Goal: Task Accomplishment & Management: Manage account settings

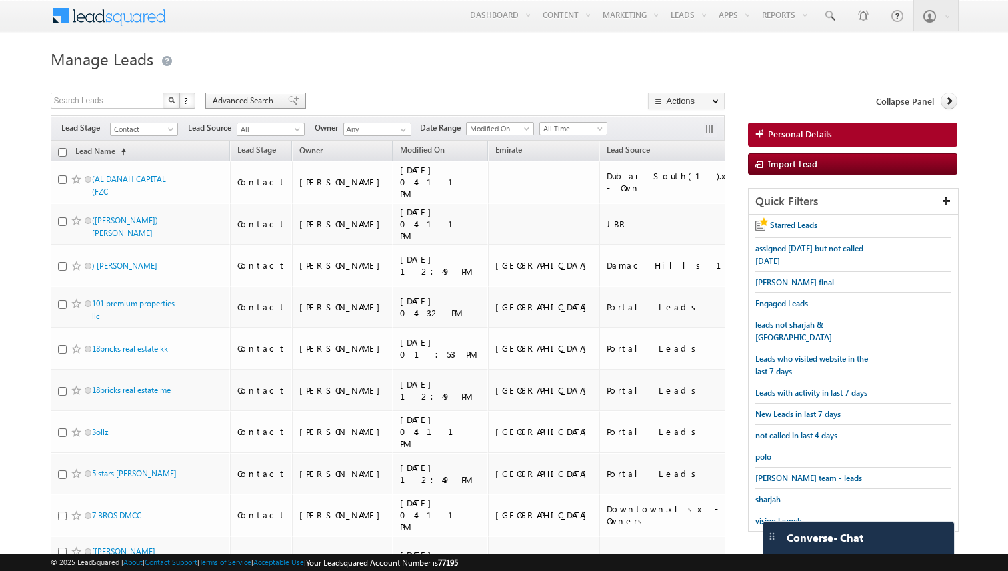
click at [266, 101] on span "Advanced Search" at bounding box center [245, 101] width 65 height 12
click at [271, 101] on span "Advanced Search" at bounding box center [245, 101] width 65 height 12
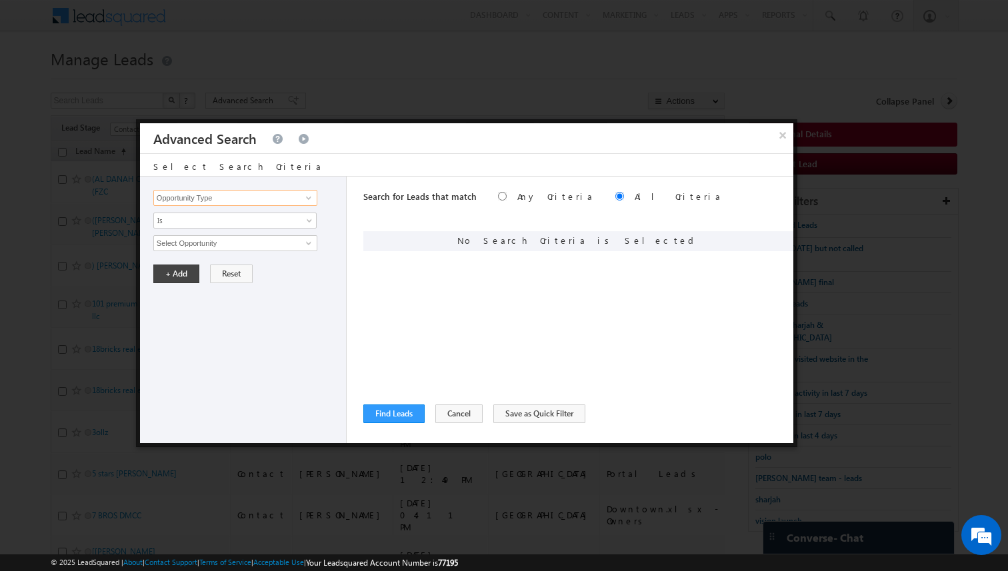
click at [255, 198] on input "Opportunity Type" at bounding box center [235, 198] width 164 height 16
type input "Owner"
click at [229, 250] on span "None Selected" at bounding box center [229, 243] width 151 height 15
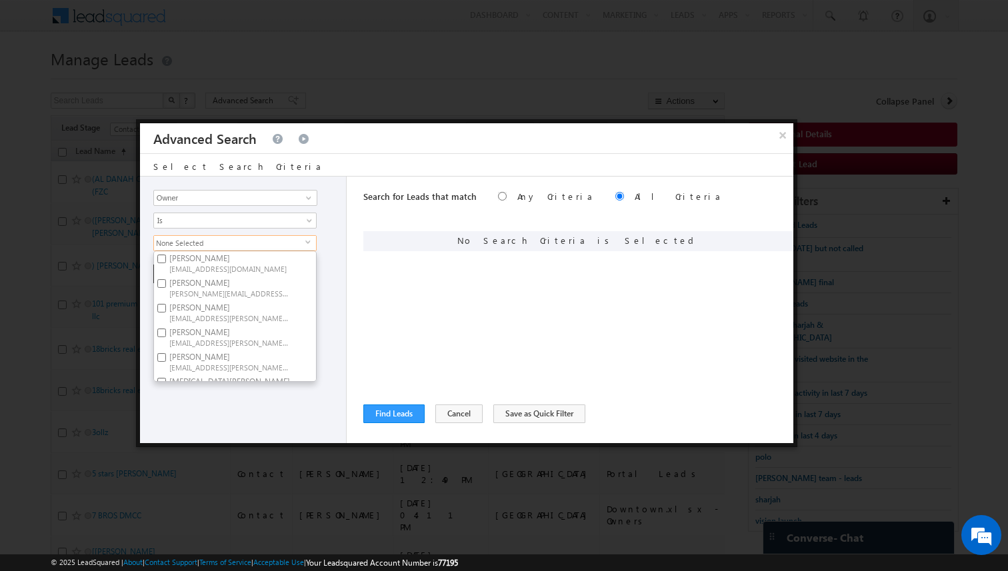
scroll to position [703, 0]
click at [193, 343] on label "[PERSON_NAME] [EMAIL_ADDRESS][DOMAIN_NAME]" at bounding box center [228, 344] width 149 height 25
click at [166, 343] on input "[PERSON_NAME] [EMAIL_ADDRESS][DOMAIN_NAME]" at bounding box center [161, 340] width 9 height 9
checkbox input "true"
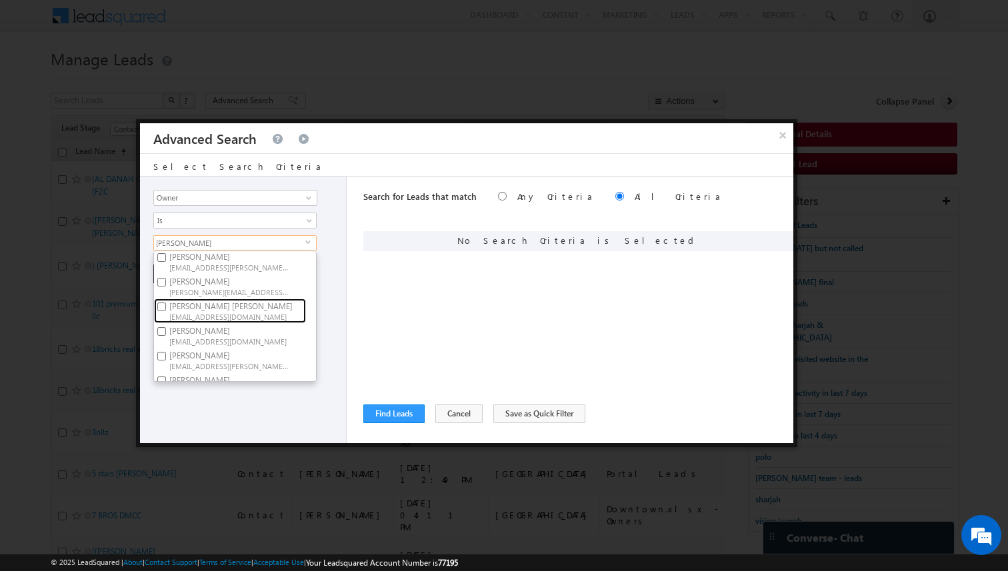
click at [187, 313] on span "[EMAIL_ADDRESS][DOMAIN_NAME]" at bounding box center [229, 316] width 120 height 10
click at [166, 311] on input "Nandhana Anil nandhana.anil@indglobal.ae" at bounding box center [161, 307] width 9 height 9
checkbox input "true"
click at [187, 313] on span "[PERSON_NAME][EMAIL_ADDRESS][DOMAIN_NAME]" at bounding box center [229, 317] width 120 height 10
click at [166, 312] on input "Muhammad Shibily muhammad.shibily@indglobal.ae" at bounding box center [161, 307] width 9 height 9
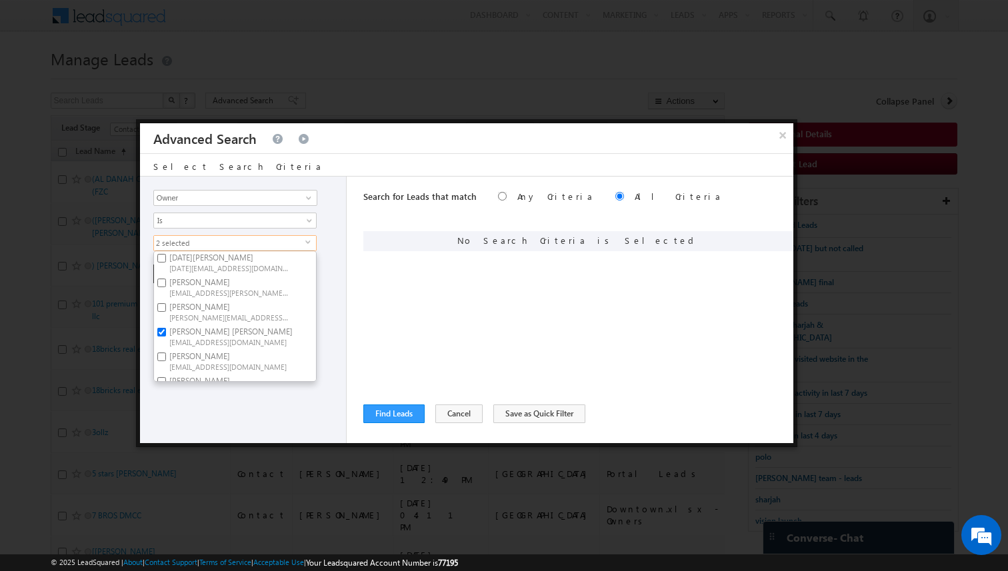
checkbox input "true"
click at [195, 297] on span "[PERSON_NAME][EMAIL_ADDRESS][PERSON_NAME][DOMAIN_NAME]" at bounding box center [229, 301] width 120 height 10
click at [166, 296] on input "[PERSON_NAME] [PERSON_NAME][EMAIL_ADDRESS][PERSON_NAME][DOMAIN_NAME]" at bounding box center [161, 291] width 9 height 9
checkbox input "true"
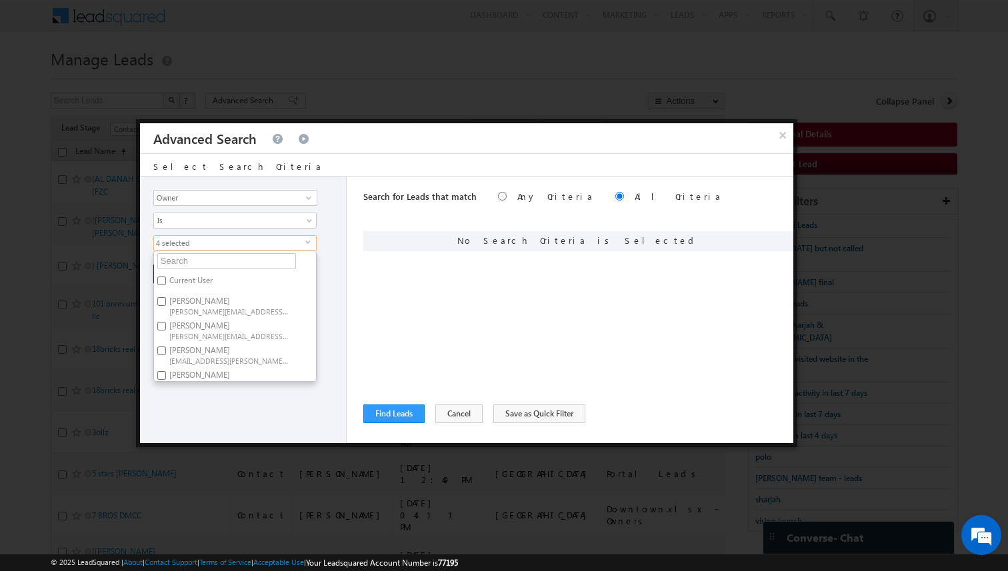
scroll to position [0, 0]
click at [325, 315] on div "Opportunity Type Lead Activity Task Sales Group Prospect Id Address 1 Address 2…" at bounding box center [243, 310] width 207 height 267
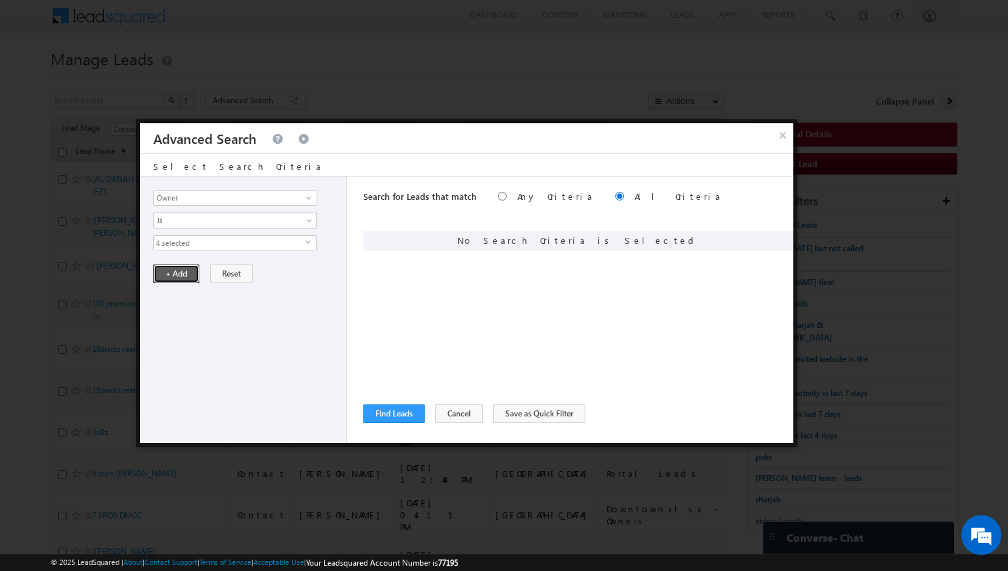
click at [179, 275] on button "+ Add" at bounding box center [176, 274] width 46 height 19
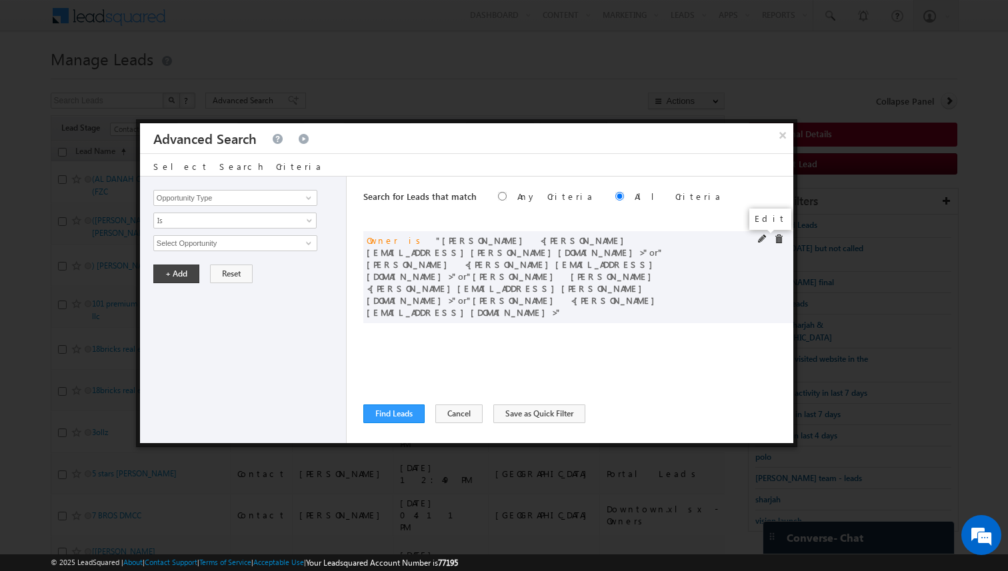
click at [763, 241] on span at bounding box center [762, 239] width 9 height 9
click at [241, 246] on span "4 selected" at bounding box center [229, 243] width 151 height 15
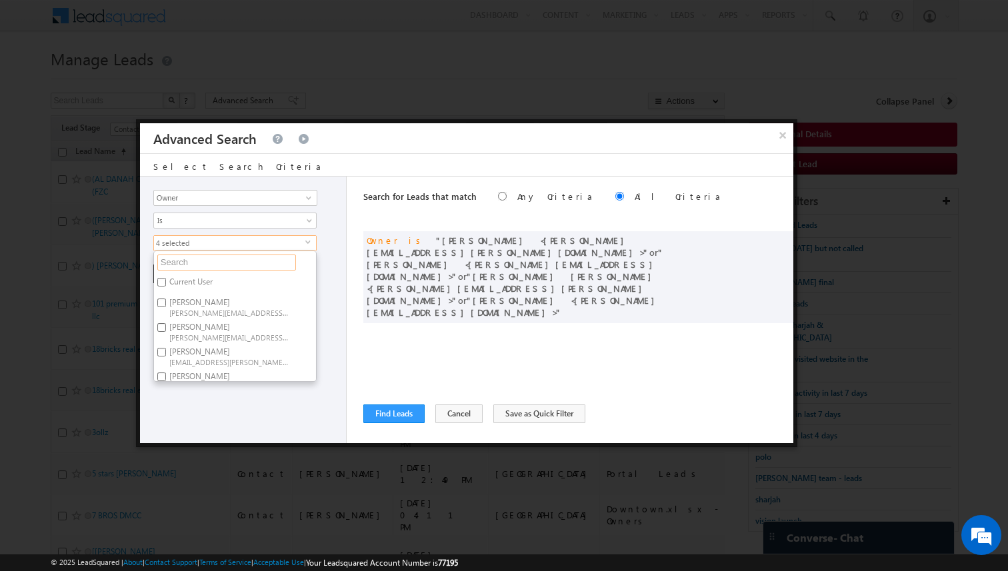
click at [214, 262] on input "text" at bounding box center [226, 263] width 139 height 16
type input "riy"
click at [207, 335] on label "Riya Raj riya.raj@indglobal.ae" at bounding box center [228, 335] width 149 height 25
click at [166, 335] on input "Riya Raj riya.raj@indglobal.ae" at bounding box center [161, 331] width 9 height 9
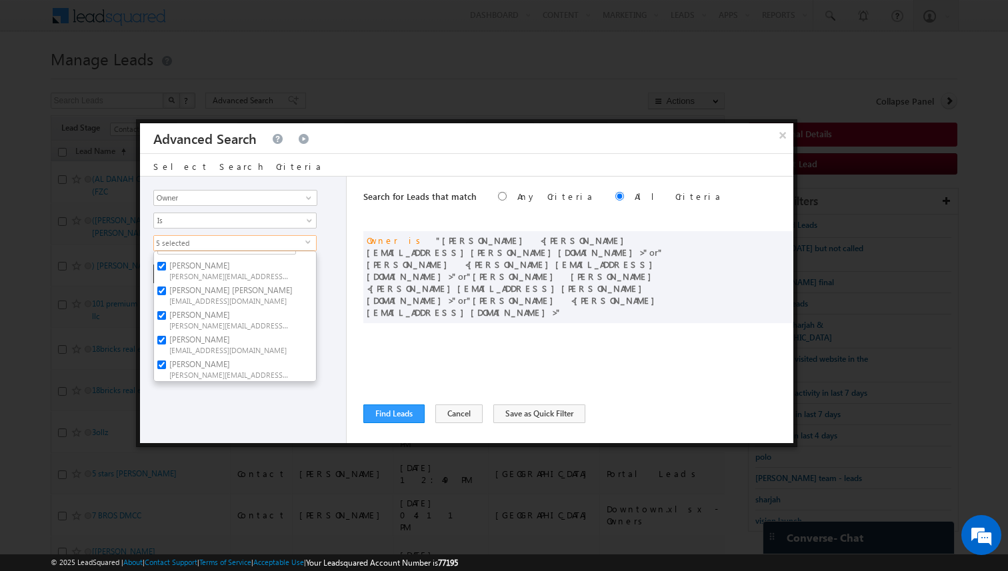
click at [195, 324] on span "[PERSON_NAME][EMAIL_ADDRESS][PERSON_NAME][DOMAIN_NAME]" at bounding box center [229, 325] width 120 height 10
click at [166, 320] on input "Riya Raj riya.raj@indglobal.ae" at bounding box center [161, 315] width 9 height 9
checkbox input "false"
click at [223, 263] on input "riy" at bounding box center [226, 263] width 139 height 16
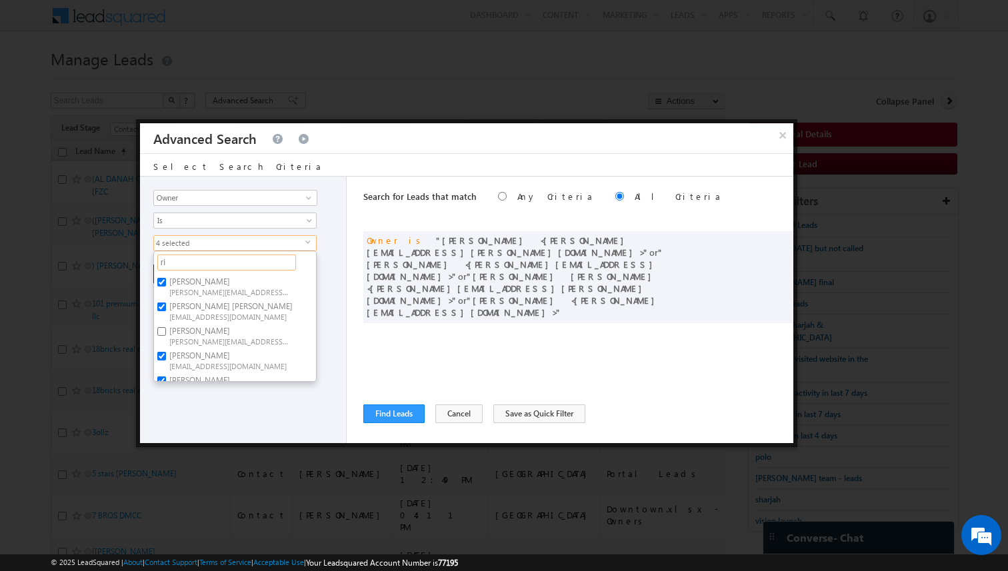
type input "r"
click at [197, 299] on label "Riya Raj riya.raj@indglobal.ae" at bounding box center [228, 304] width 149 height 25
click at [166, 299] on input "Riya Raj riya.raj@indglobal.ae" at bounding box center [161, 300] width 9 height 9
checkbox input "true"
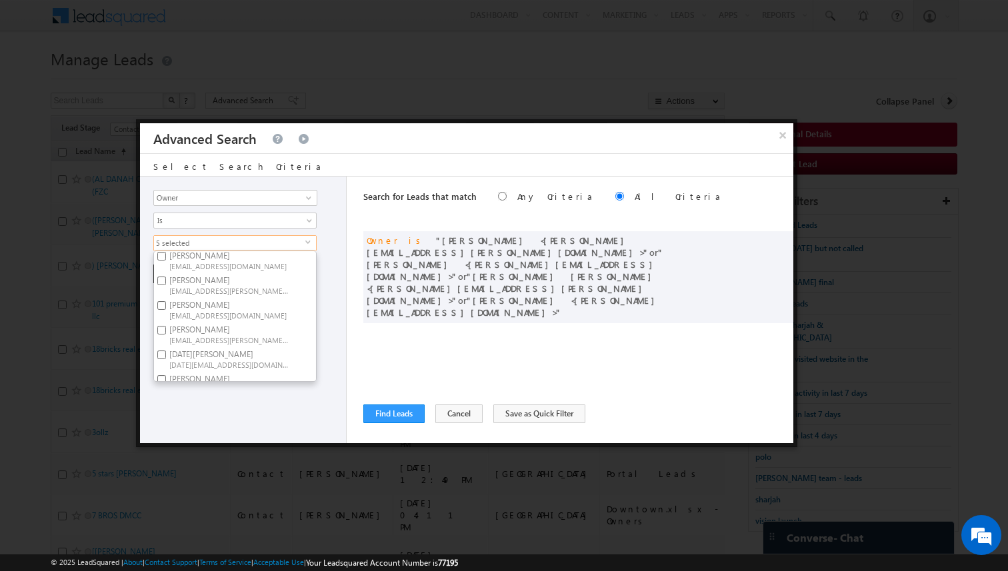
scroll to position [214, 0]
click at [335, 310] on div "Opportunity Type Lead Activity Task Sales Group Prospect Id Address 1 Address 2…" at bounding box center [243, 310] width 207 height 267
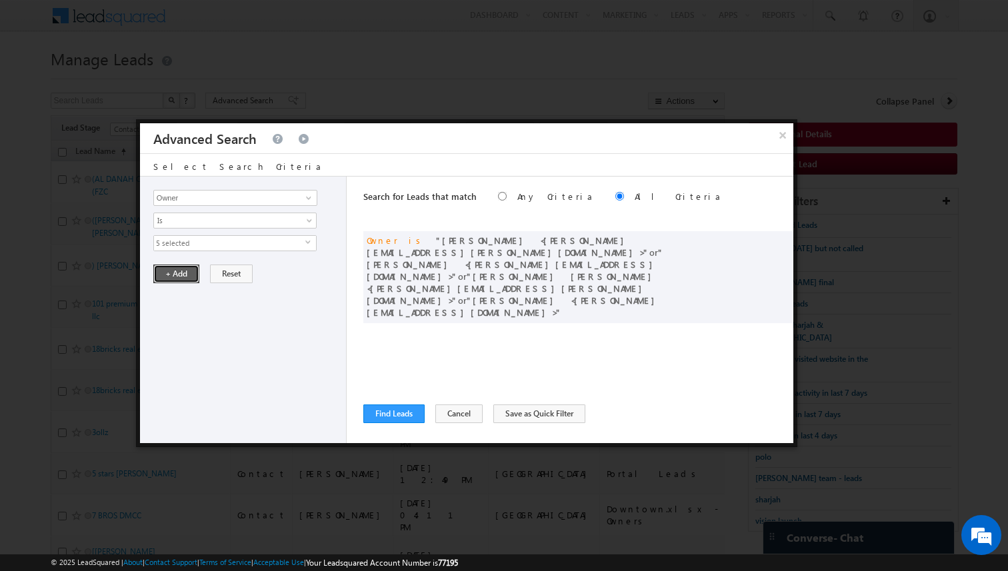
click at [183, 275] on button "+ Add" at bounding box center [176, 274] width 46 height 19
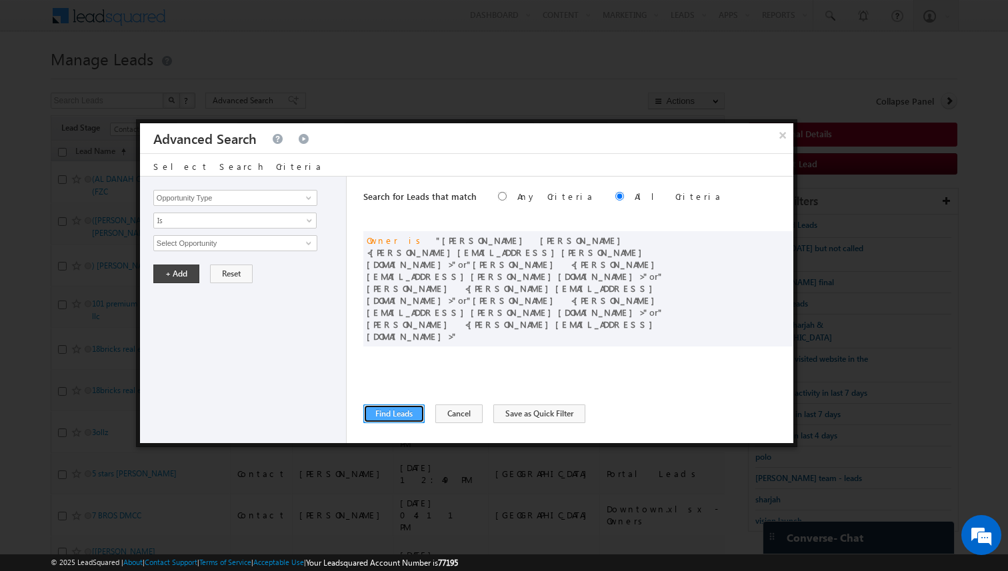
click at [396, 411] on button "Find Leads" at bounding box center [393, 414] width 61 height 19
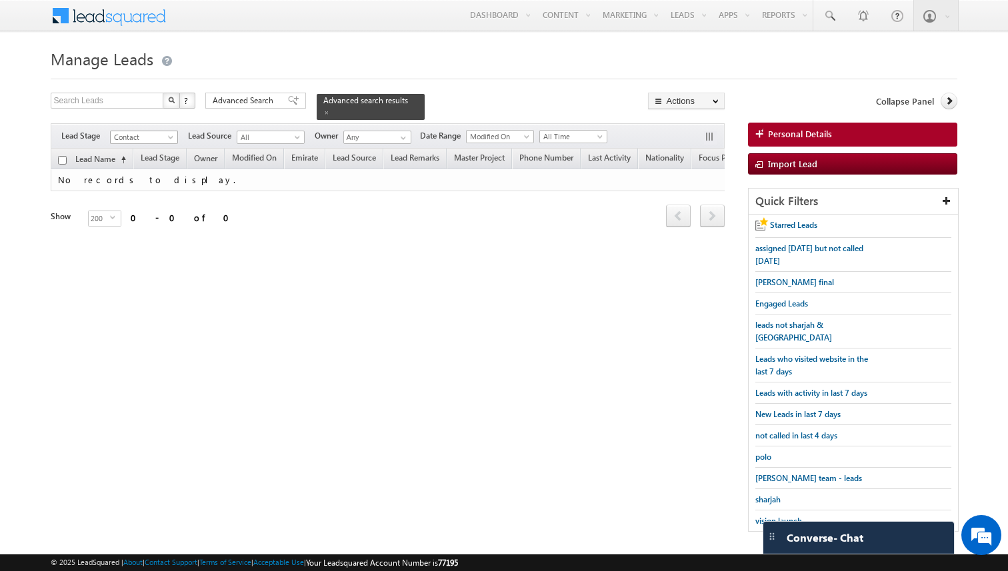
click at [165, 139] on span "Contact" at bounding box center [142, 137] width 63 height 12
click at [143, 151] on link "All" at bounding box center [144, 151] width 67 height 12
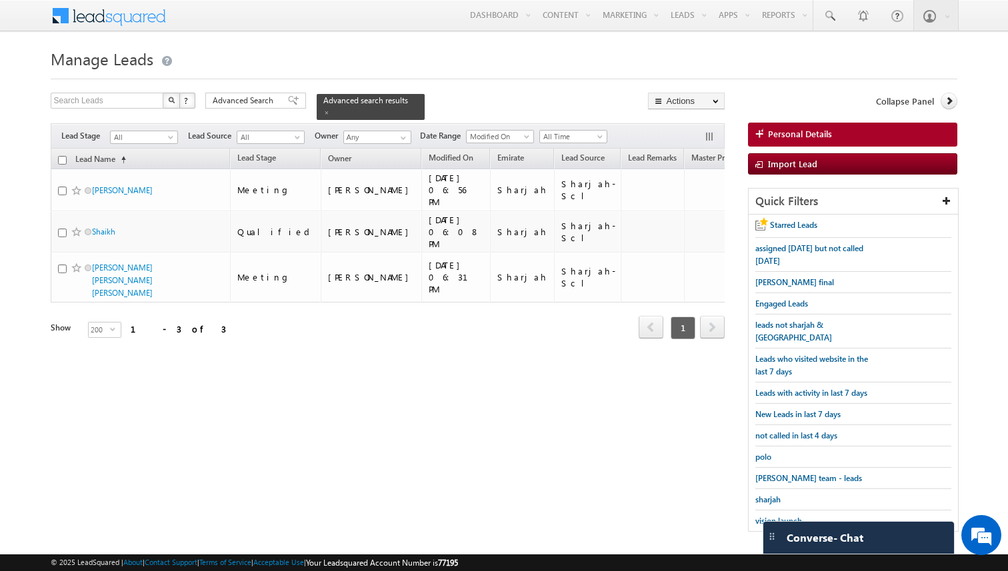
click at [62, 161] on input "checkbox" at bounding box center [62, 160] width 9 height 9
checkbox input "true"
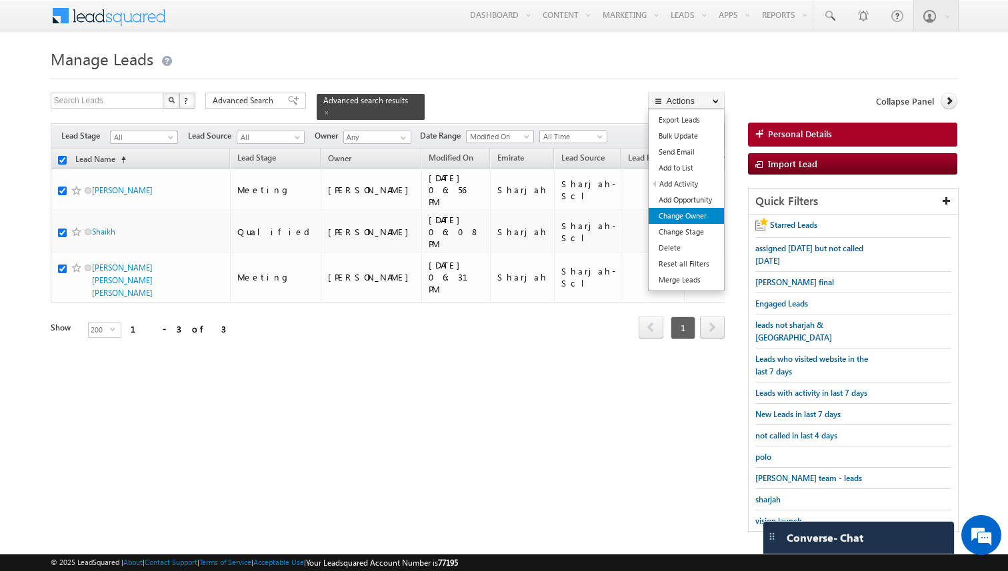
click at [690, 215] on link "Change Owner" at bounding box center [686, 216] width 75 height 16
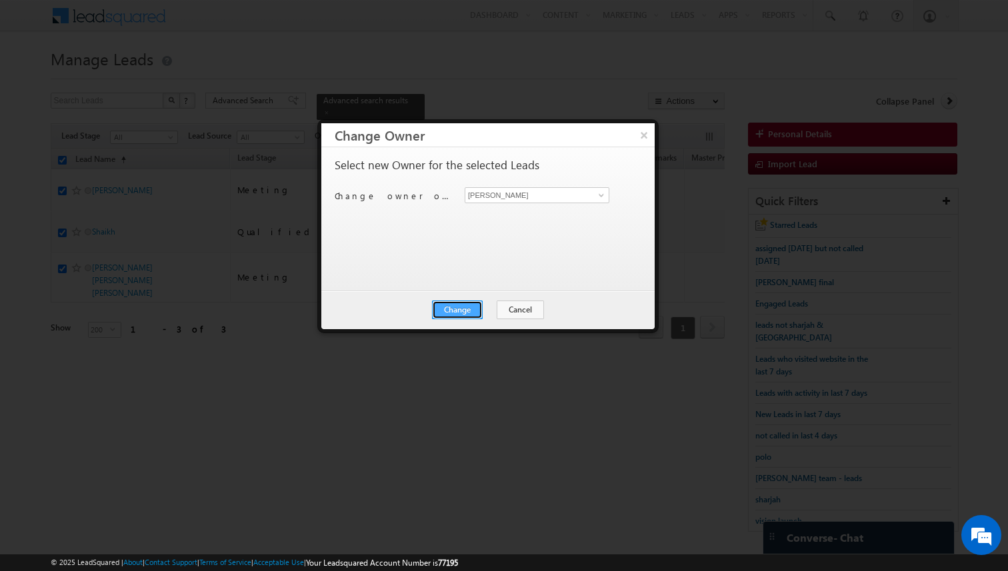
click at [475, 307] on button "Change" at bounding box center [457, 310] width 51 height 19
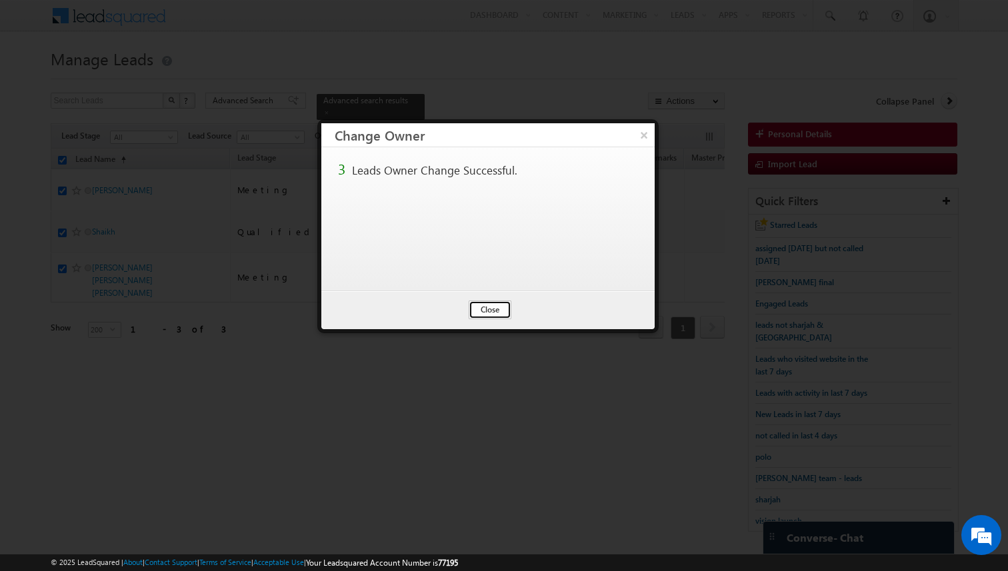
click at [497, 313] on button "Close" at bounding box center [490, 310] width 43 height 19
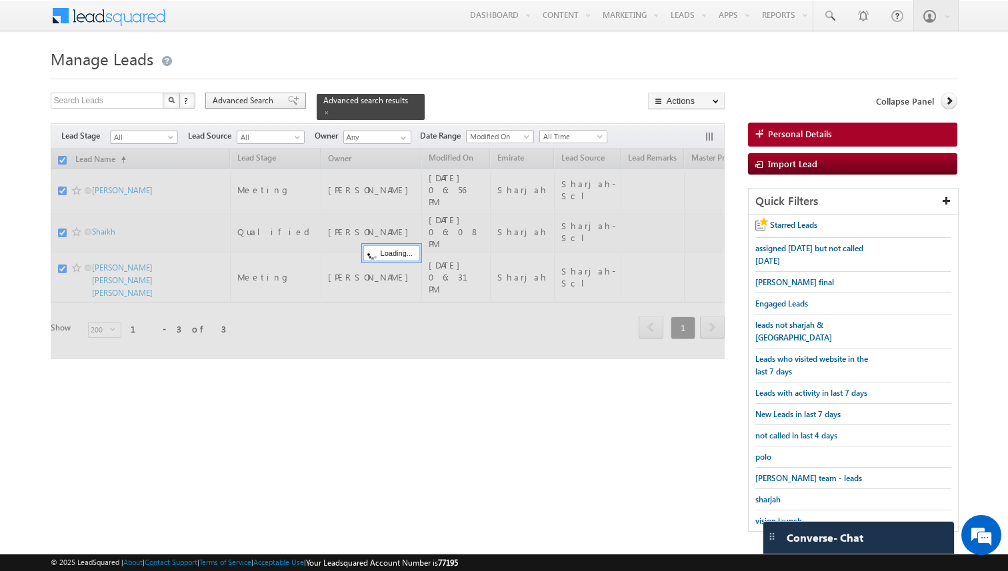
checkbox input "false"
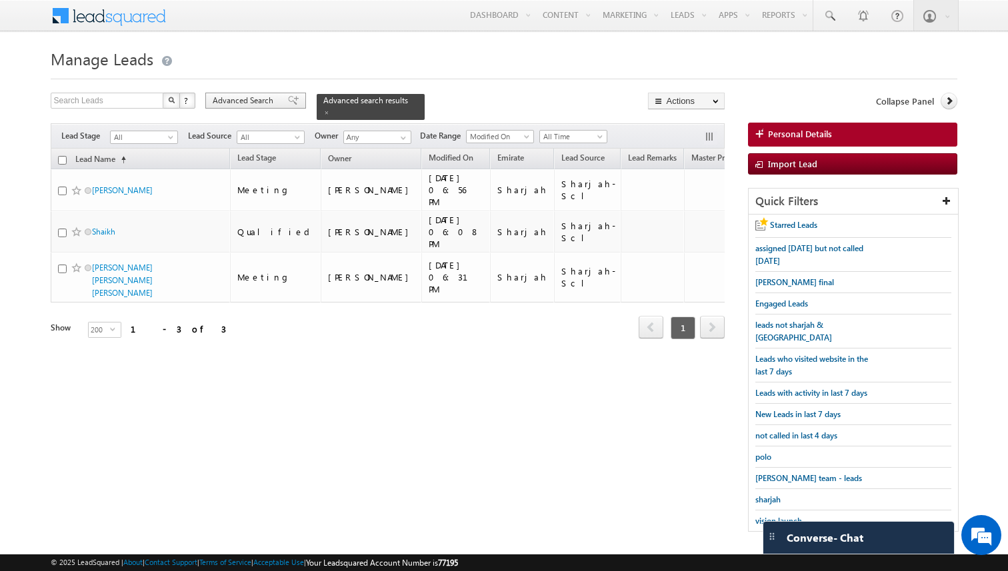
click at [254, 101] on span "Advanced Search" at bounding box center [245, 101] width 65 height 12
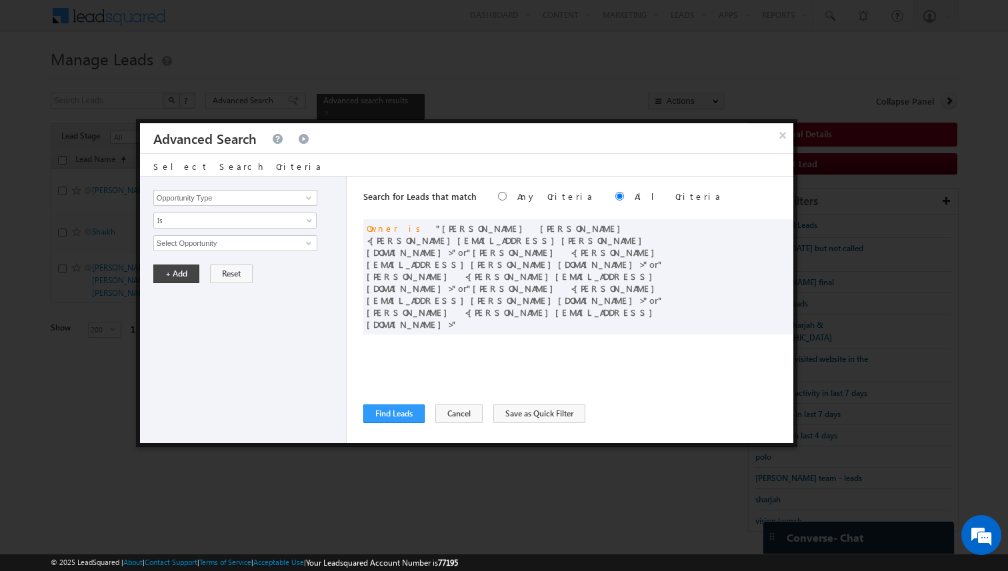
click at [507, 328] on div "Search for Leads that match Any Criteria All Criteria Note that the current tri…" at bounding box center [578, 310] width 430 height 267
click at [419, 412] on button "Find Leads" at bounding box center [393, 414] width 61 height 19
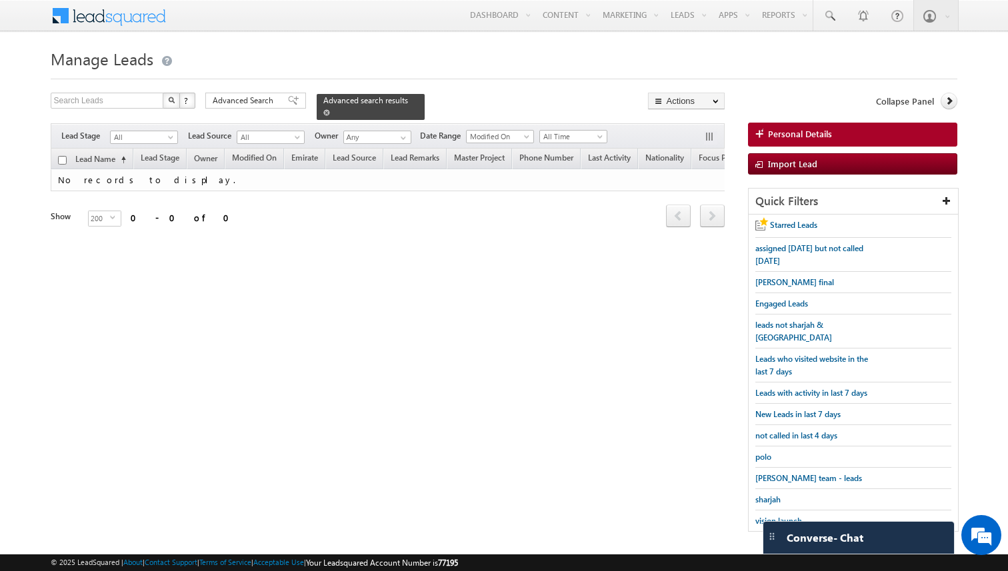
click at [323, 112] on span at bounding box center [326, 112] width 7 height 7
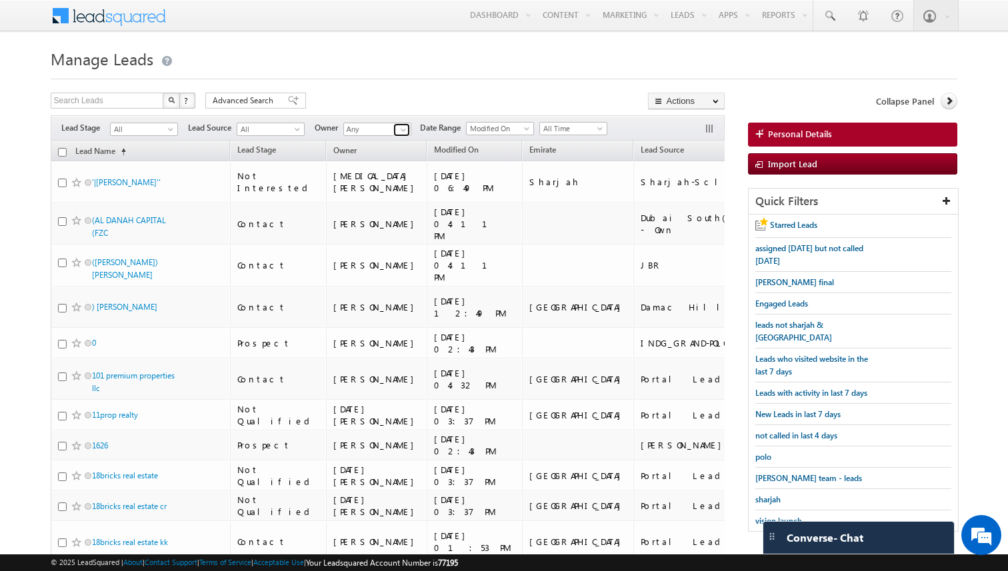
click at [401, 131] on span at bounding box center [403, 130] width 11 height 11
type input "t"
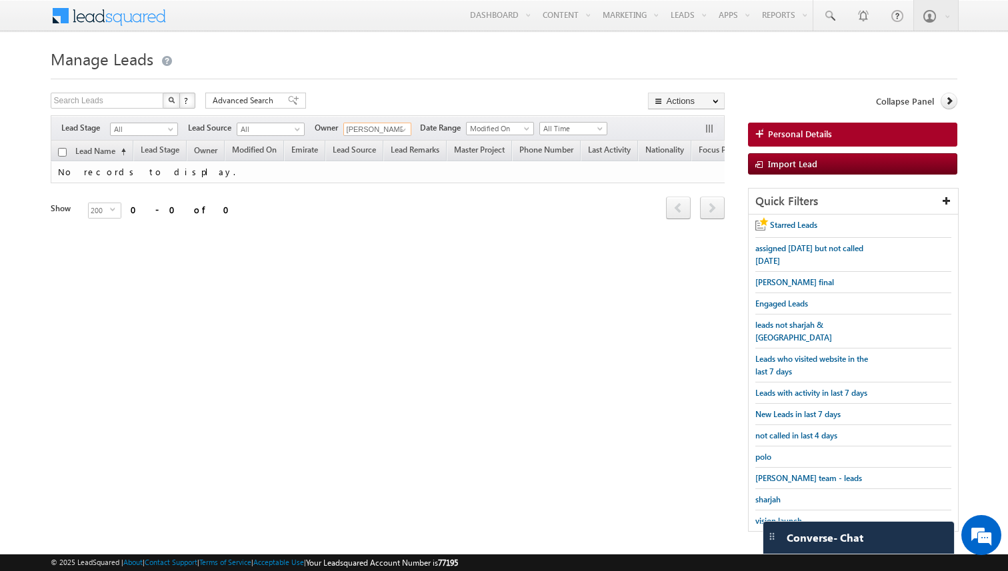
type input "[PERSON_NAME]"
click at [399, 131] on span at bounding box center [403, 130] width 11 height 11
type input "a"
type input "[PERSON_NAME]"
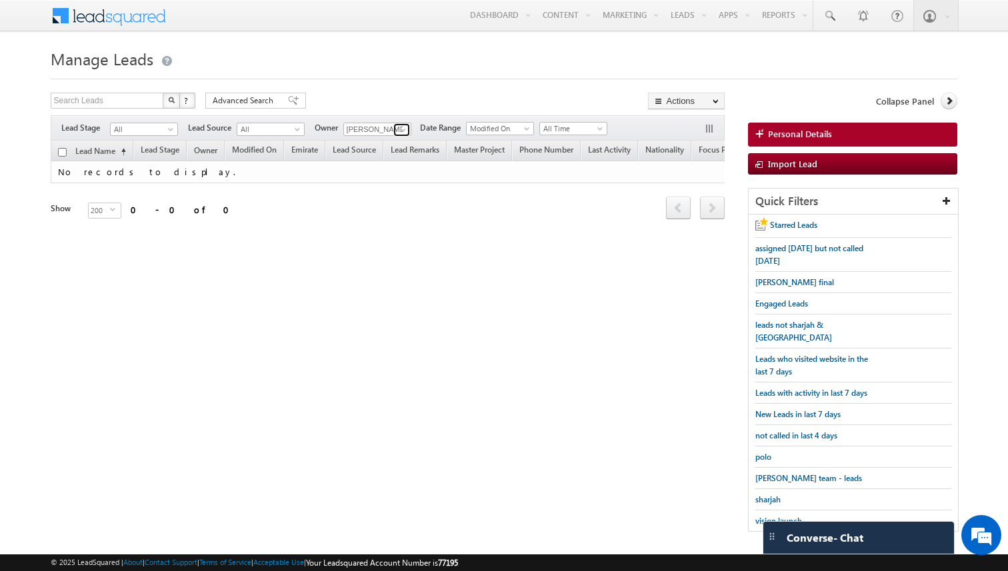
click at [404, 129] on span at bounding box center [403, 130] width 11 height 11
type input "c"
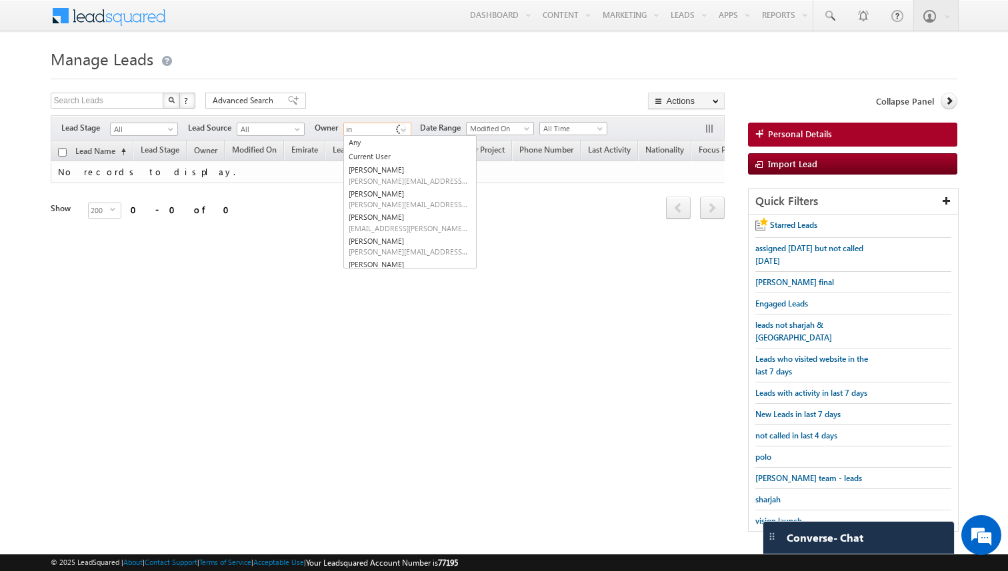
type input "i"
click at [517, 297] on div "Search Leads X ? 0 results found Advanced Search Advanced Search Advanced searc…" at bounding box center [504, 319] width 907 height 453
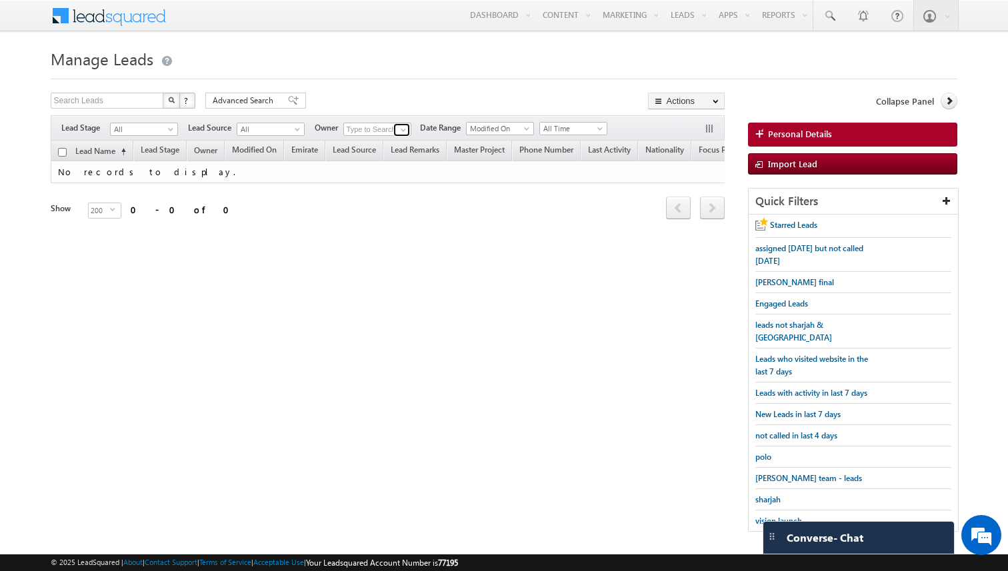
click at [405, 128] on span at bounding box center [403, 130] width 11 height 11
type input "m"
type input "s"
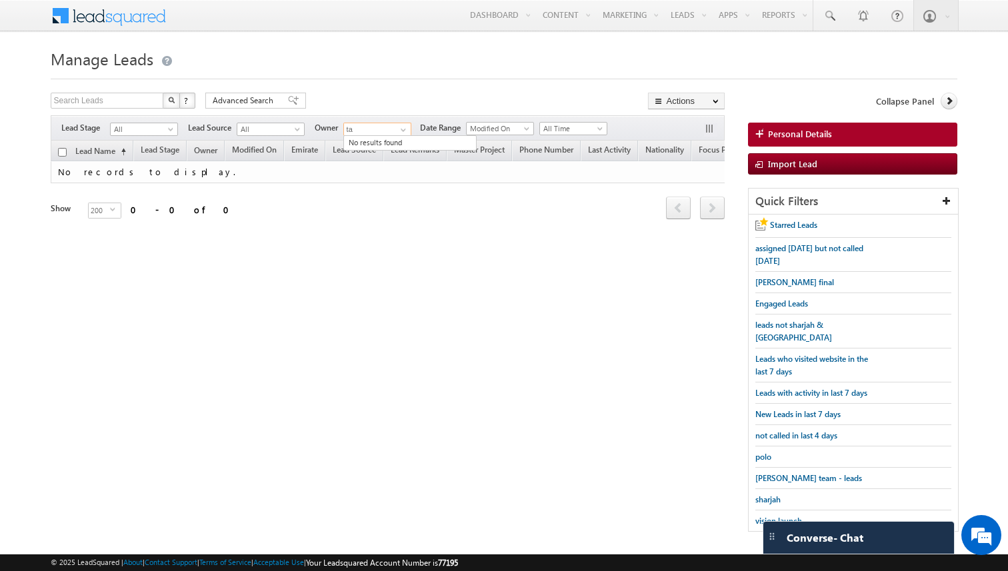
type input "t"
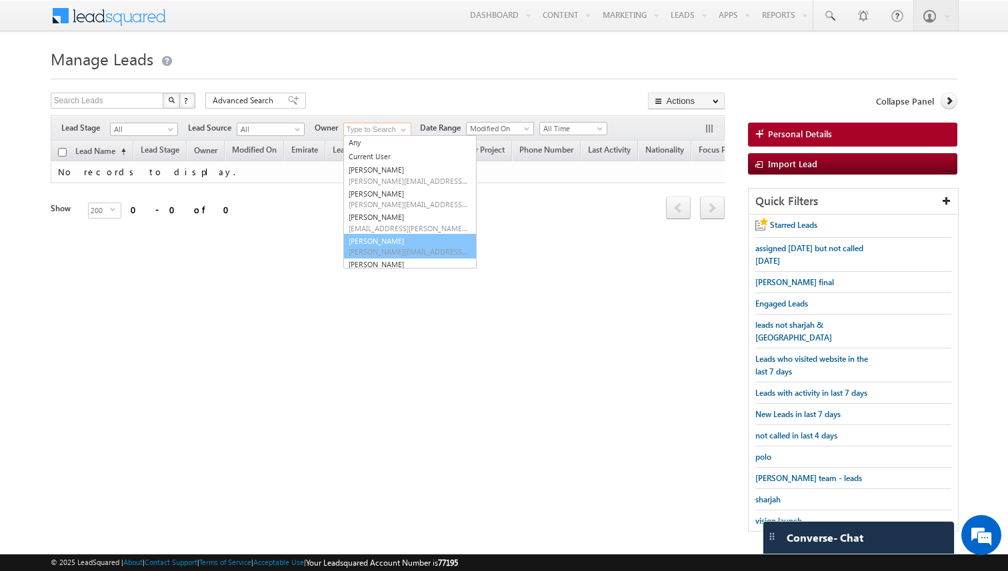
scroll to position [15, 0]
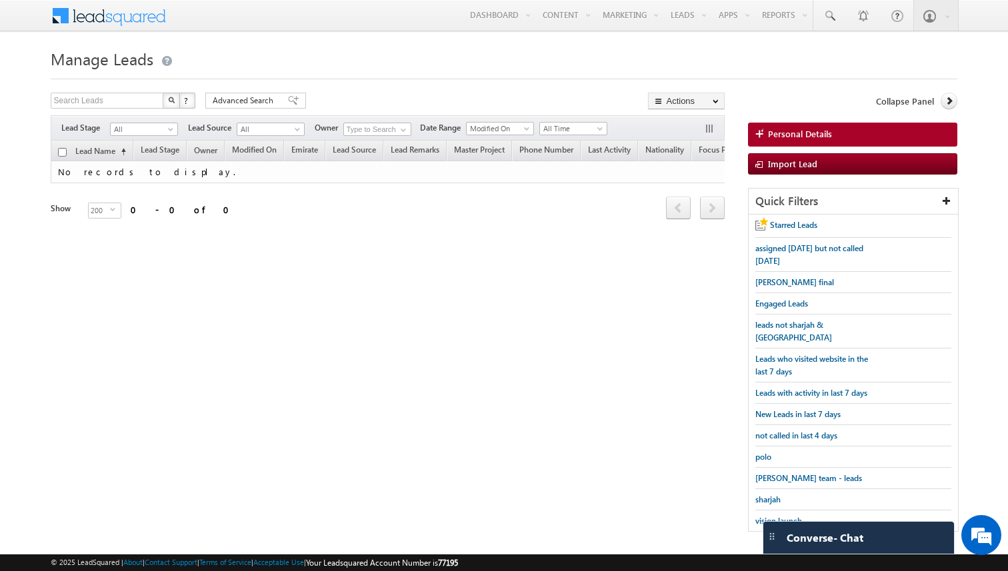
click at [340, 338] on div "Search Leads X ? 0 results found Advanced Search Advanced Search Advanced searc…" at bounding box center [504, 319] width 907 height 453
click at [403, 130] on span at bounding box center [403, 130] width 11 height 11
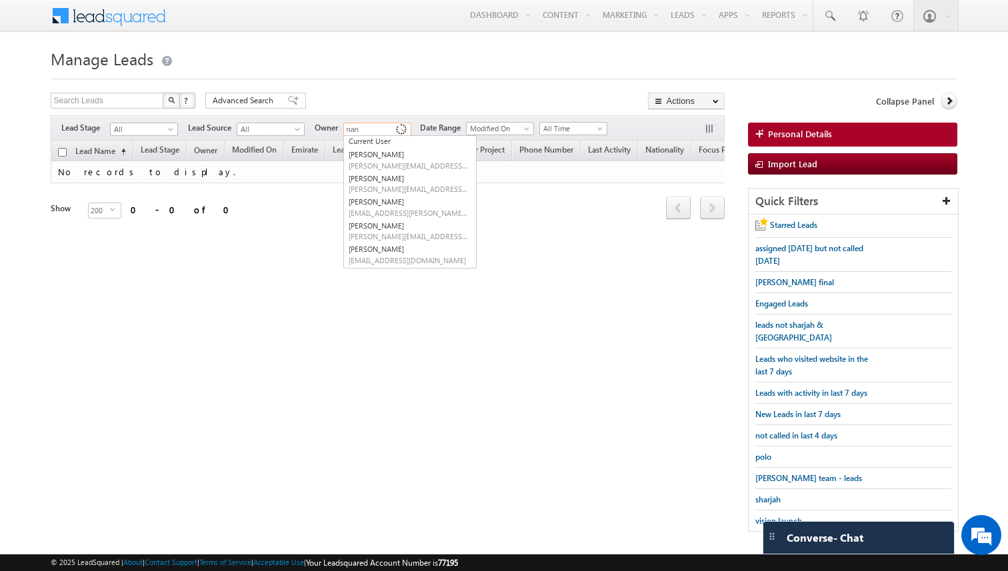
scroll to position [0, 0]
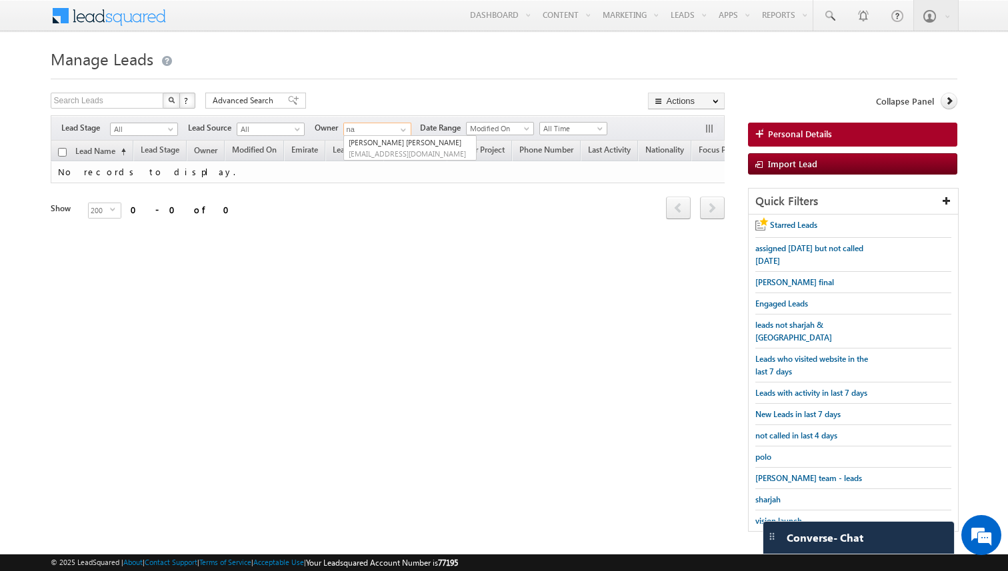
type input "n"
type input "s"
type input "r"
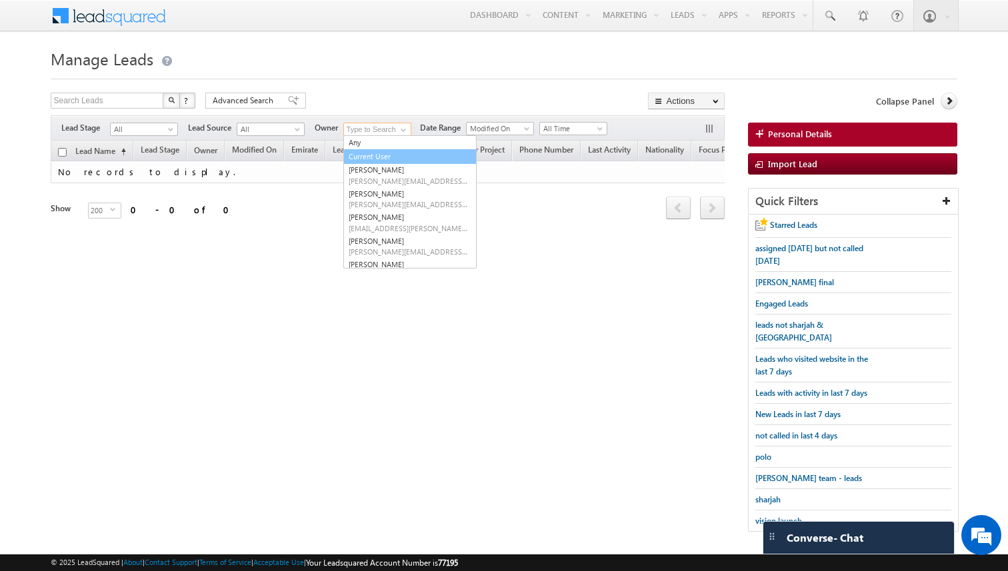
scroll to position [15, 0]
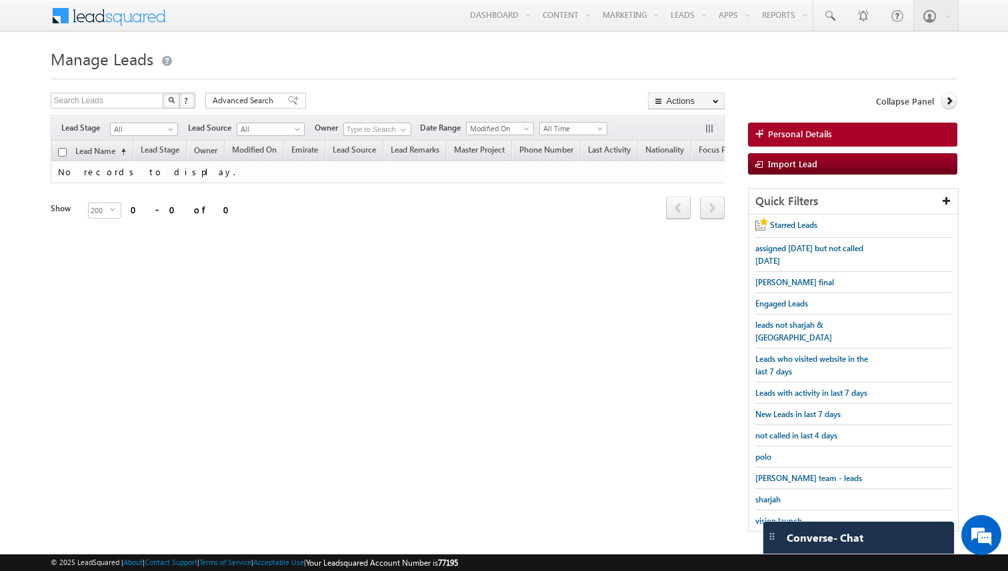
click at [391, 343] on div "Search Leads X ? 0 results found Advanced Search Advanced Search Advanced searc…" at bounding box center [504, 319] width 907 height 453
click at [403, 131] on span at bounding box center [403, 130] width 11 height 11
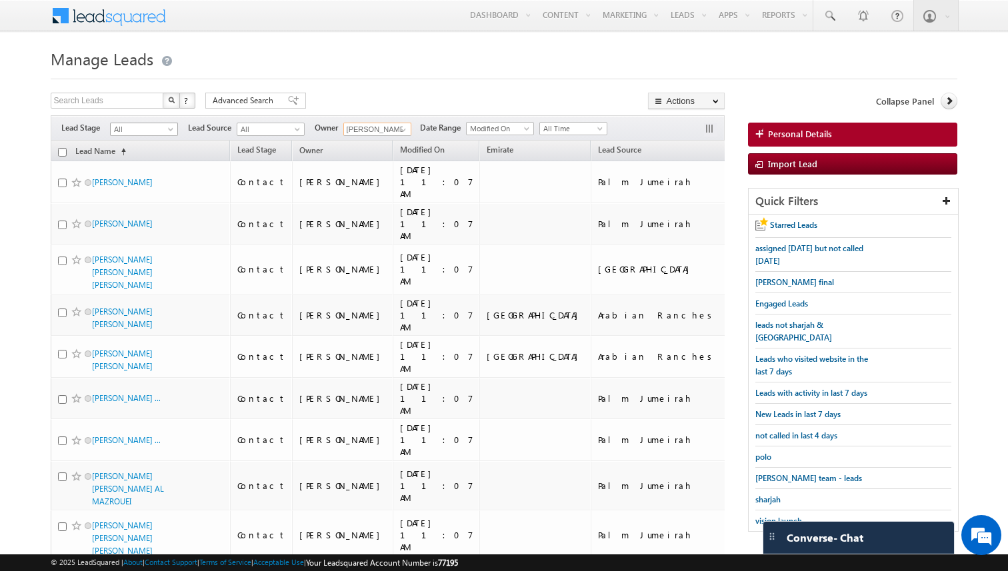
type input "[PERSON_NAME]"
click at [171, 129] on span at bounding box center [172, 132] width 11 height 11
click at [138, 157] on link "Contact" at bounding box center [144, 157] width 67 height 12
click at [62, 154] on input "checkbox" at bounding box center [62, 152] width 9 height 9
checkbox input "true"
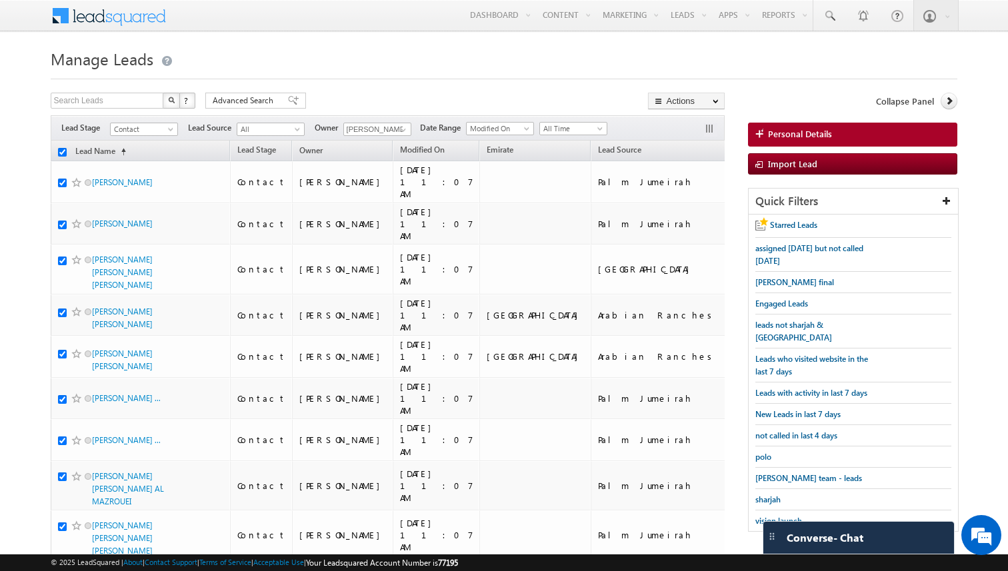
checkbox input "true"
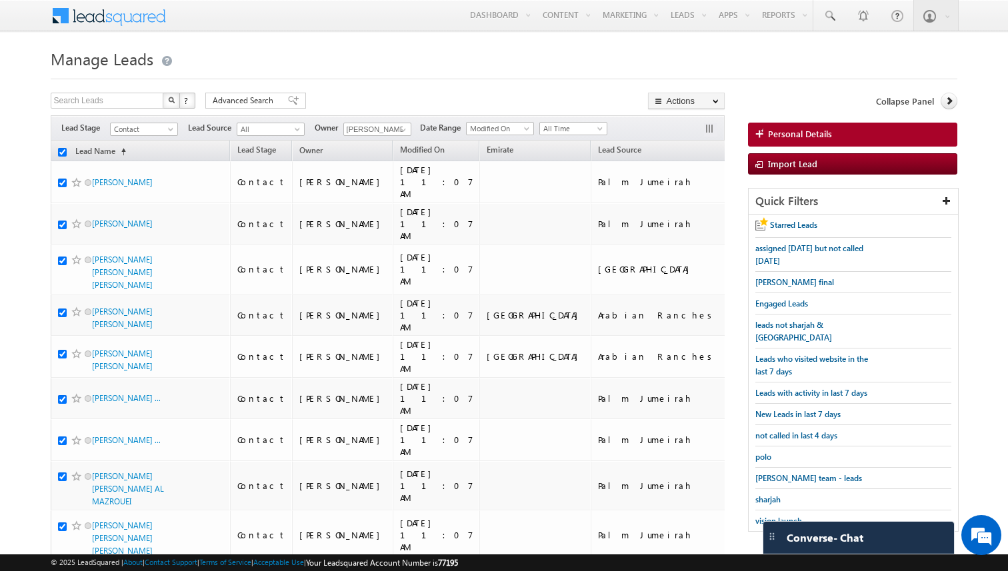
checkbox input "true"
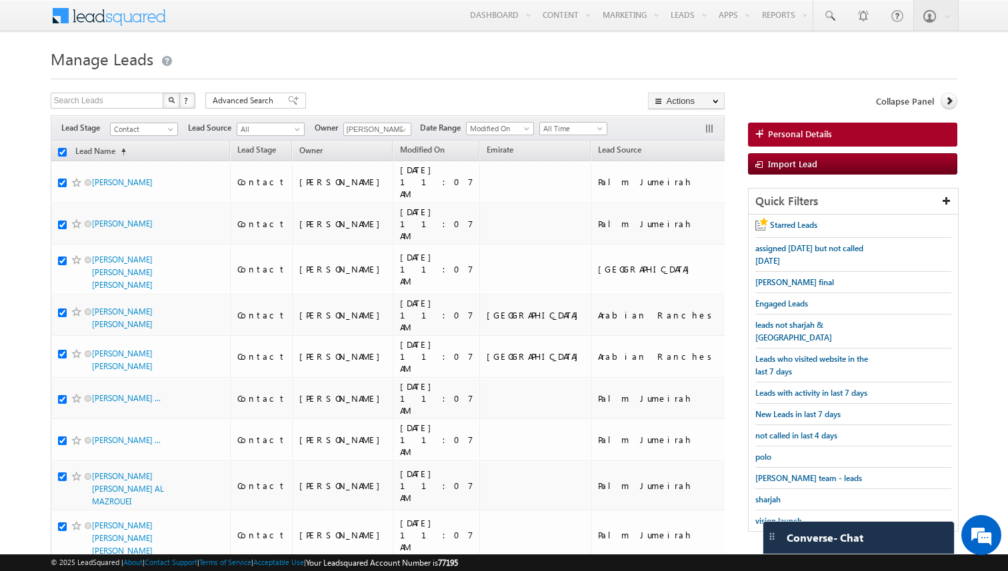
checkbox input "true"
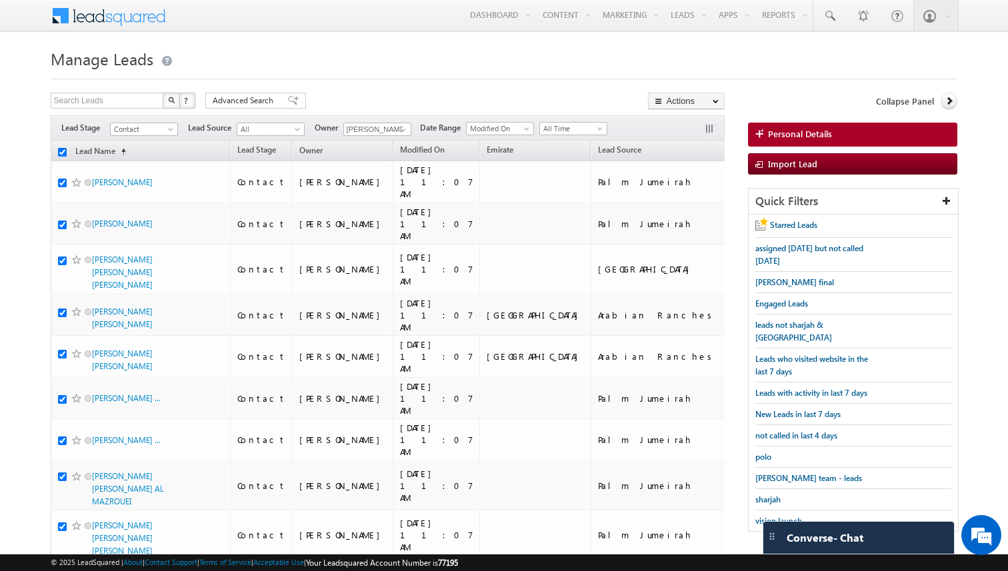
checkbox input "true"
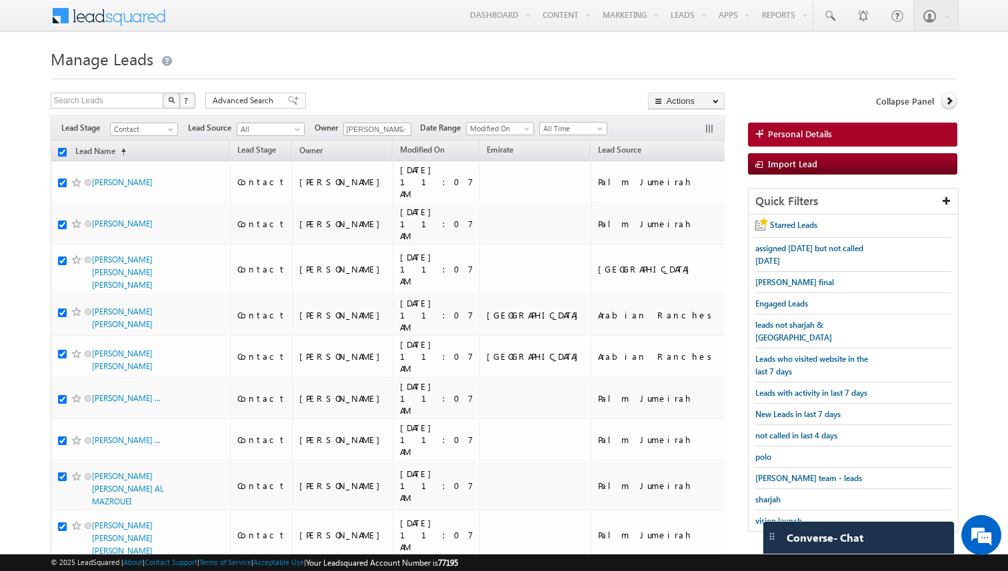
checkbox input "true"
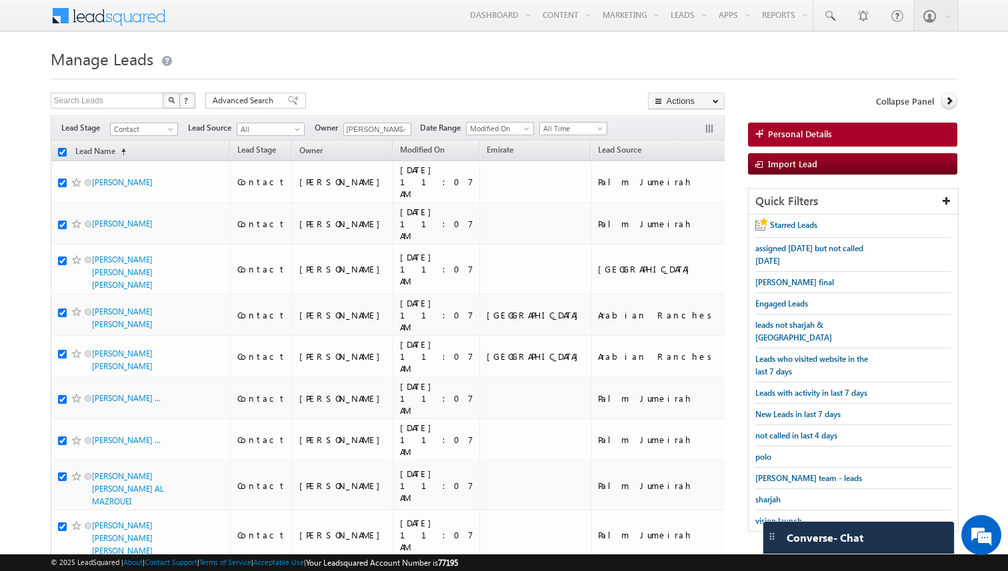
checkbox input "true"
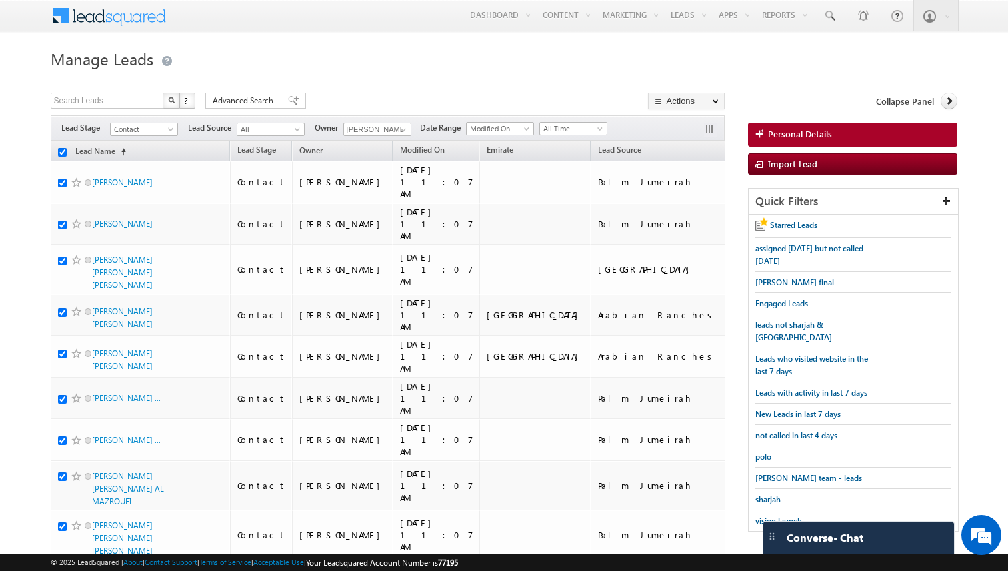
checkbox input "true"
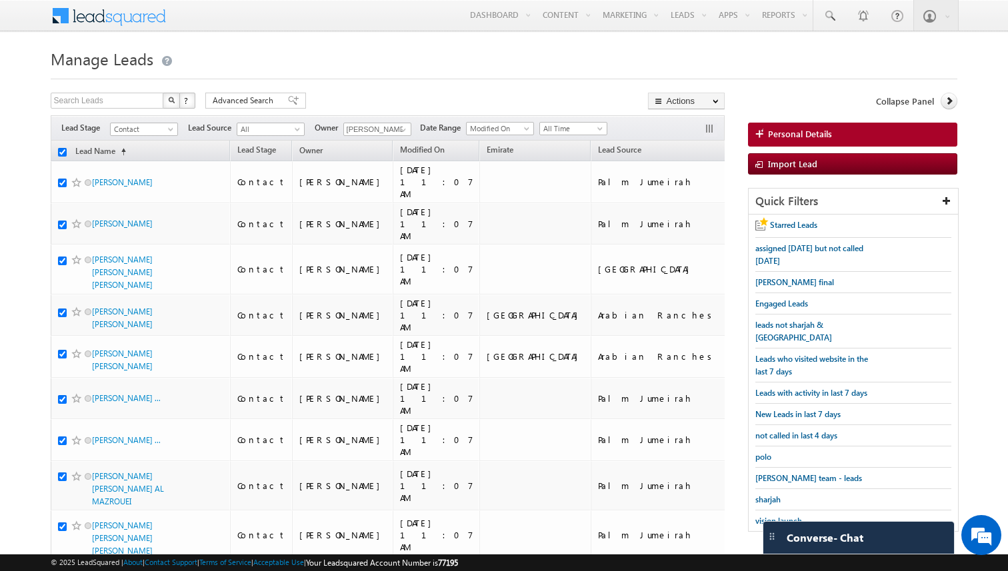
checkbox input "true"
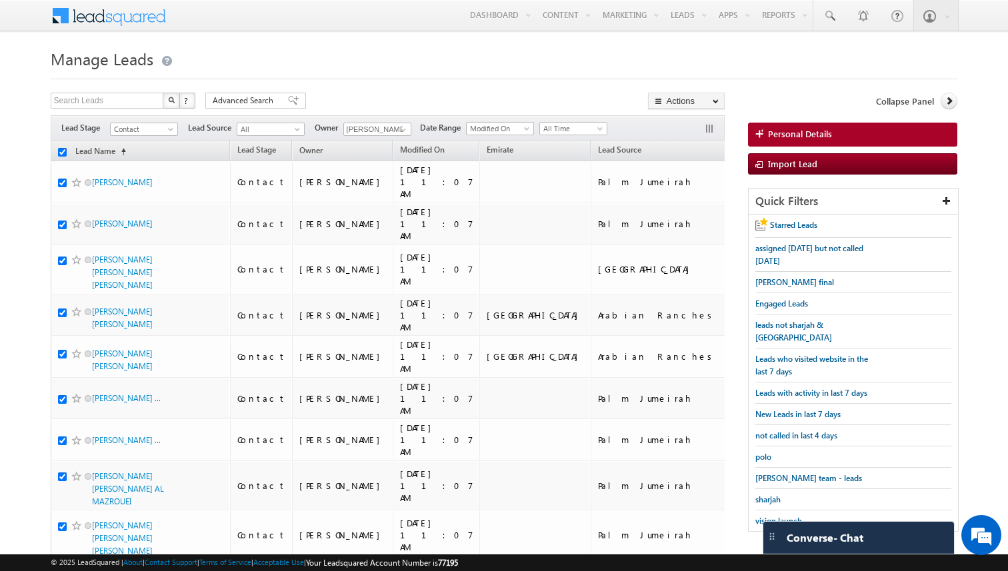
checkbox input "true"
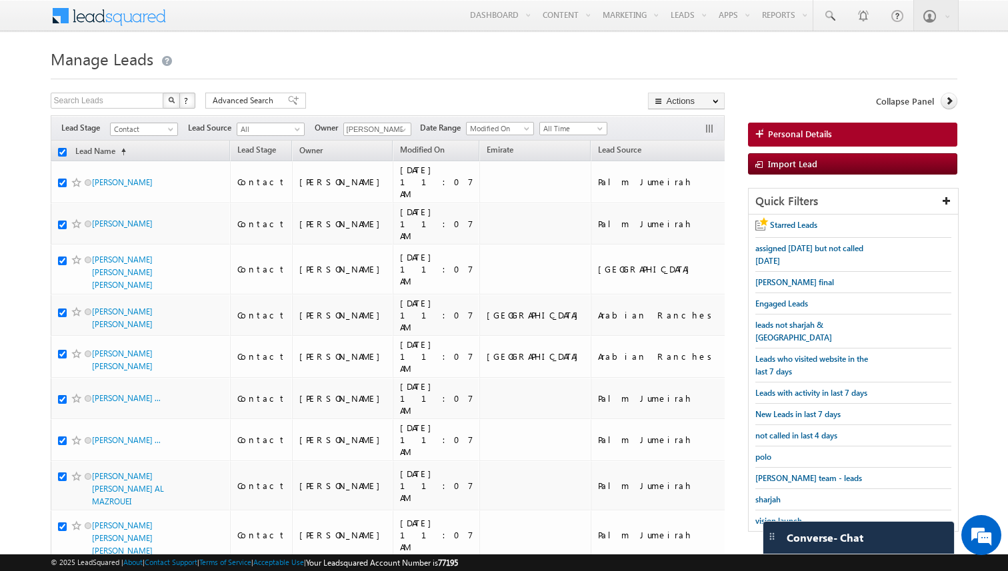
checkbox input "true"
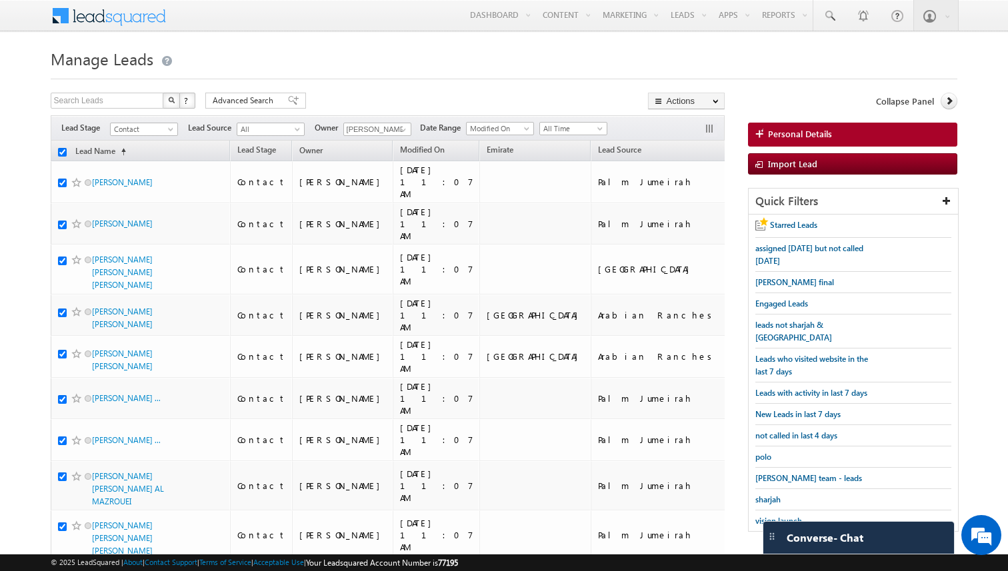
checkbox input "true"
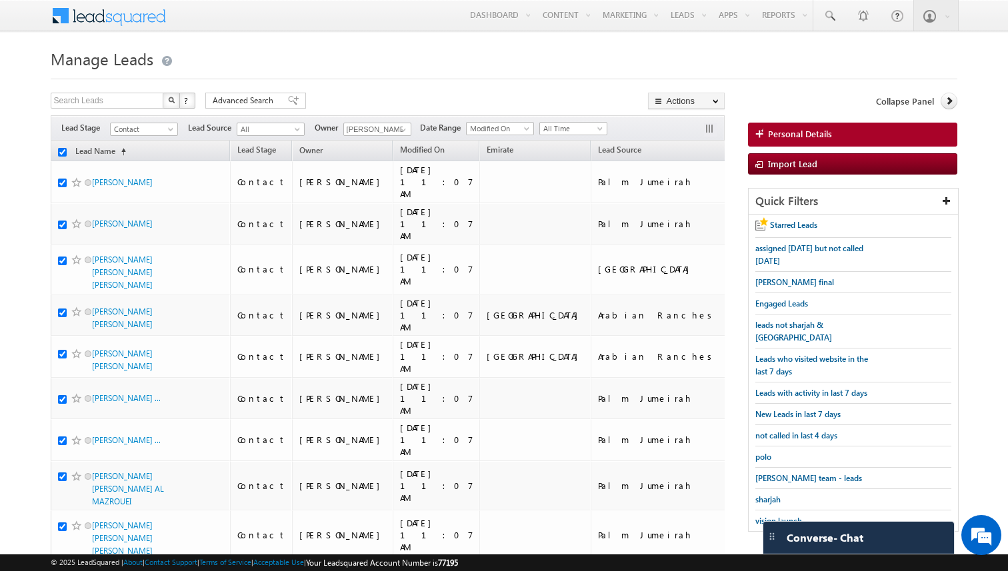
checkbox input "true"
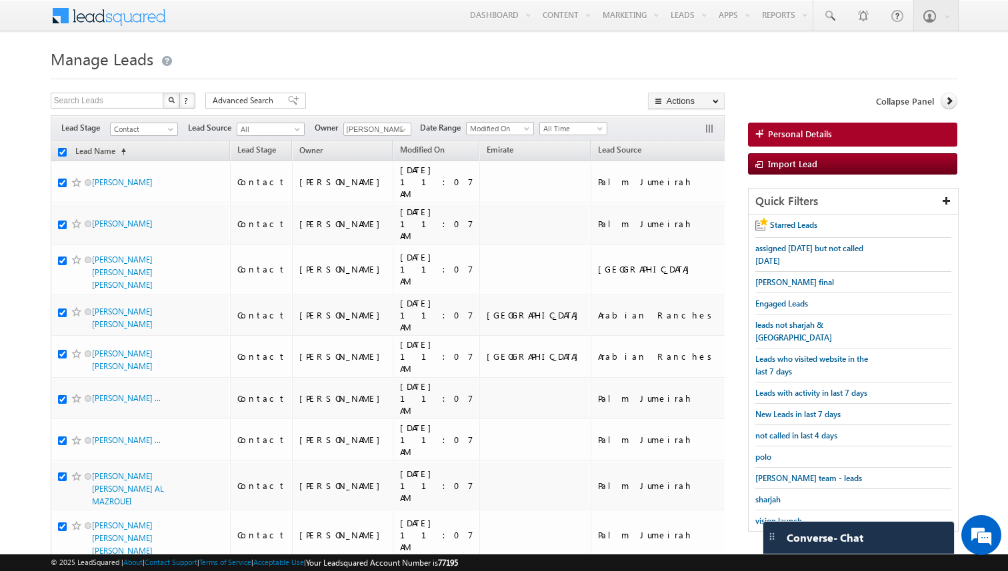
checkbox input "true"
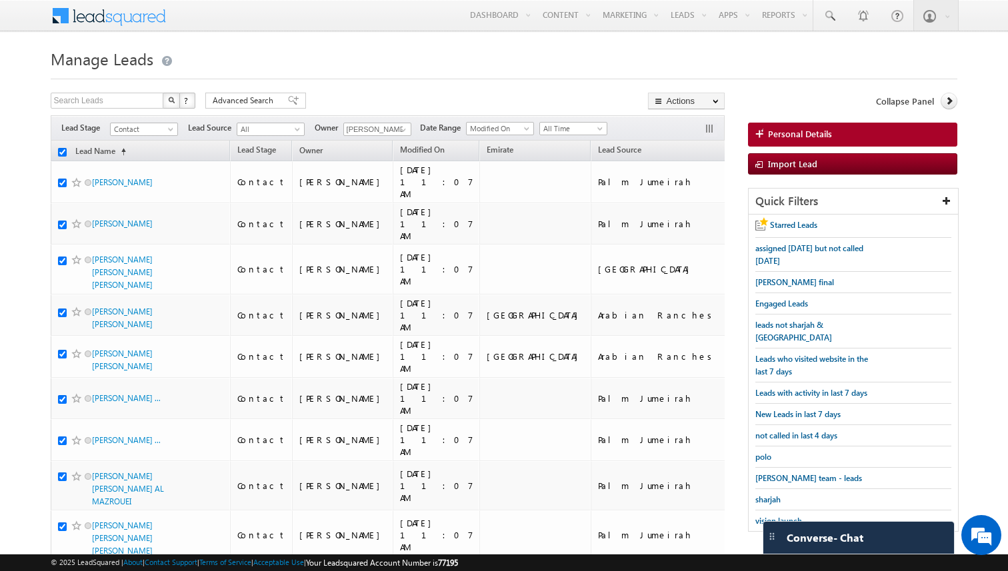
checkbox input "true"
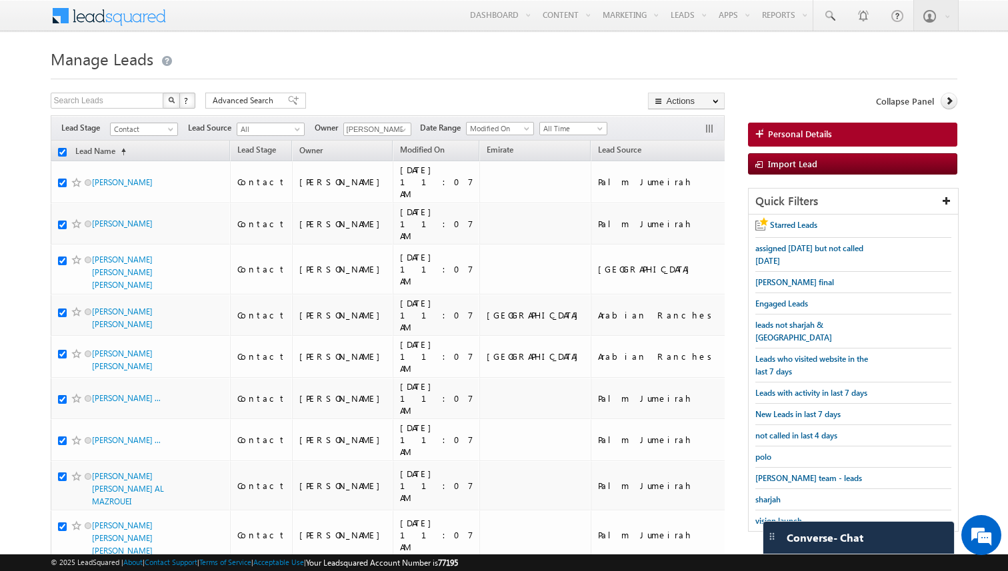
checkbox input "true"
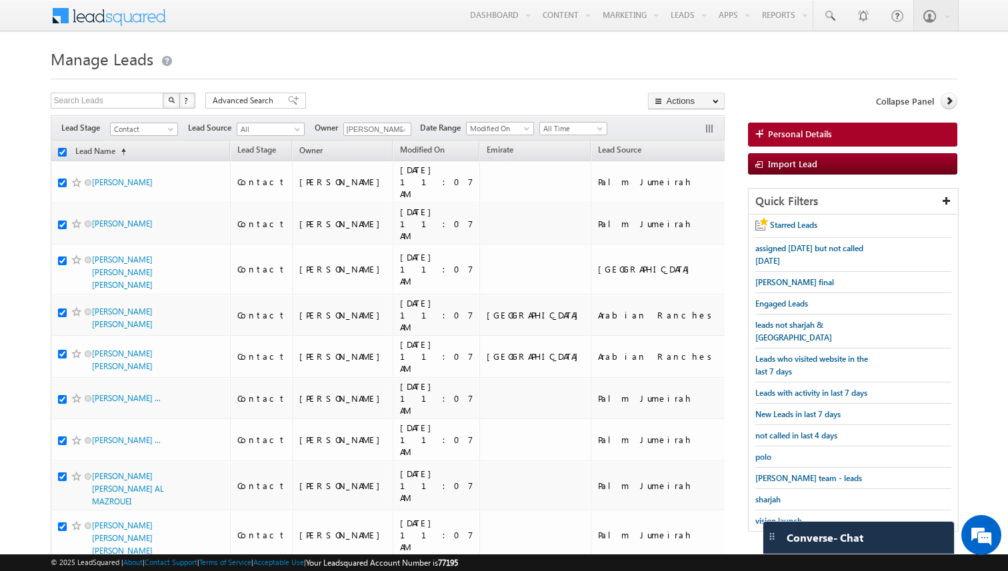
checkbox input "true"
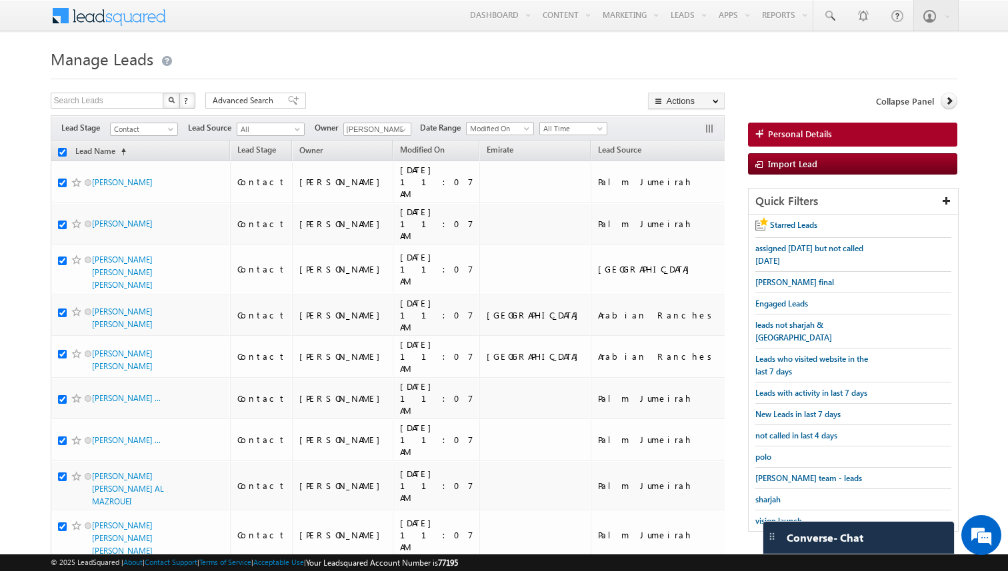
checkbox input "true"
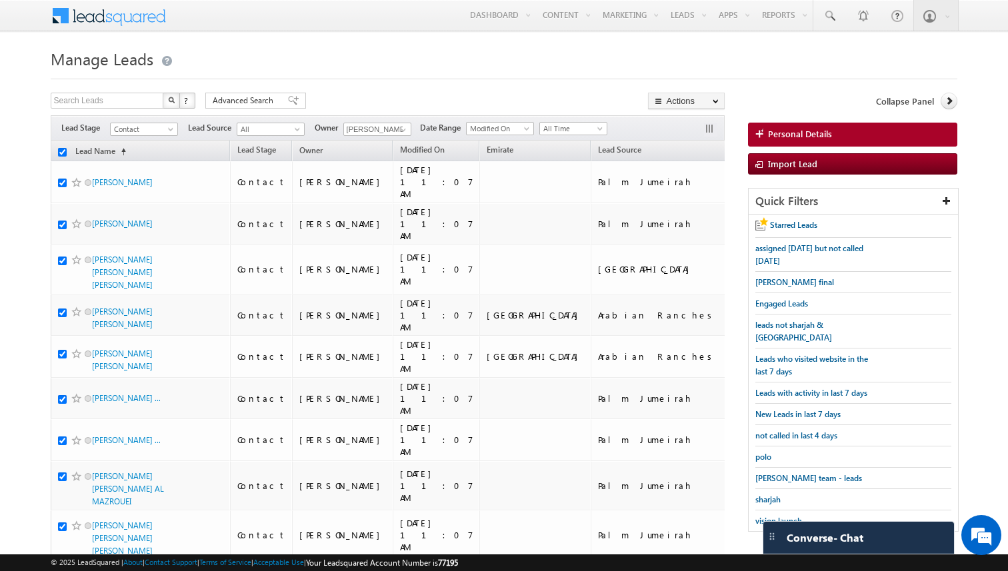
checkbox input "true"
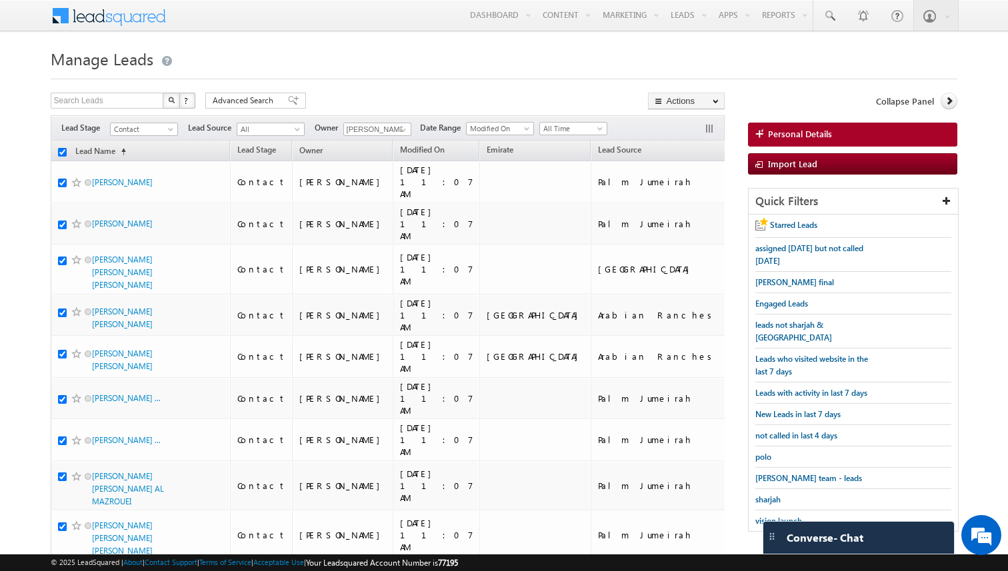
checkbox input "true"
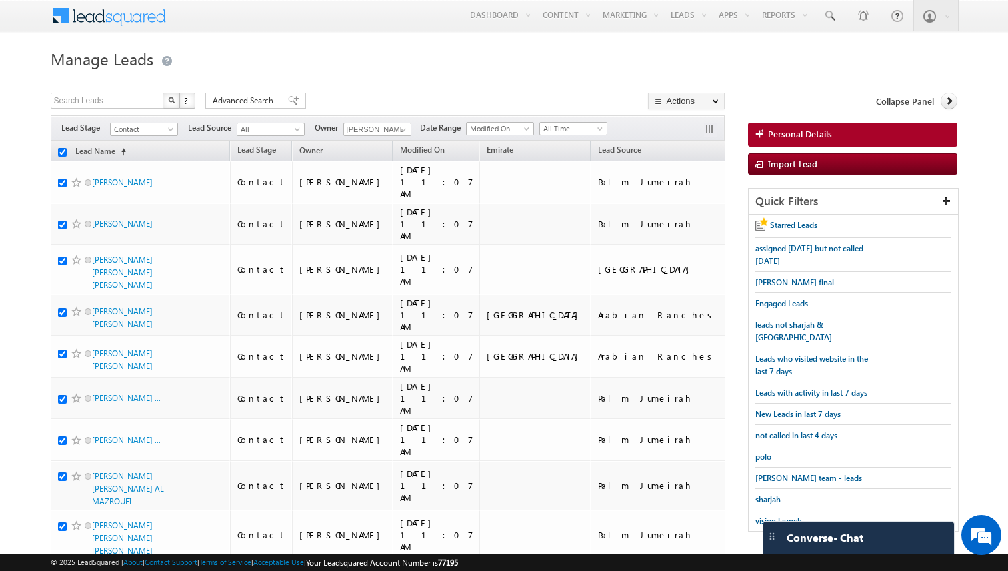
checkbox input "true"
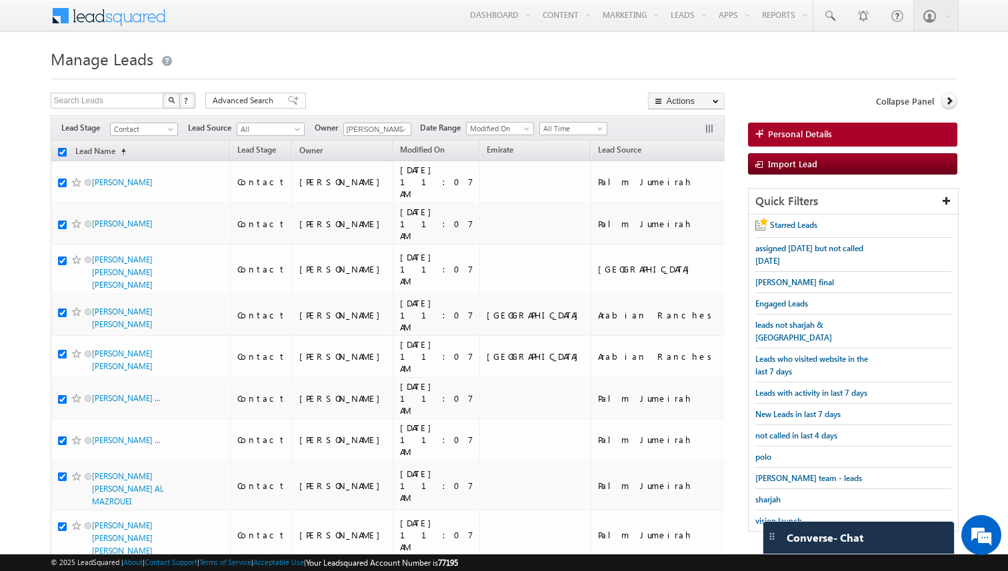
checkbox input "true"
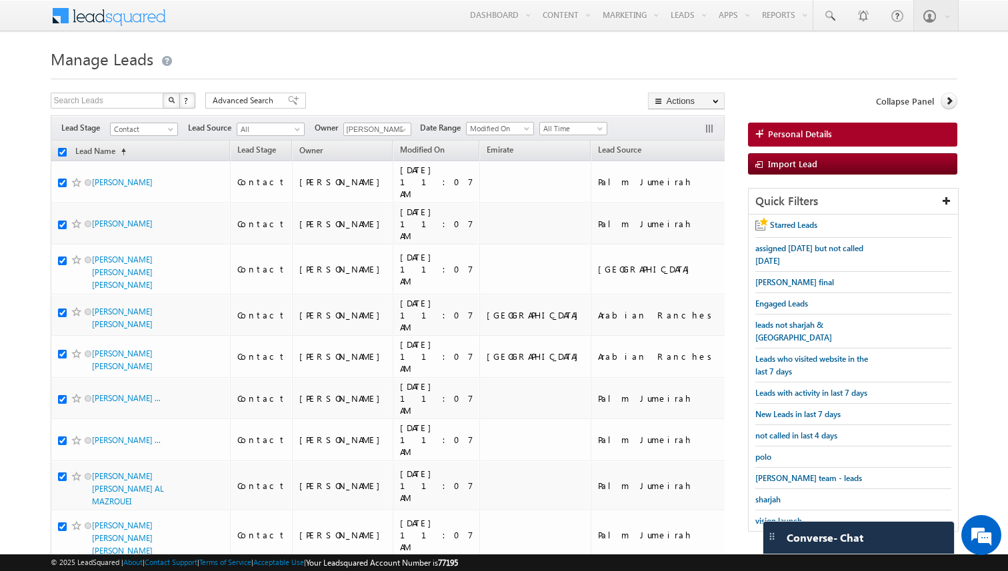
checkbox input "true"
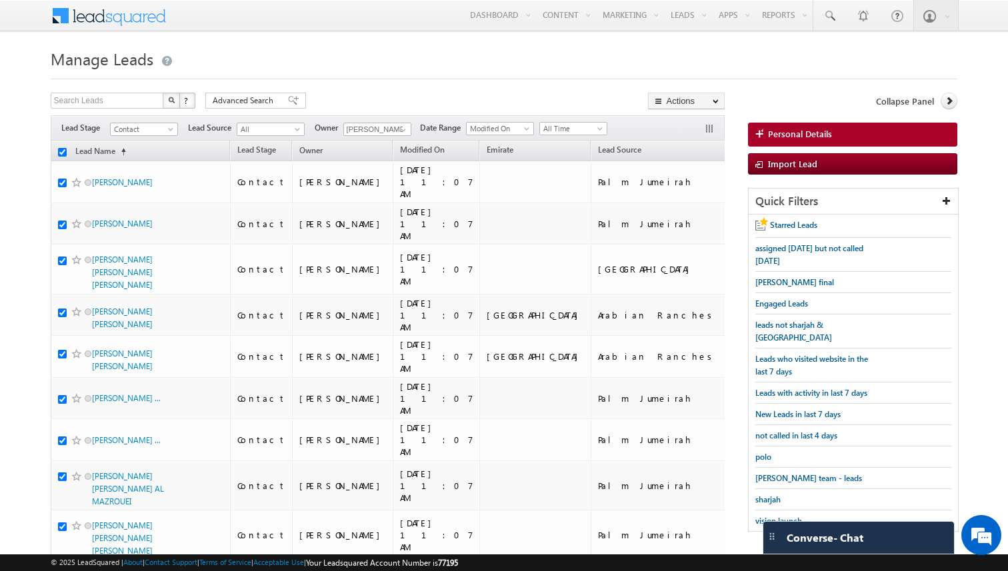
checkbox input "true"
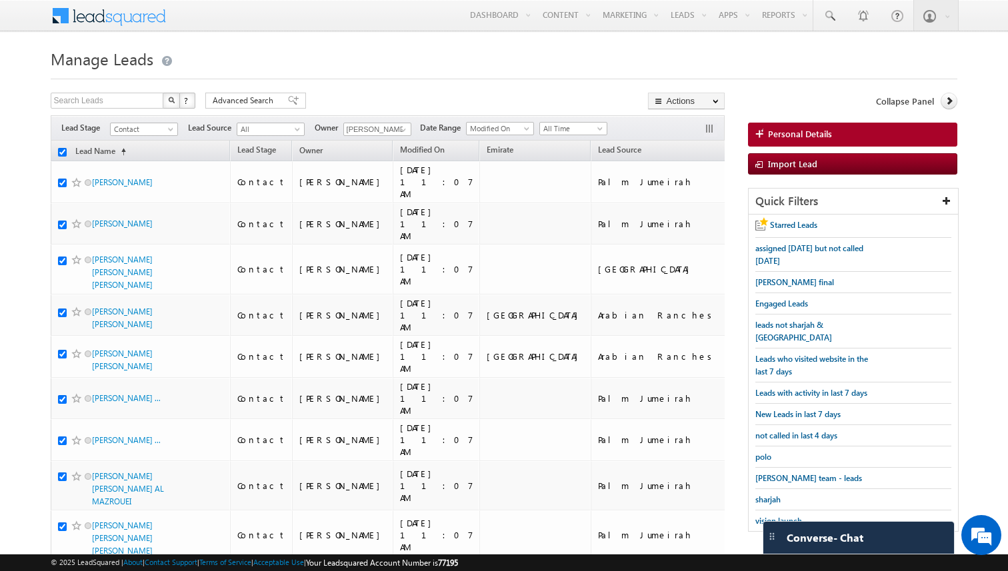
checkbox input "true"
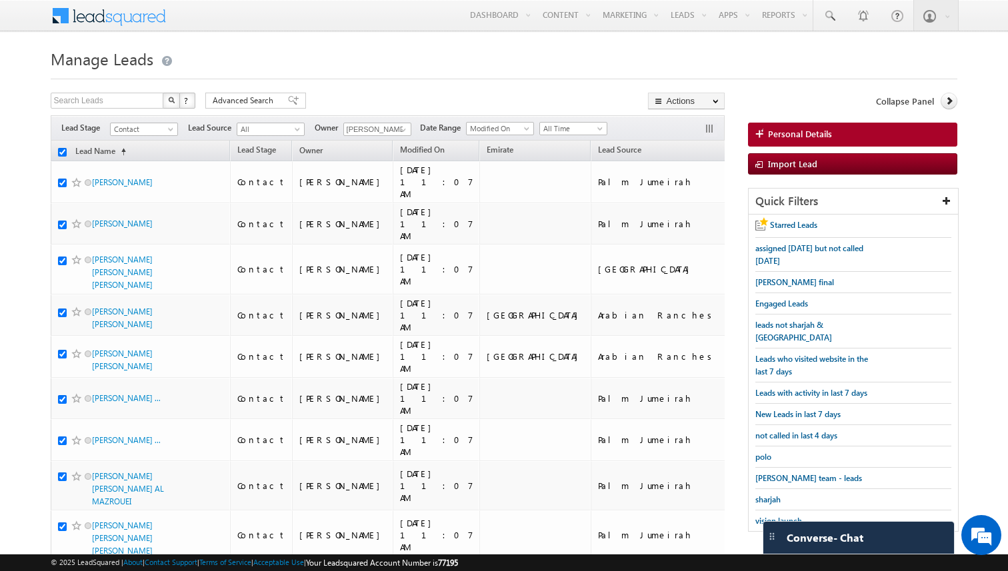
checkbox input "true"
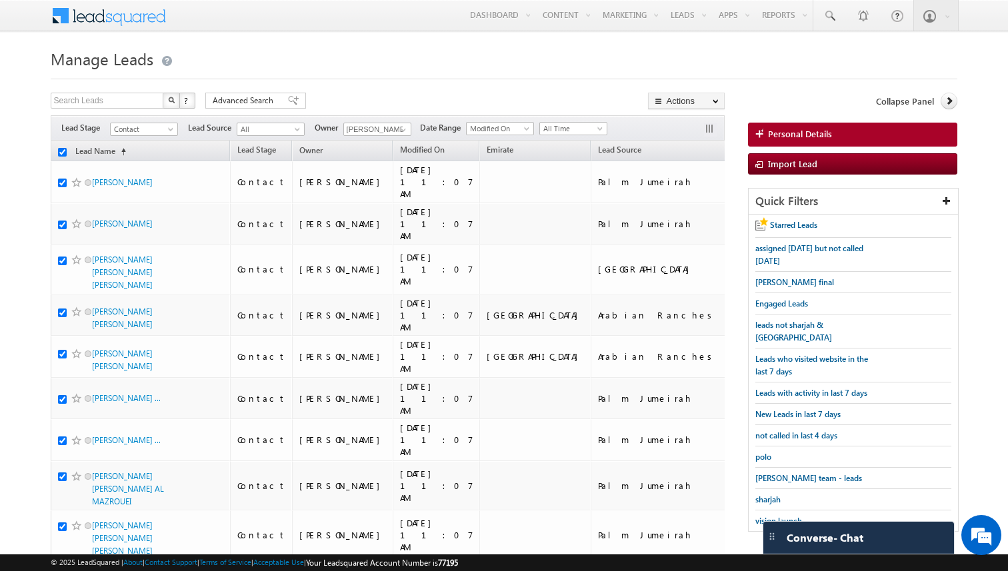
checkbox input "true"
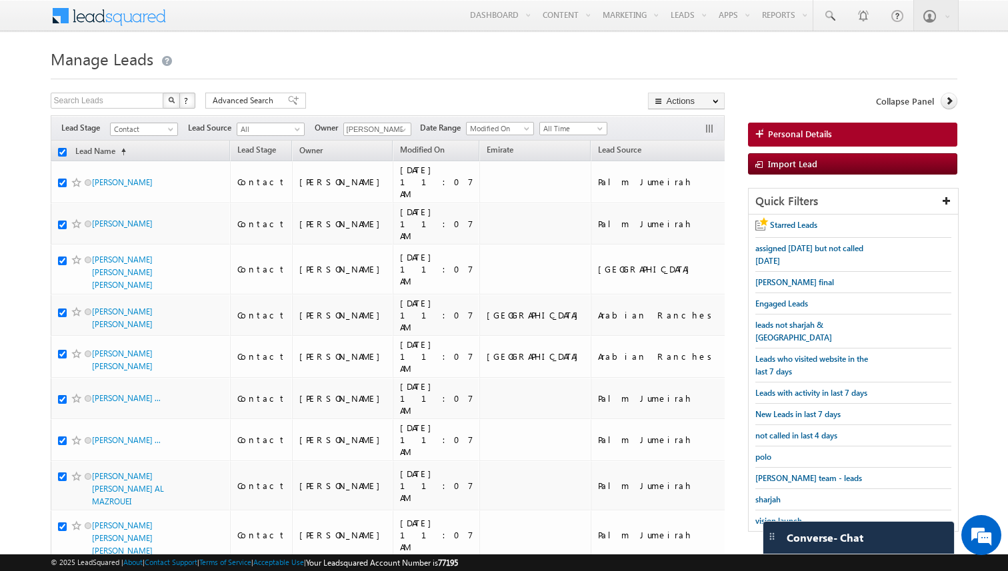
checkbox input "true"
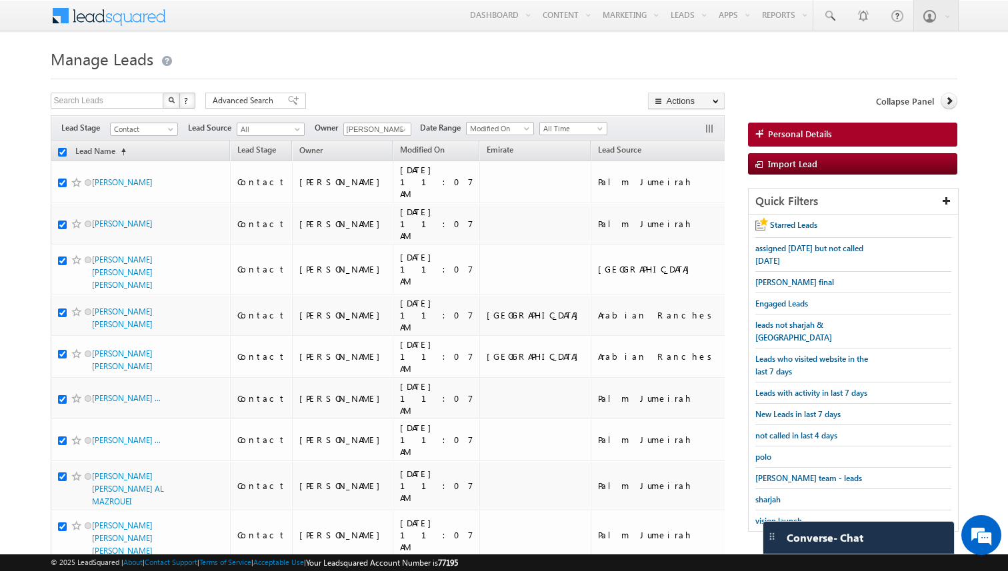
checkbox input "true"
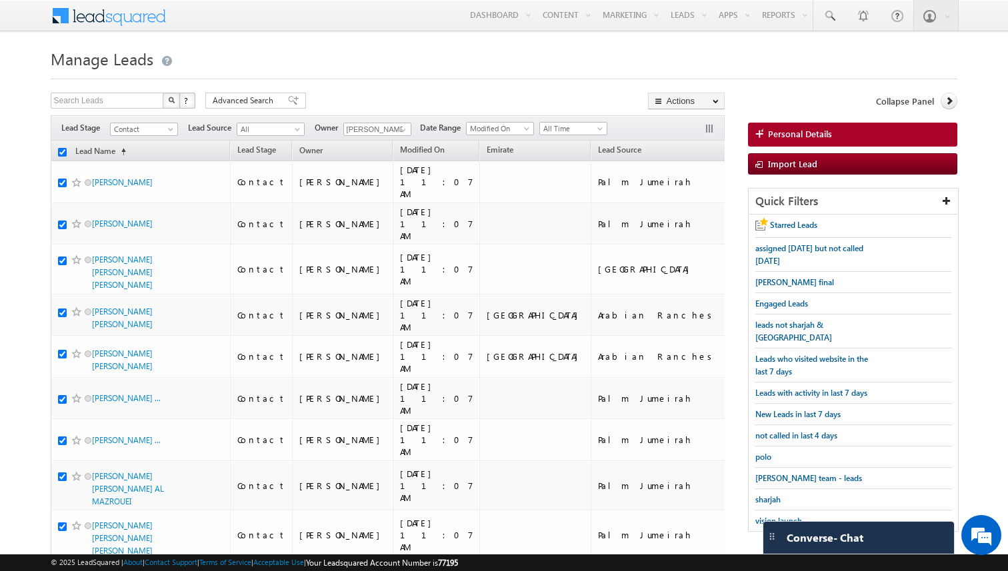
checkbox input "true"
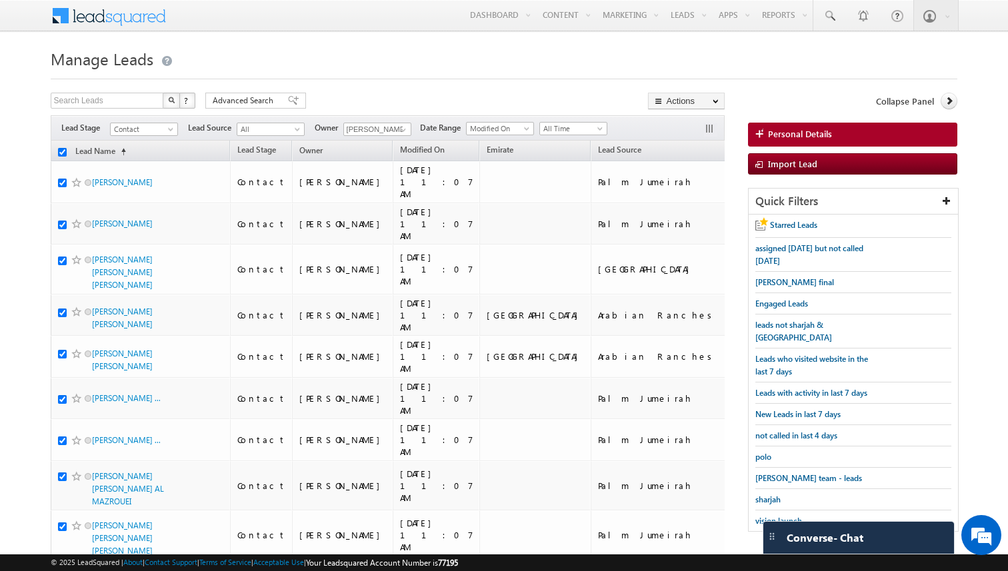
checkbox input "true"
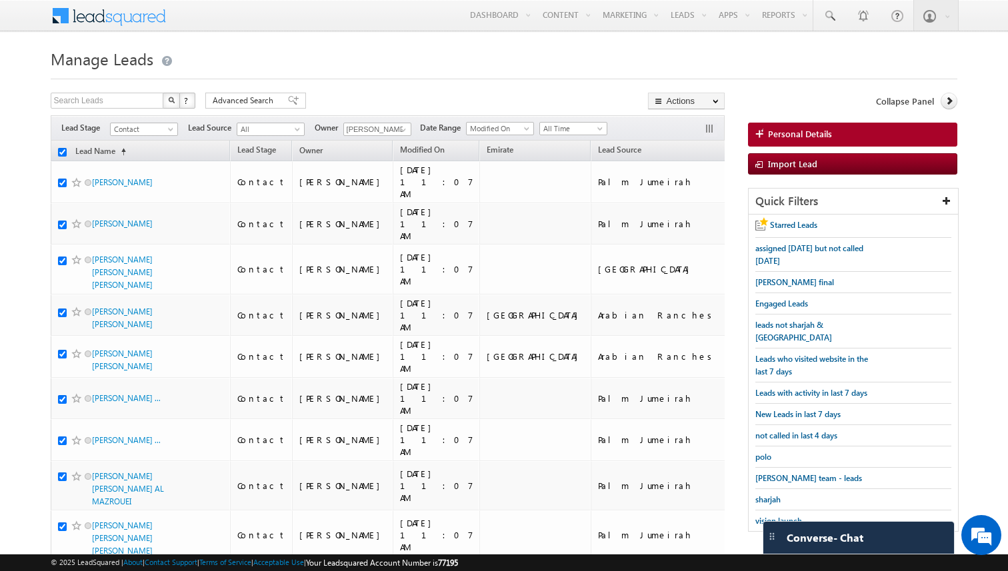
checkbox input "true"
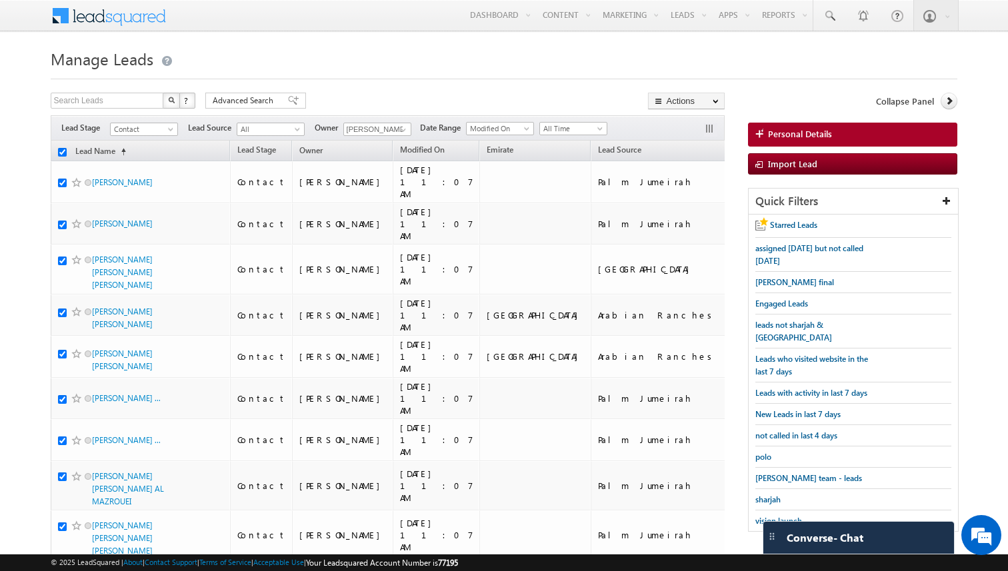
checkbox input "true"
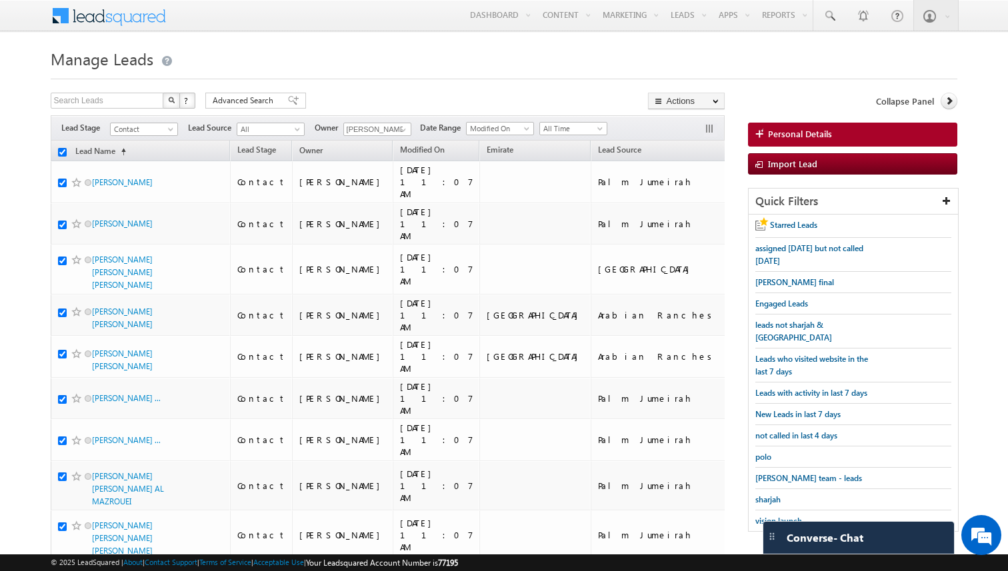
checkbox input "true"
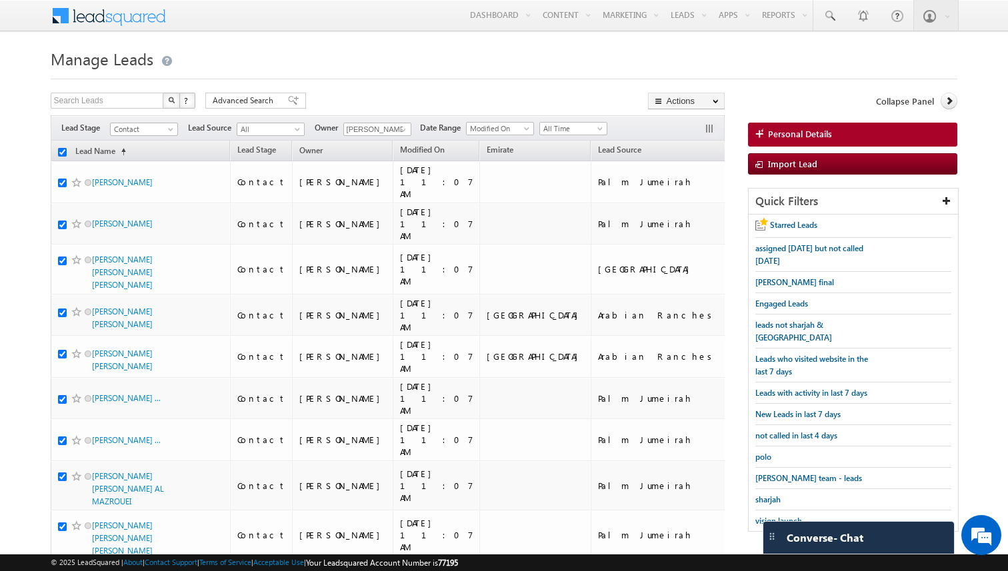
checkbox input "true"
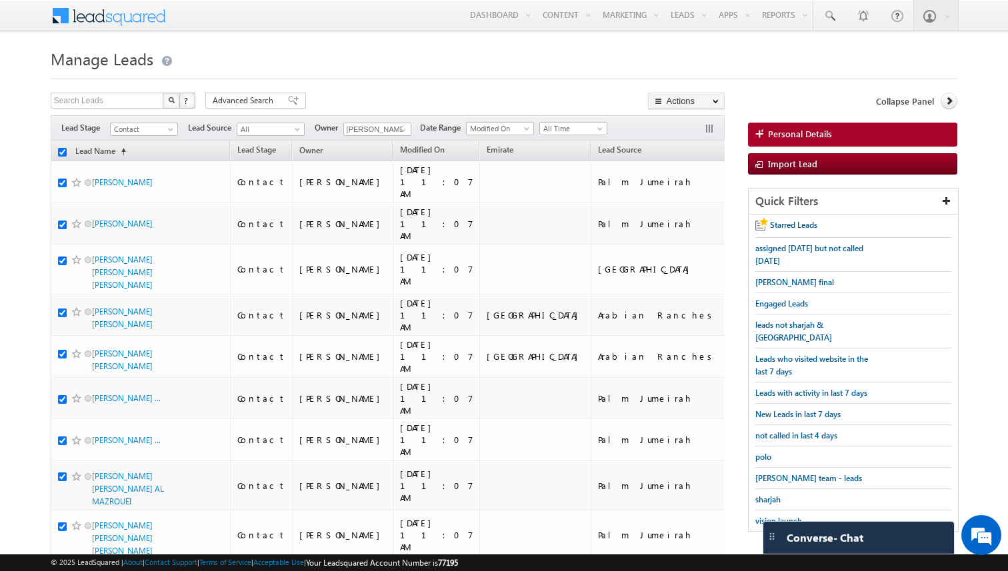
checkbox input "true"
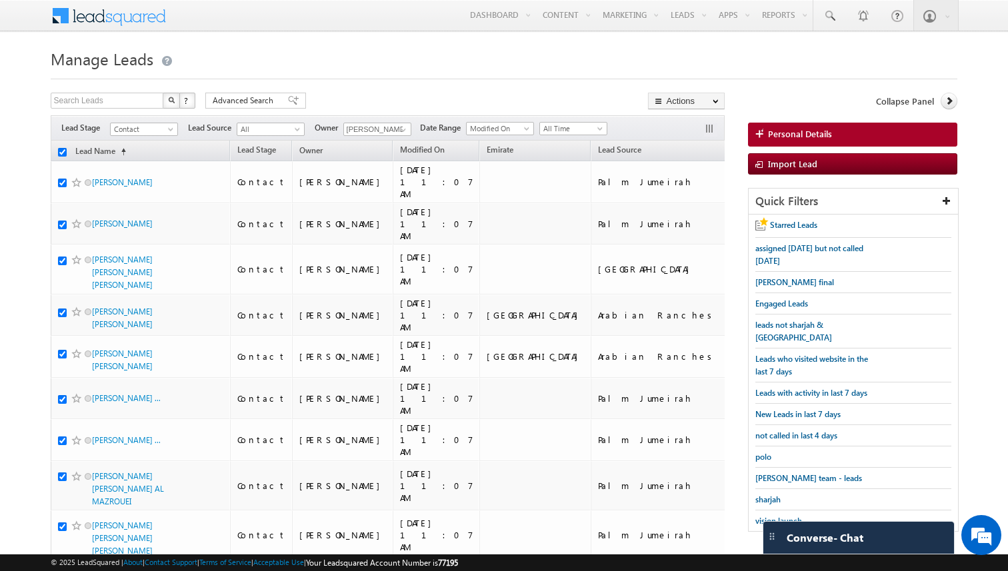
checkbox input "true"
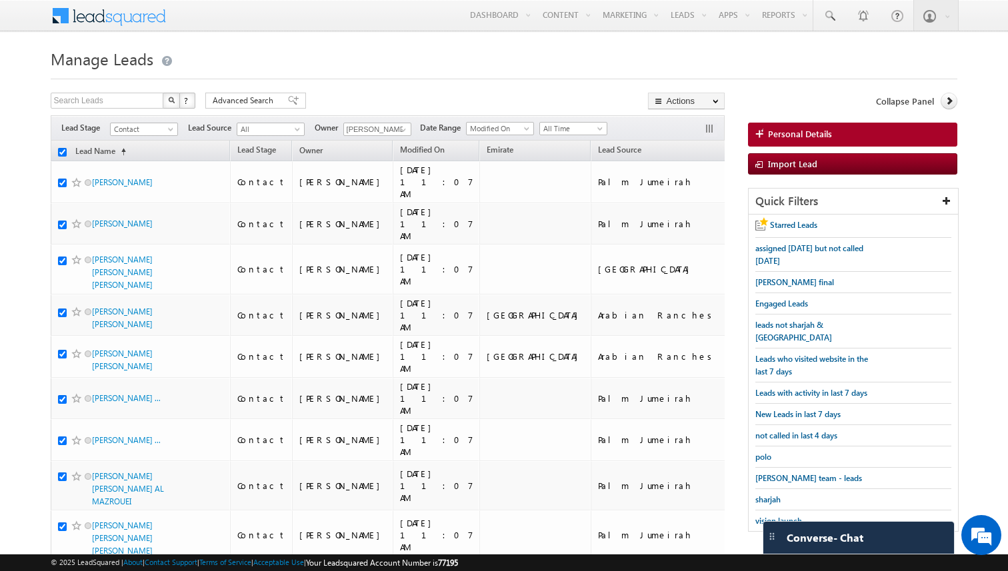
checkbox input "true"
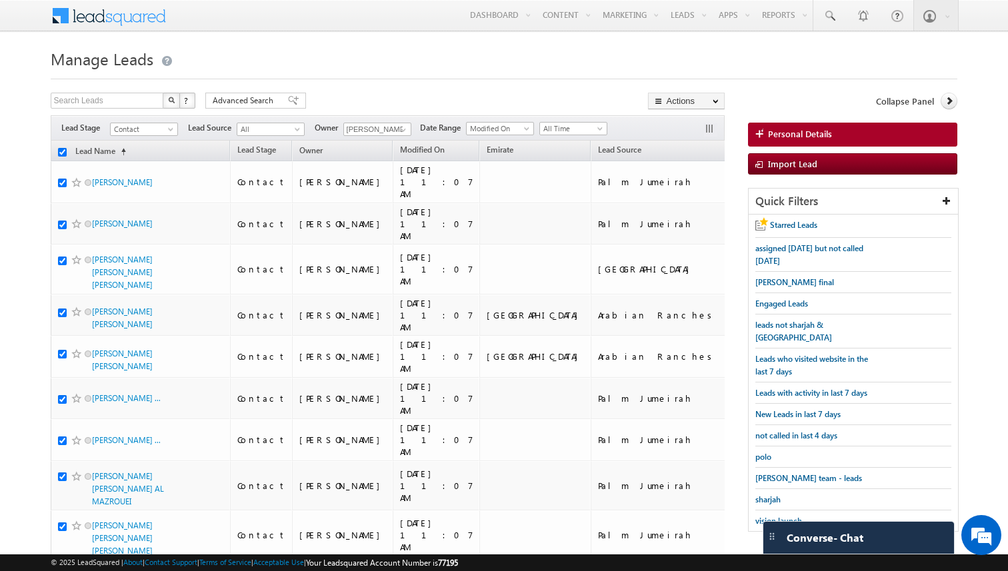
checkbox input "true"
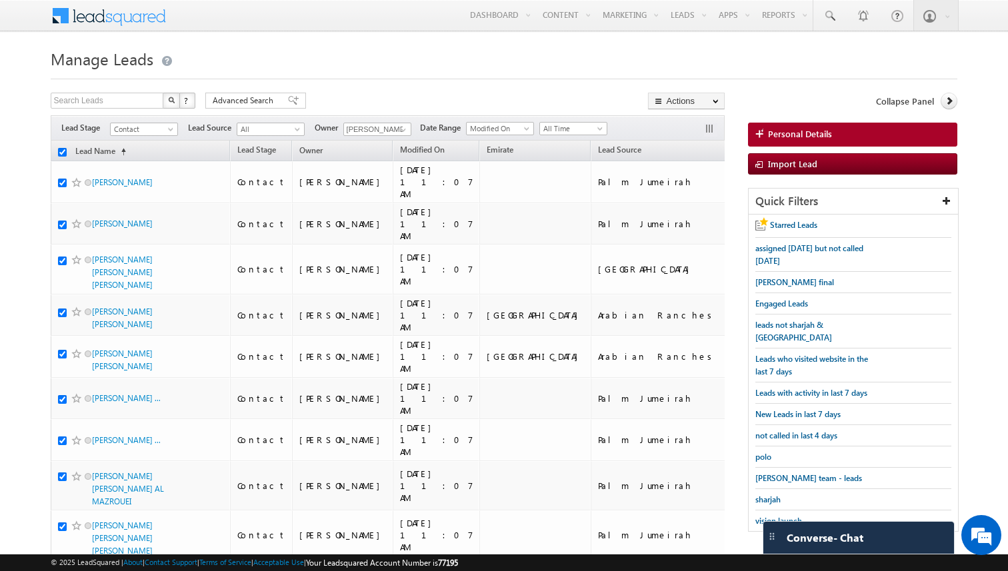
checkbox input "true"
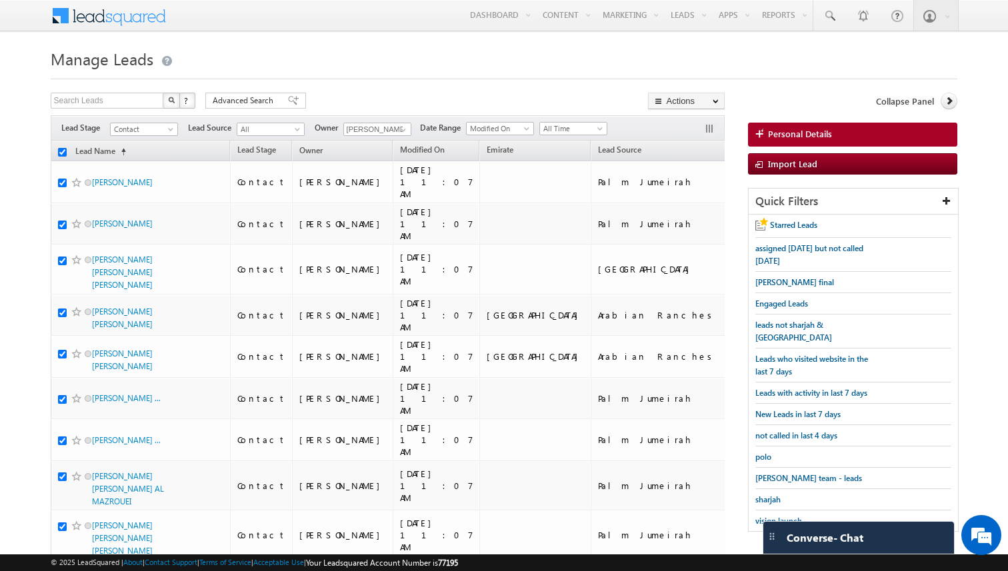
checkbox input "true"
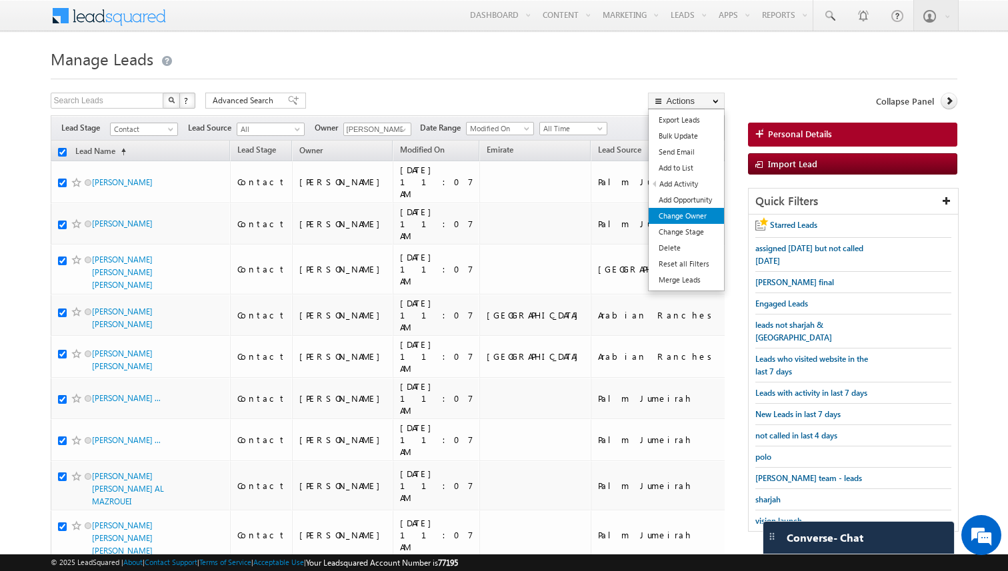
click at [682, 215] on link "Change Owner" at bounding box center [686, 216] width 75 height 16
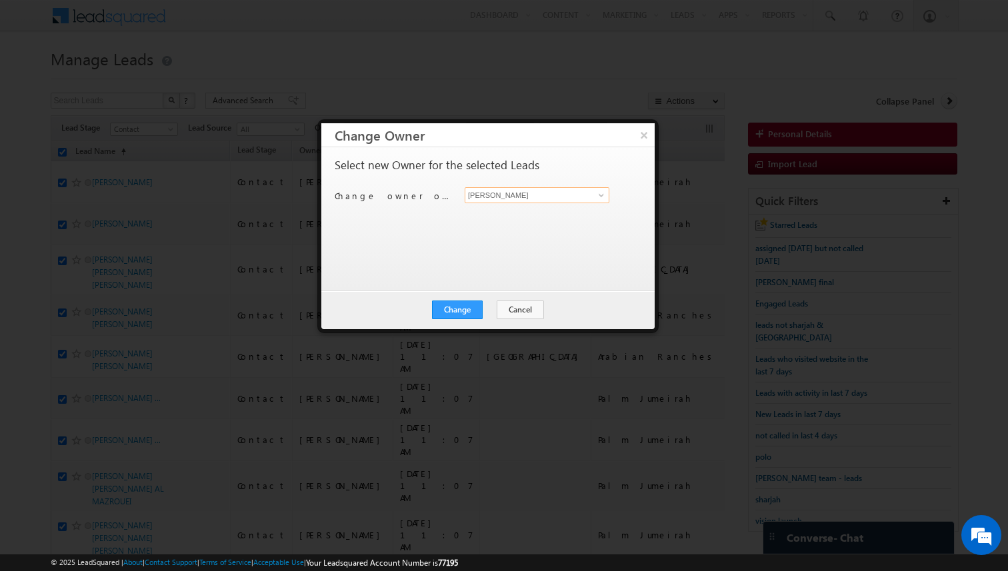
click at [529, 197] on input "[PERSON_NAME]" at bounding box center [537, 195] width 145 height 16
click at [496, 255] on div "Select new Owner for the selected Leads Change owner of 200 leads to Kunal Sehr…" at bounding box center [487, 212] width 304 height 107
click at [476, 307] on button "Change" at bounding box center [457, 310] width 51 height 19
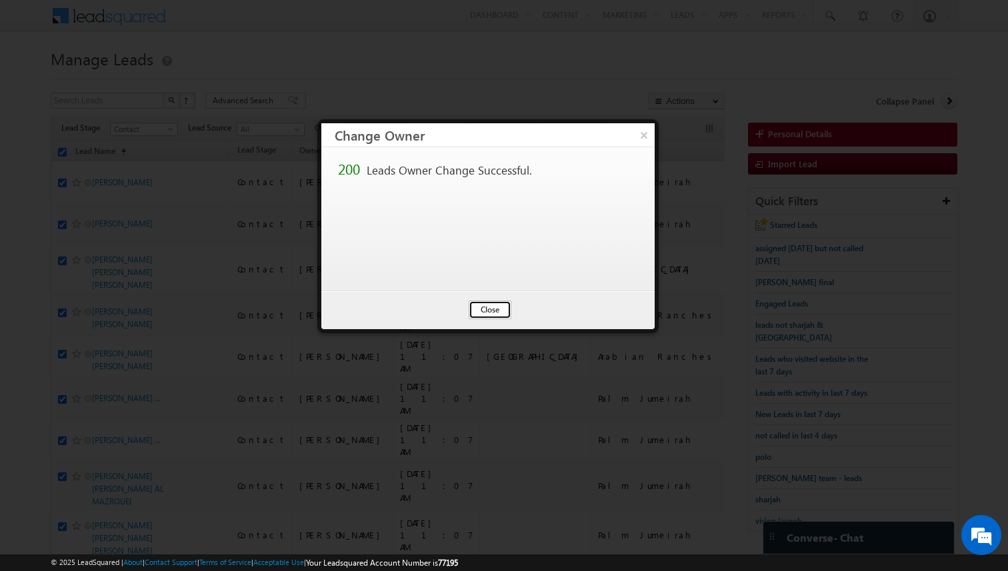
click at [497, 311] on button "Close" at bounding box center [490, 310] width 43 height 19
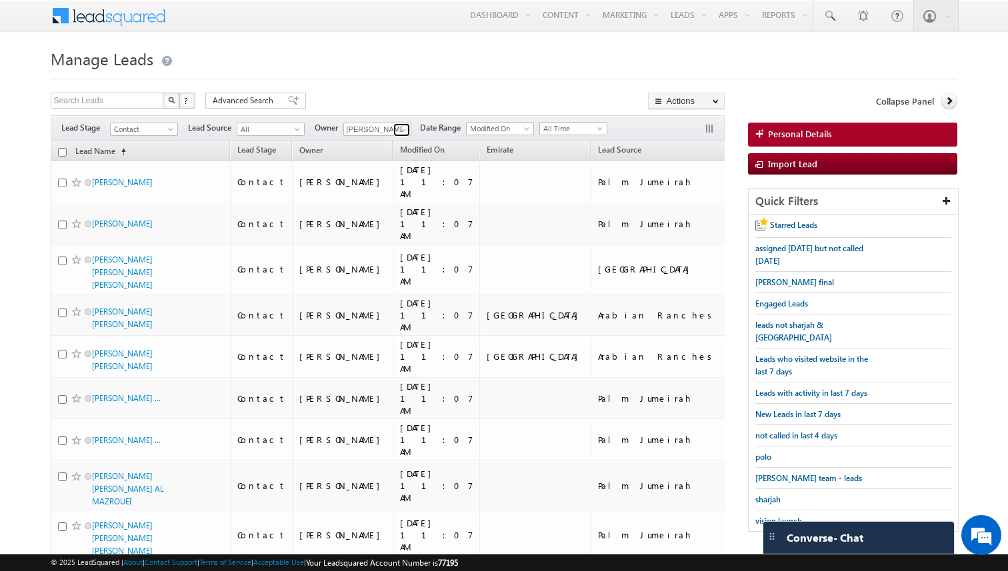
click at [402, 130] on span at bounding box center [403, 130] width 11 height 11
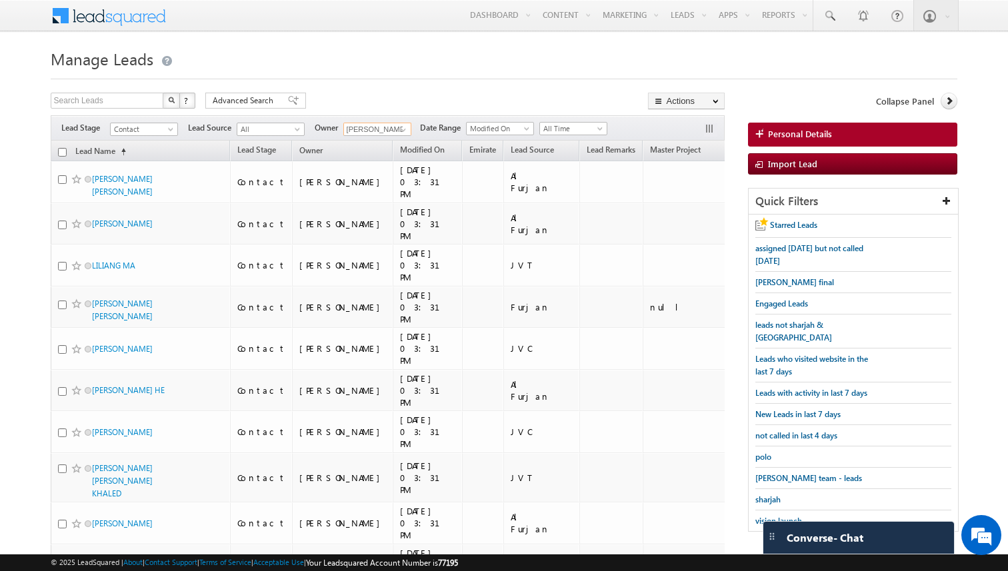
click at [63, 155] on input "checkbox" at bounding box center [62, 152] width 9 height 9
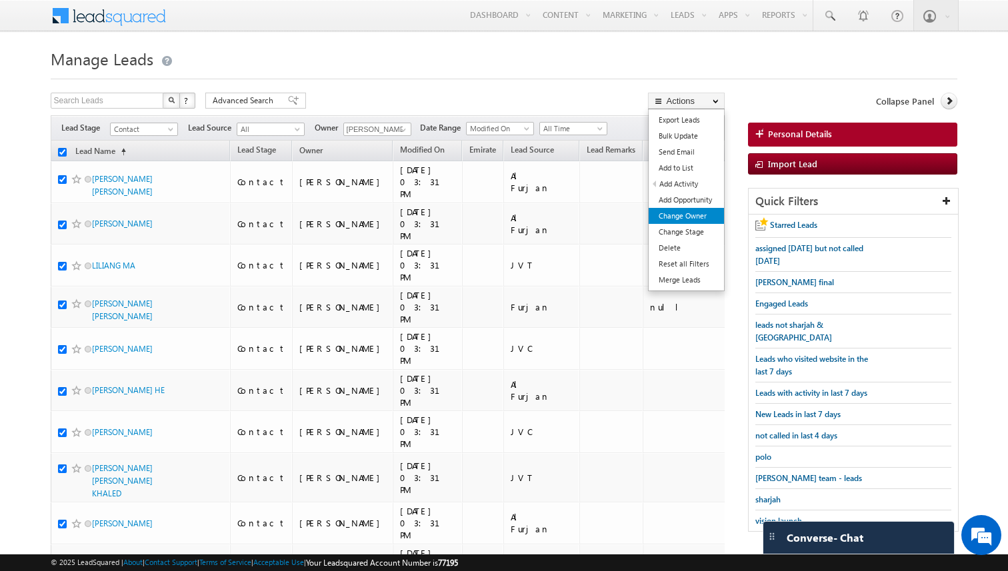
click at [690, 209] on link "Change Owner" at bounding box center [686, 216] width 75 height 16
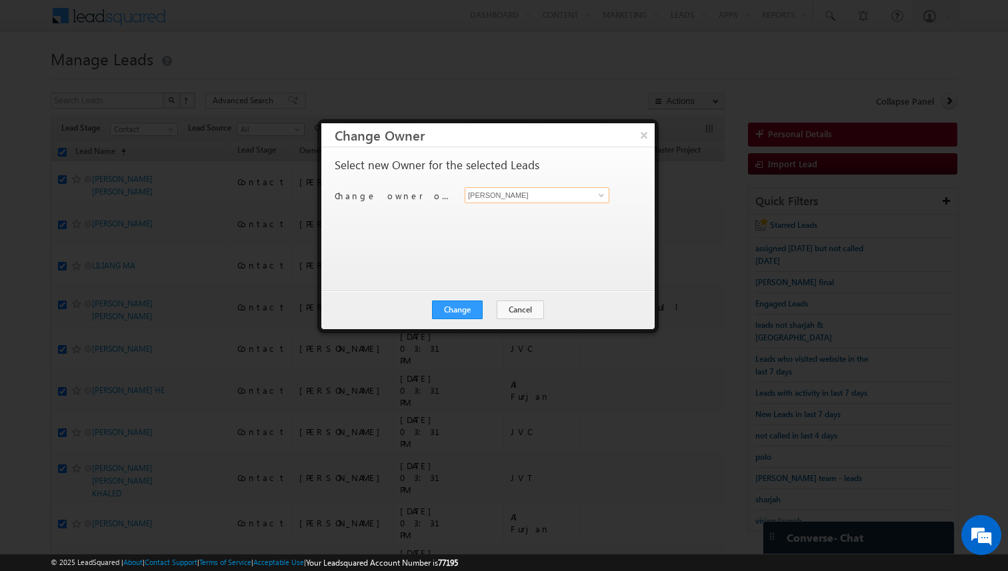
click at [543, 195] on input "[PERSON_NAME]" at bounding box center [537, 195] width 145 height 16
click at [467, 309] on button "Change" at bounding box center [457, 310] width 51 height 19
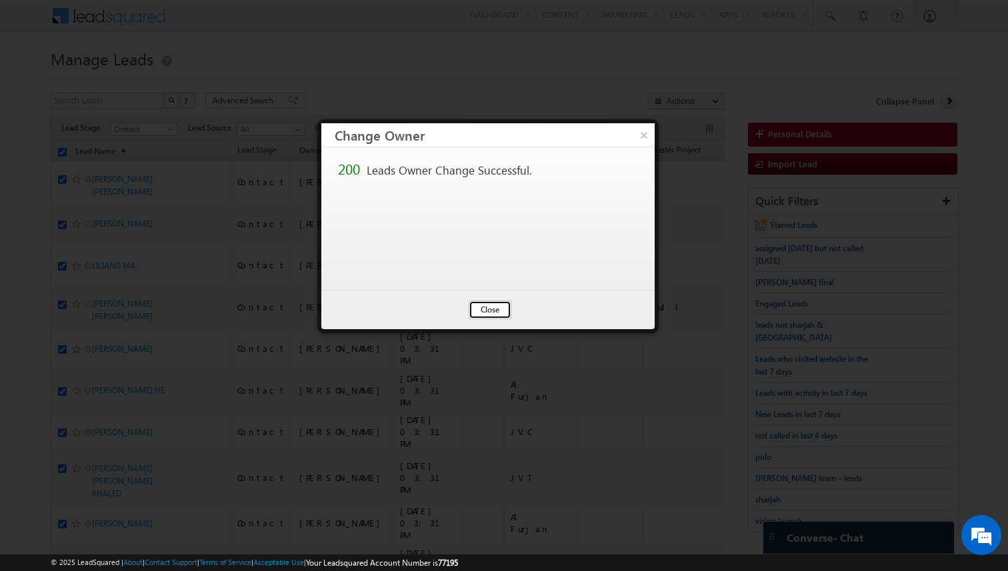
click at [487, 311] on button "Close" at bounding box center [490, 310] width 43 height 19
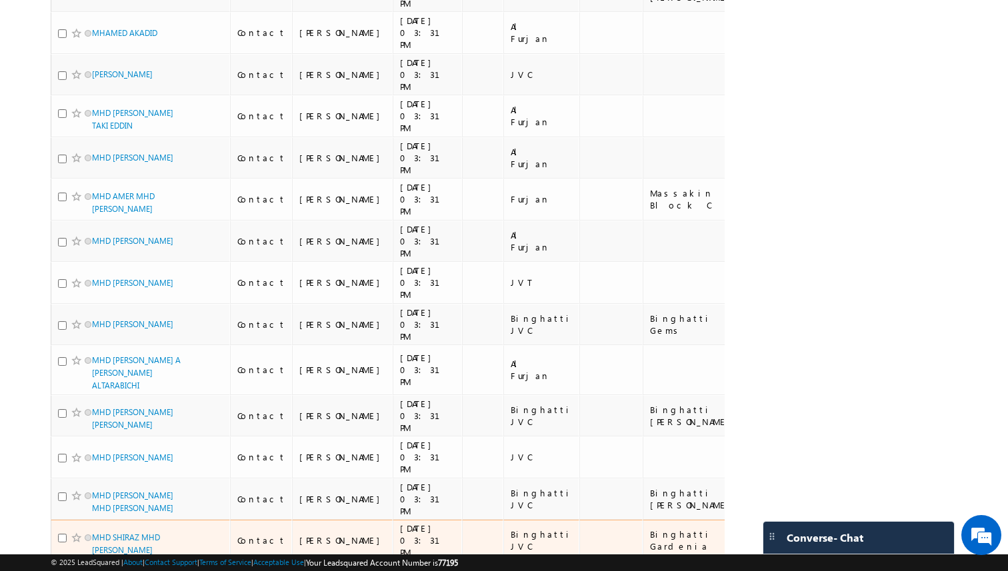
scroll to position [8150, 0]
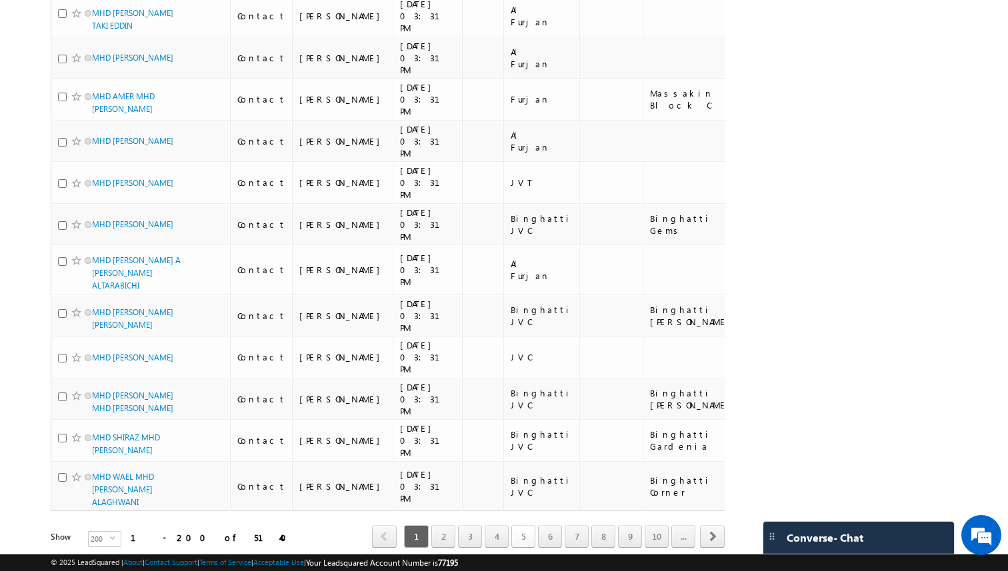
click at [523, 525] on link "5" at bounding box center [523, 536] width 24 height 23
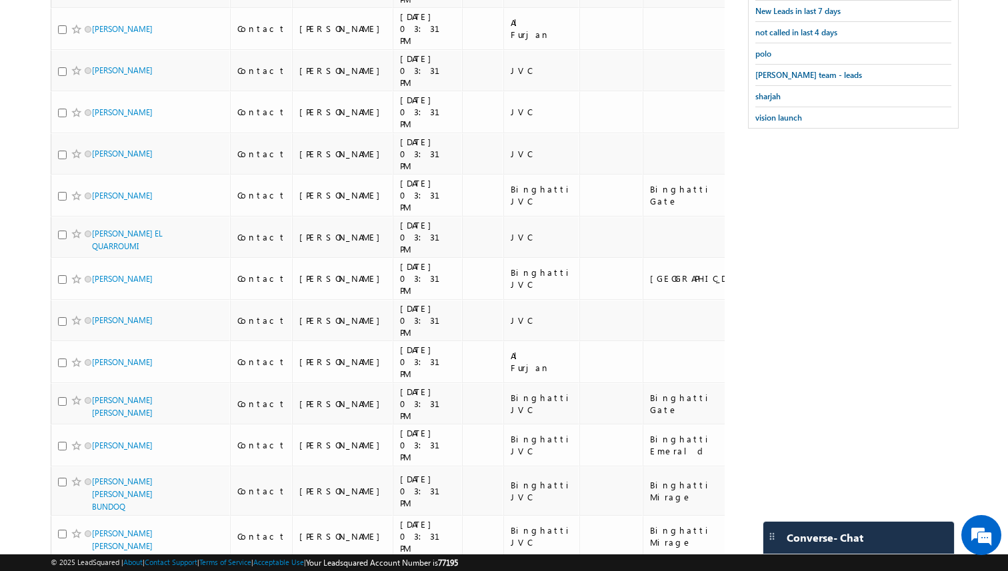
scroll to position [0, 0]
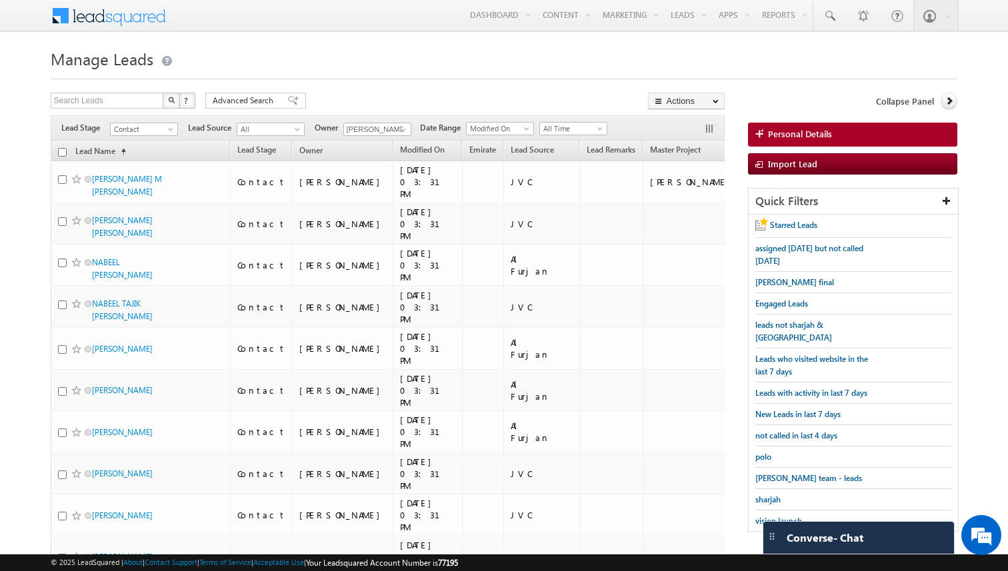
click at [63, 149] on input "checkbox" at bounding box center [62, 152] width 9 height 9
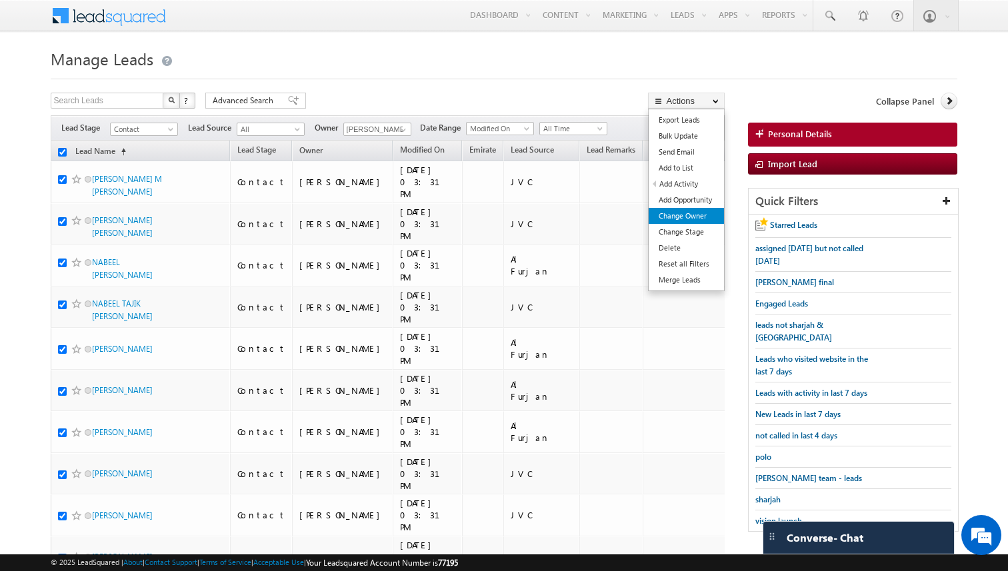
click at [686, 217] on link "Change Owner" at bounding box center [686, 216] width 75 height 16
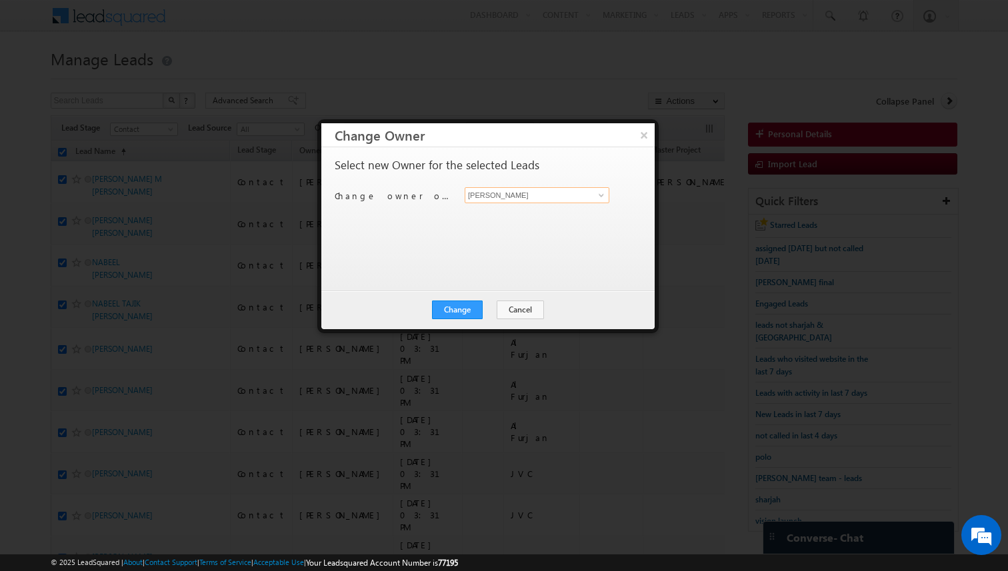
click at [494, 201] on input "[PERSON_NAME]" at bounding box center [537, 195] width 145 height 16
click at [455, 310] on button "Change" at bounding box center [457, 310] width 51 height 19
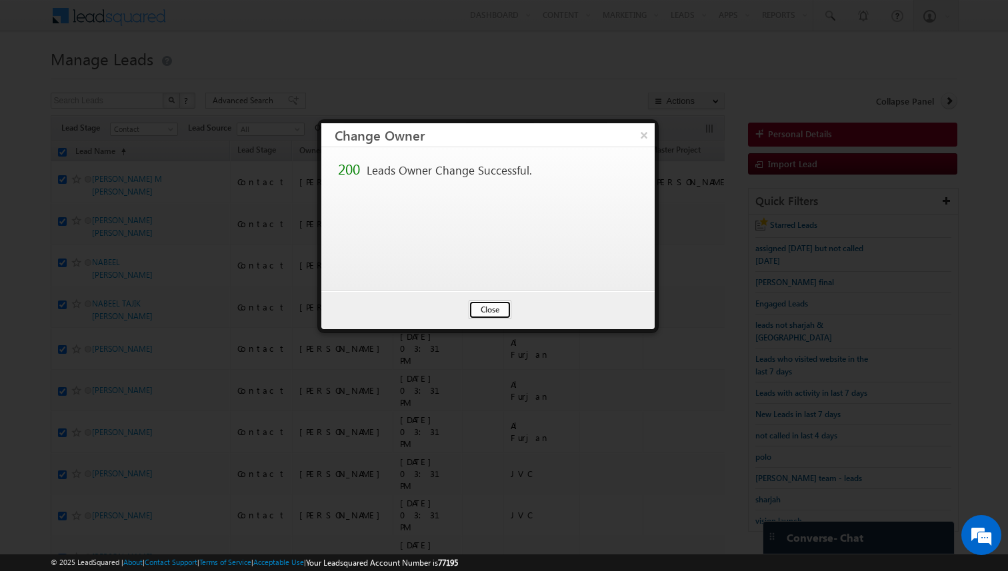
click at [489, 307] on button "Close" at bounding box center [490, 310] width 43 height 19
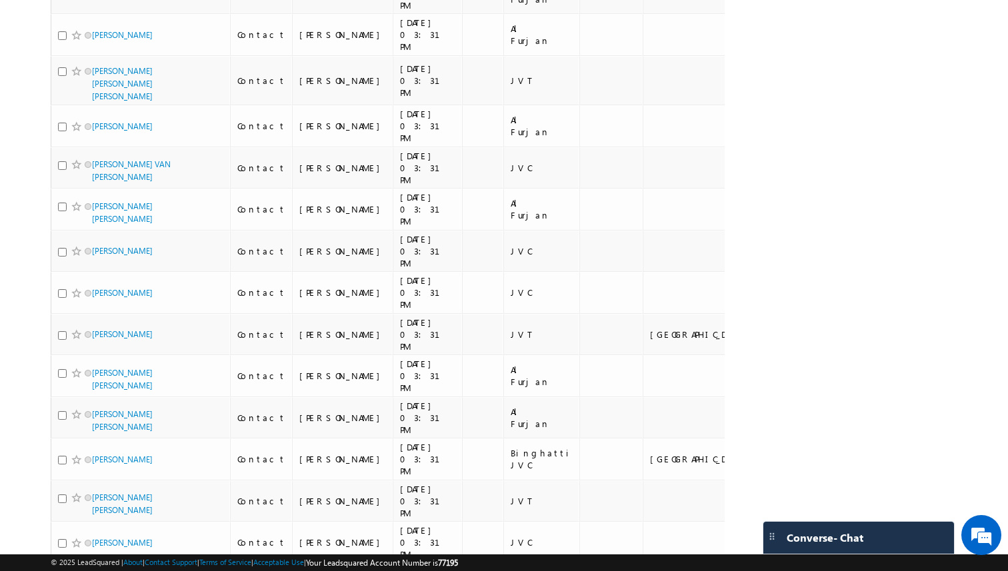
scroll to position [8040, 0]
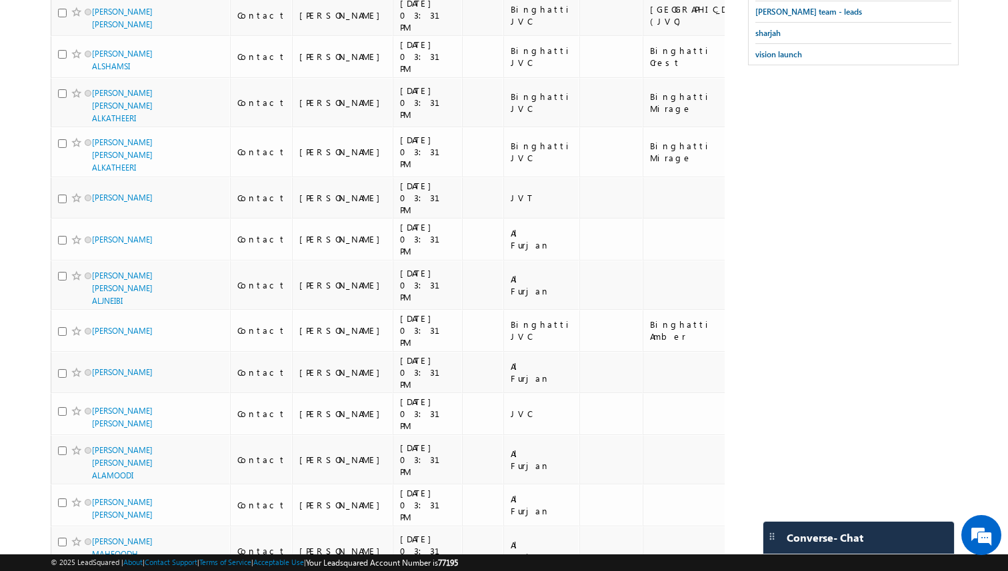
scroll to position [0, 0]
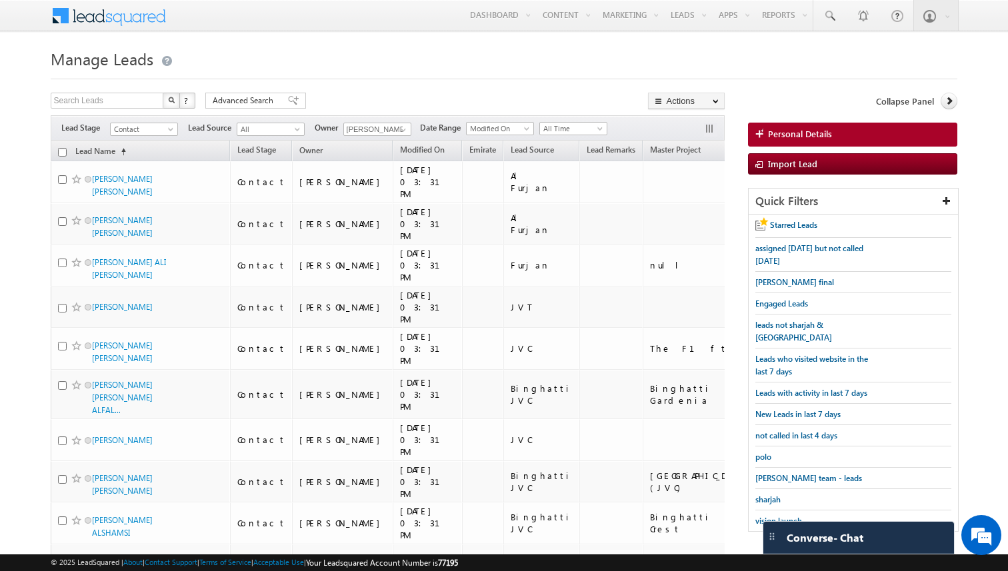
click at [63, 156] on input "checkbox" at bounding box center [62, 152] width 9 height 9
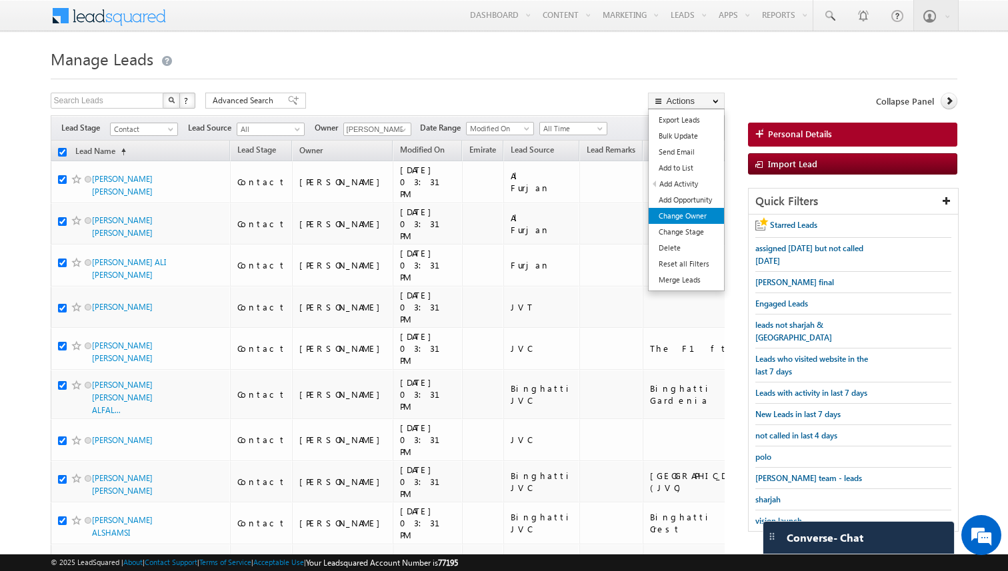
click at [688, 217] on link "Change Owner" at bounding box center [686, 216] width 75 height 16
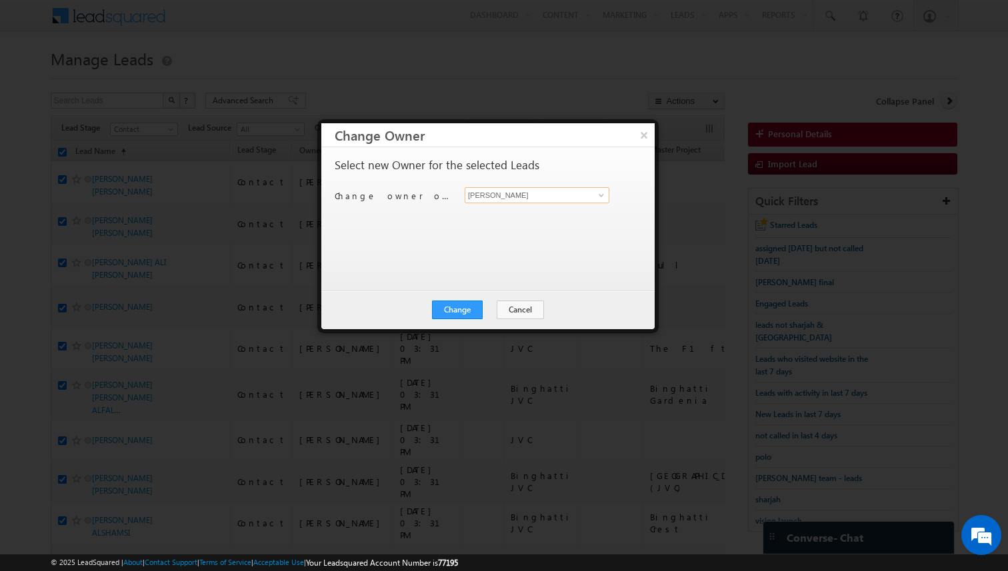
click at [514, 196] on input "[PERSON_NAME]" at bounding box center [537, 195] width 145 height 16
click at [463, 309] on button "Change" at bounding box center [457, 310] width 51 height 19
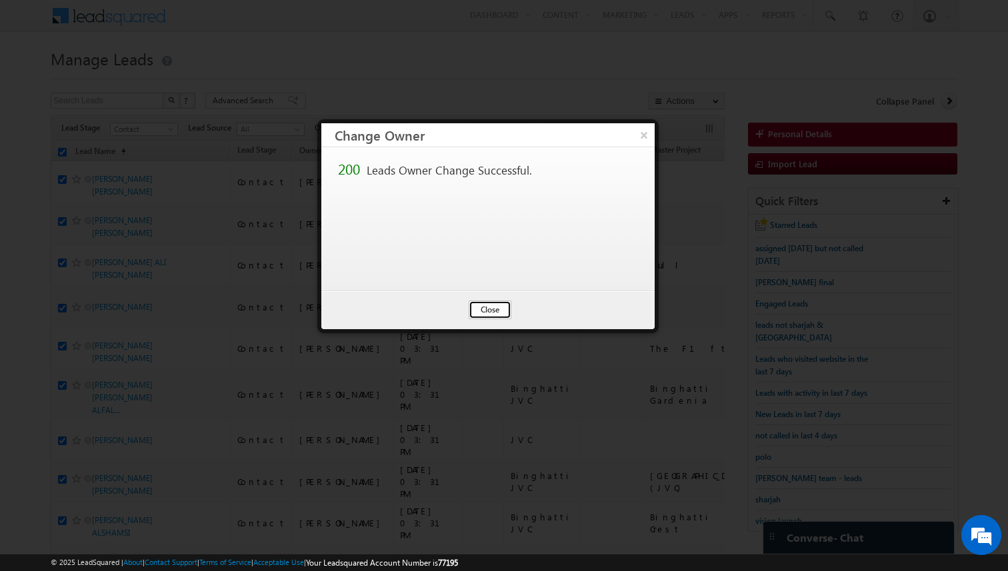
click at [497, 309] on button "Close" at bounding box center [490, 310] width 43 height 19
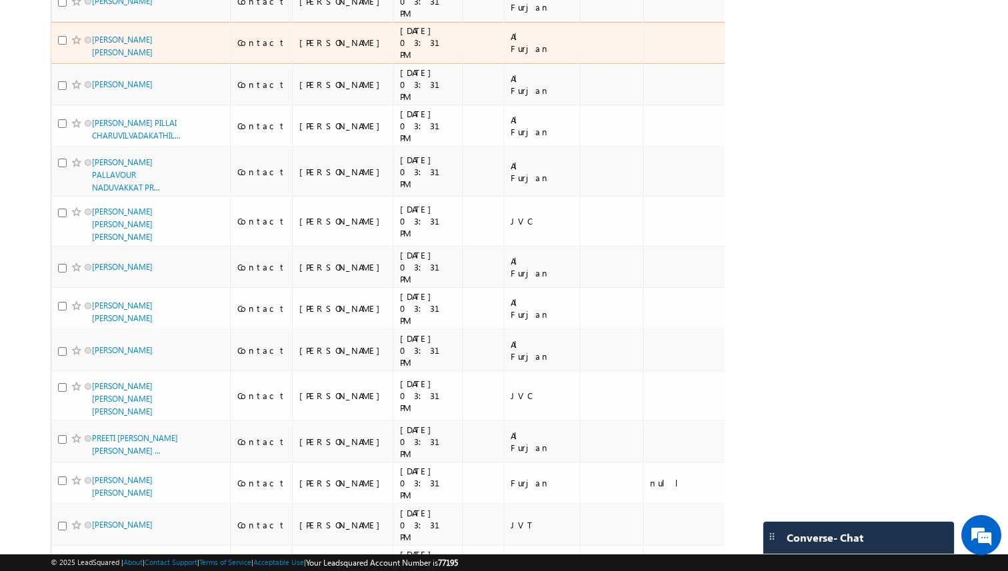
scroll to position [8165, 0]
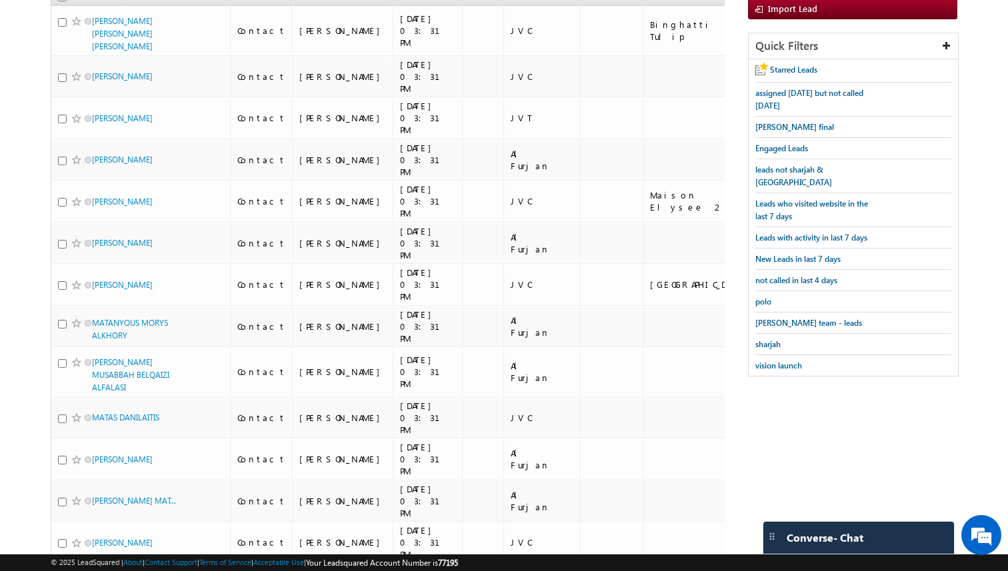
scroll to position [0, 0]
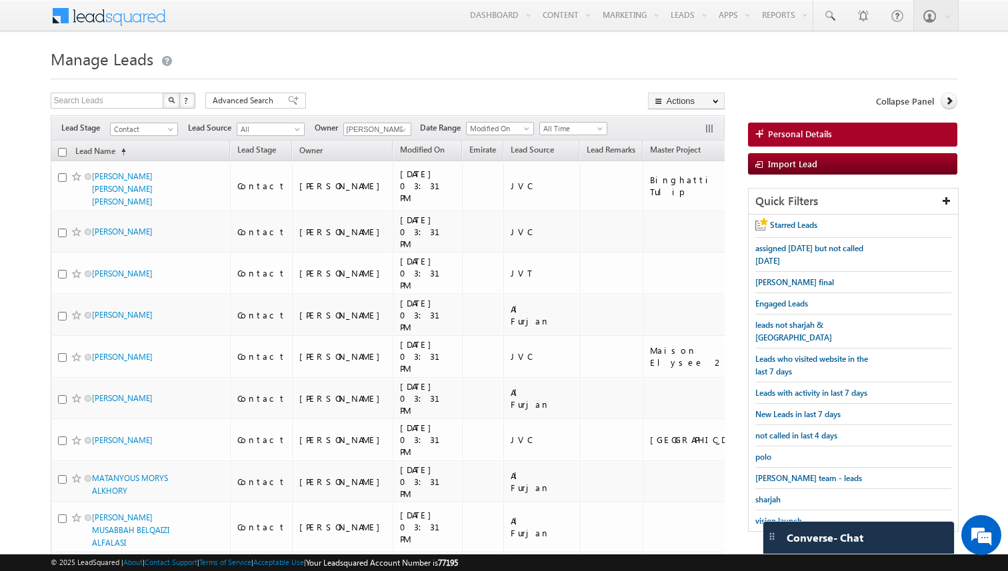
click at [64, 145] on th "Lead Name (sorted ascending)" at bounding box center [141, 151] width 180 height 21
click at [63, 155] on input "checkbox" at bounding box center [62, 152] width 9 height 9
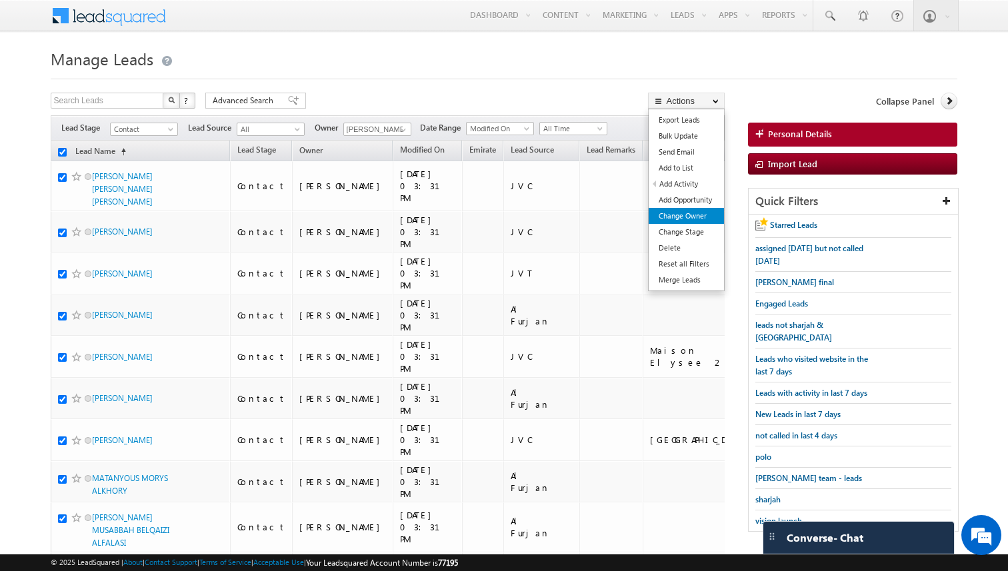
click at [692, 214] on link "Change Owner" at bounding box center [686, 216] width 75 height 16
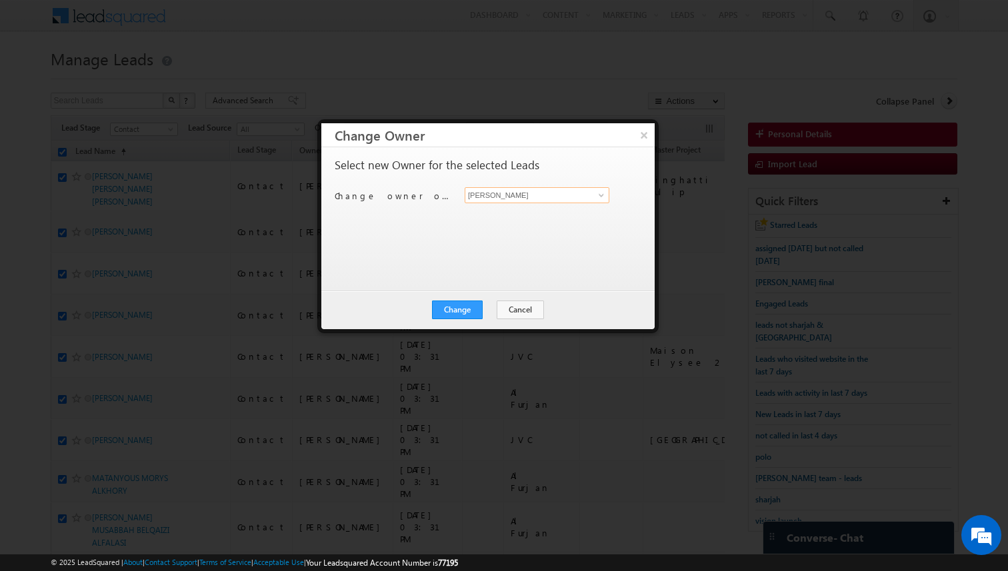
click at [505, 195] on input "[PERSON_NAME]" at bounding box center [537, 195] width 145 height 16
click at [471, 309] on button "Change" at bounding box center [457, 310] width 51 height 19
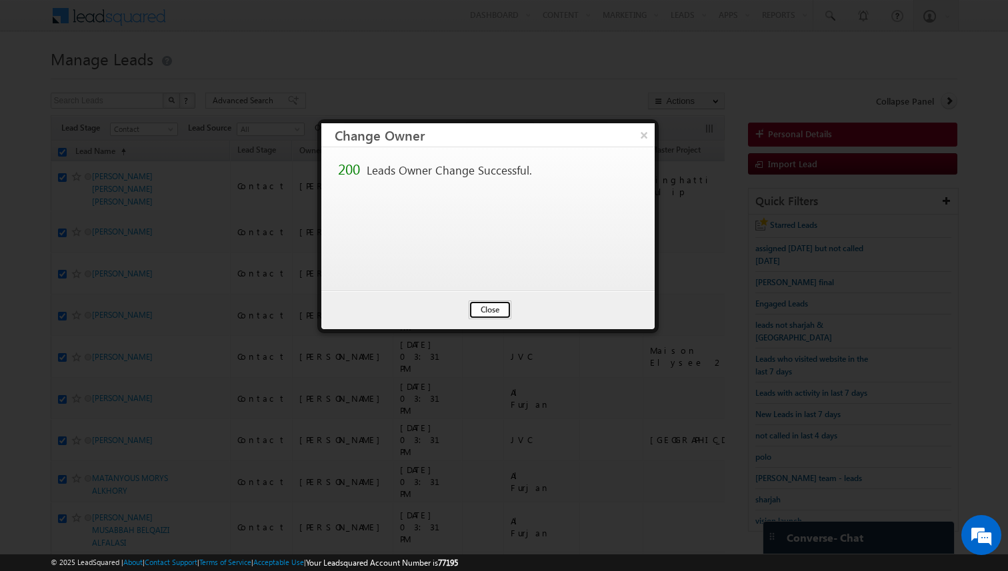
click at [489, 315] on button "Close" at bounding box center [490, 310] width 43 height 19
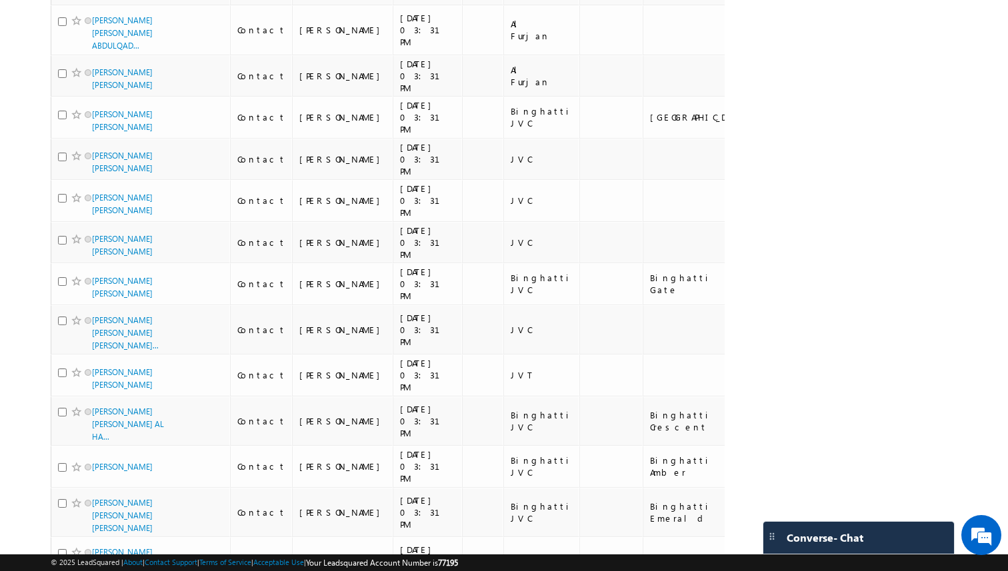
scroll to position [8150, 0]
click at [101, 537] on li "25" at bounding box center [97, 532] width 32 height 13
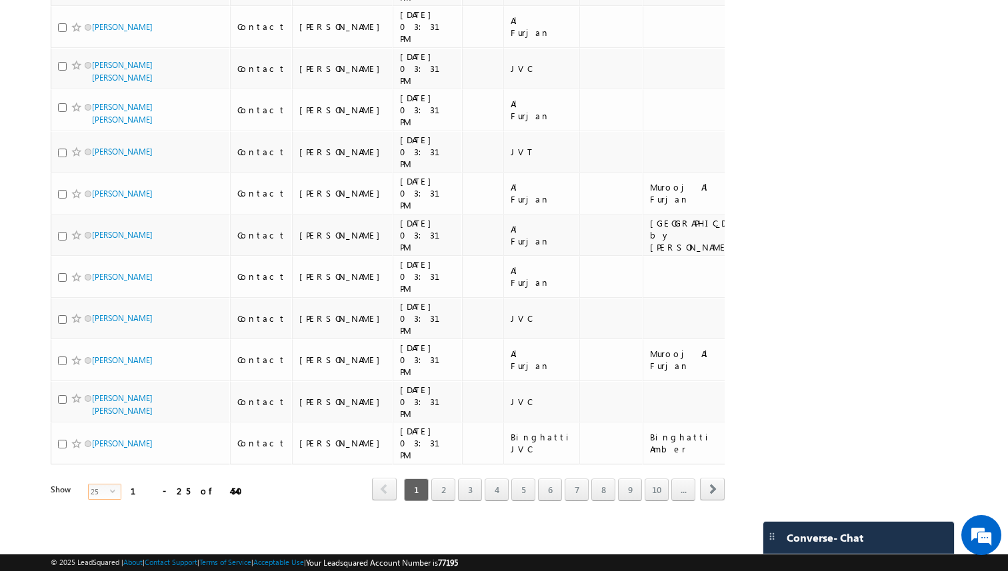
scroll to position [757, 0]
click at [110, 494] on span "select" at bounding box center [115, 496] width 11 height 23
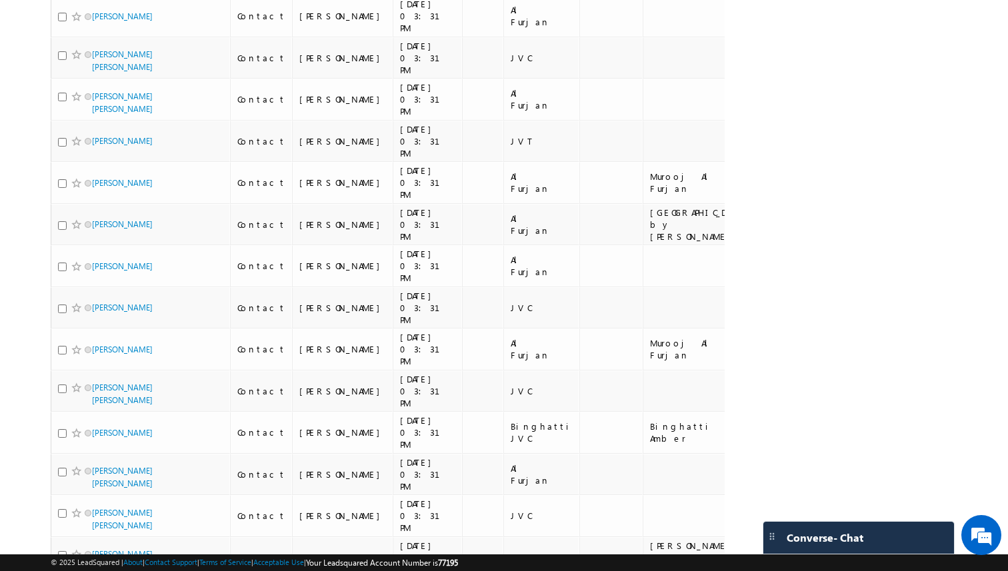
scroll to position [0, 0]
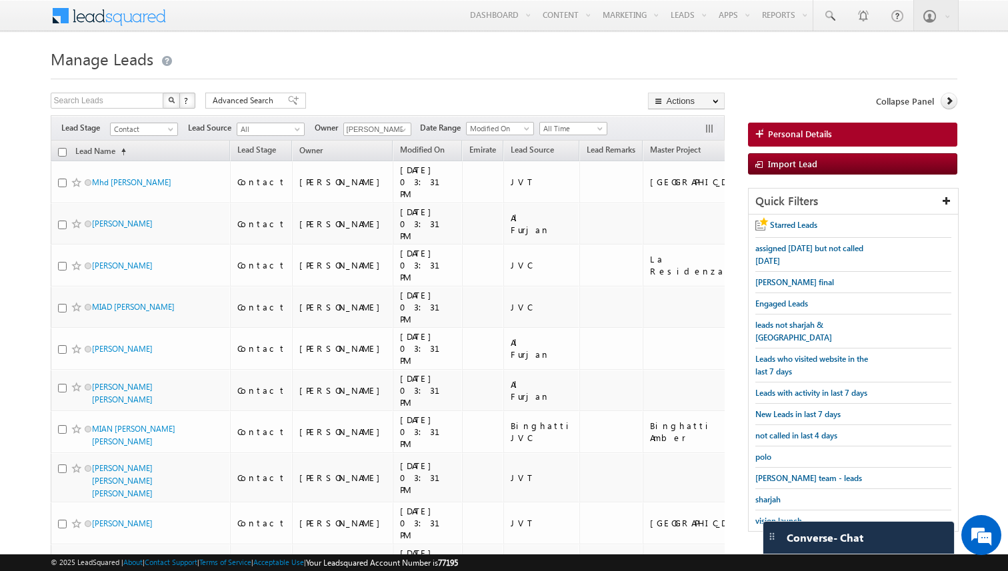
click at [63, 155] on input "checkbox" at bounding box center [62, 152] width 9 height 9
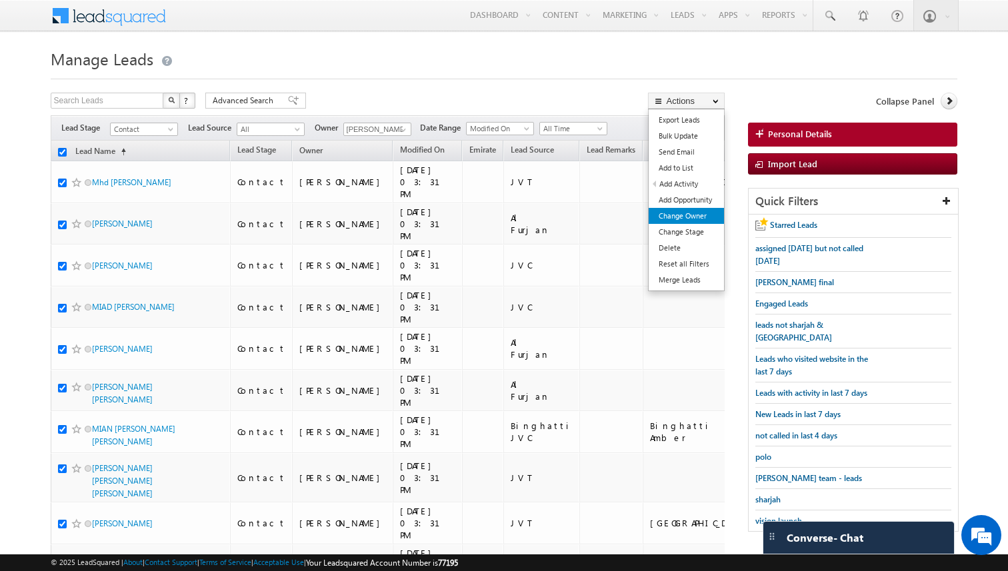
click at [684, 219] on link "Change Owner" at bounding box center [686, 216] width 75 height 16
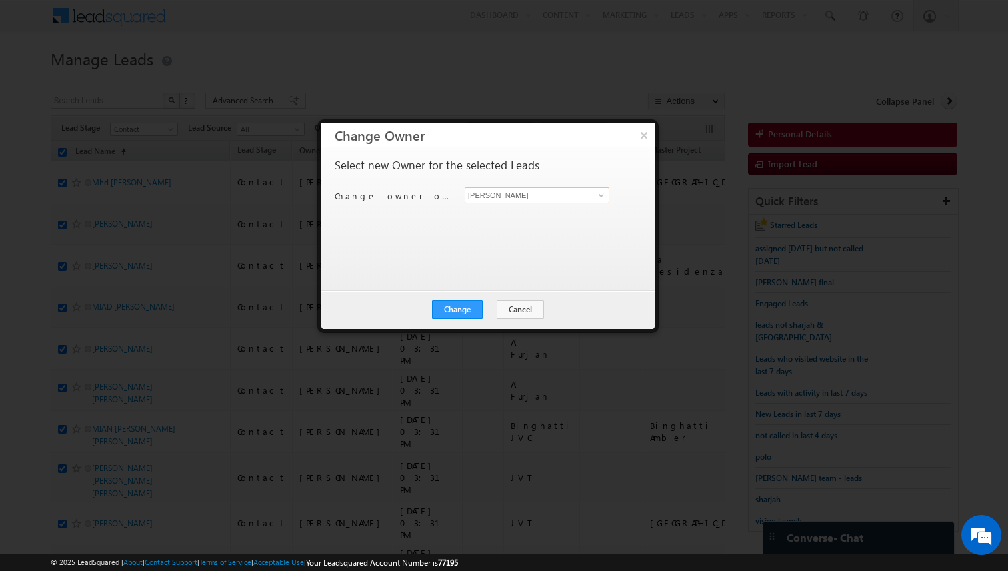
click at [504, 197] on input "[PERSON_NAME]" at bounding box center [537, 195] width 145 height 16
click at [465, 305] on button "Change" at bounding box center [457, 310] width 51 height 19
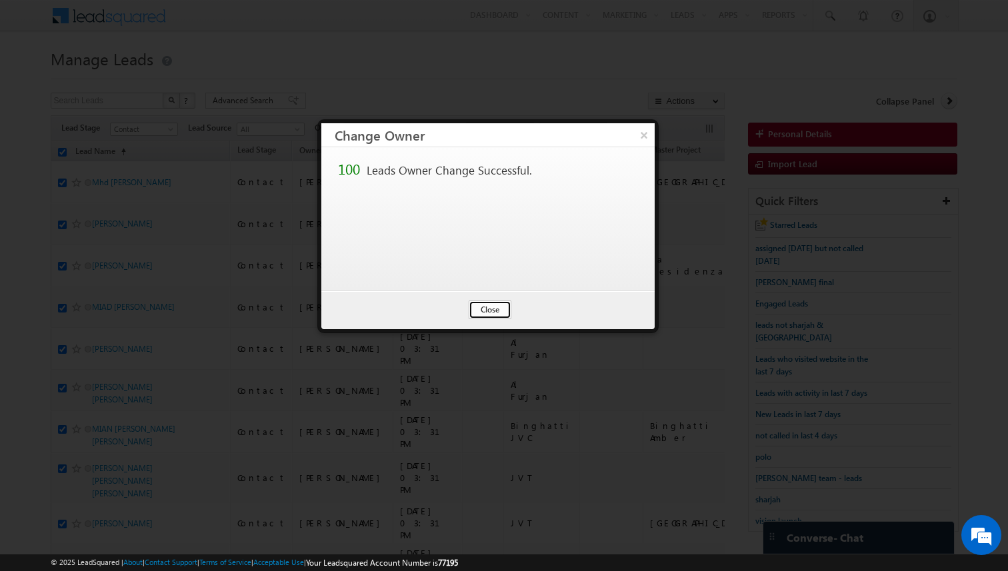
click at [485, 312] on button "Close" at bounding box center [490, 310] width 43 height 19
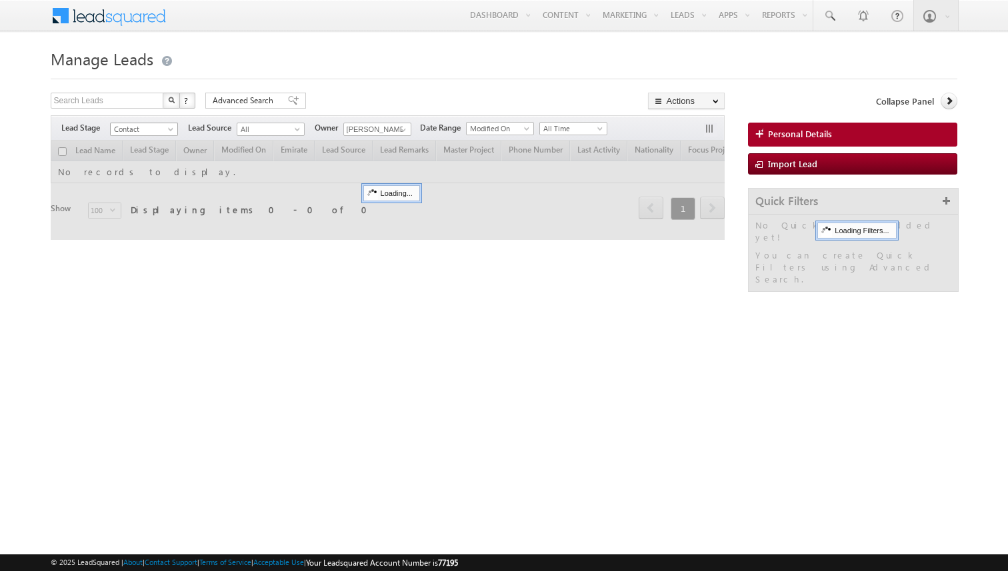
click at [171, 129] on span at bounding box center [172, 132] width 11 height 11
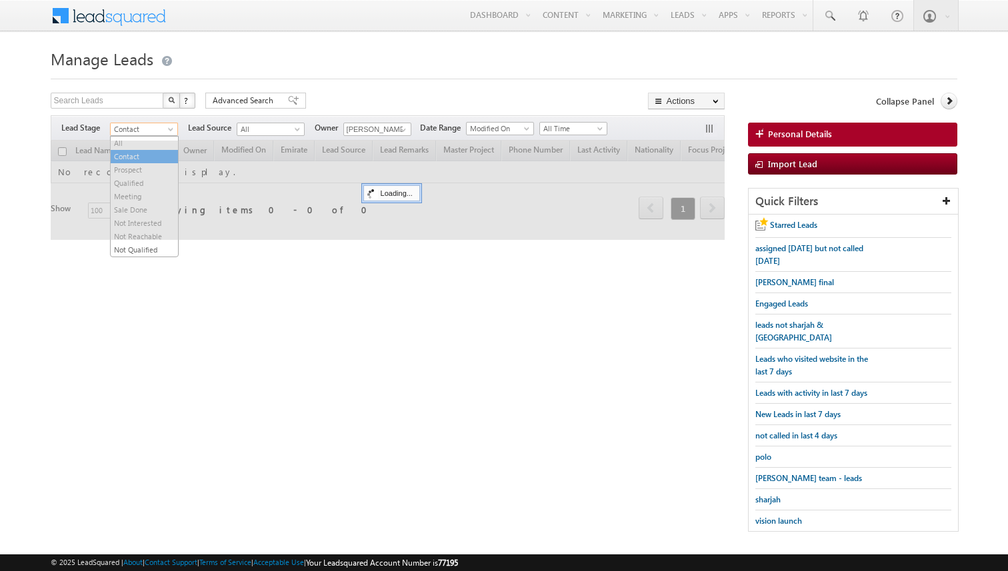
click at [146, 143] on div at bounding box center [388, 190] width 675 height 99
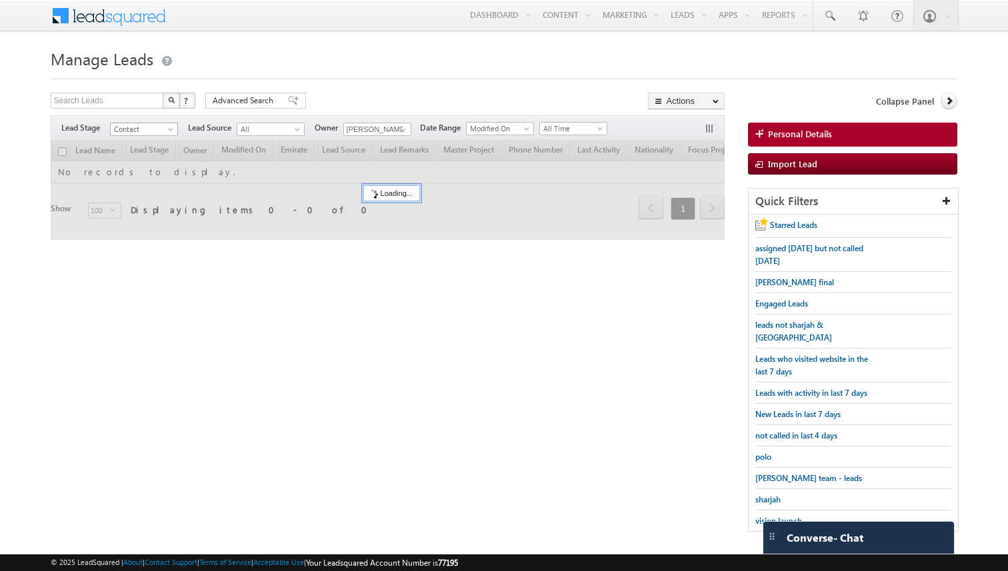
click at [167, 128] on span at bounding box center [172, 132] width 11 height 11
click at [139, 139] on link "All" at bounding box center [144, 143] width 67 height 12
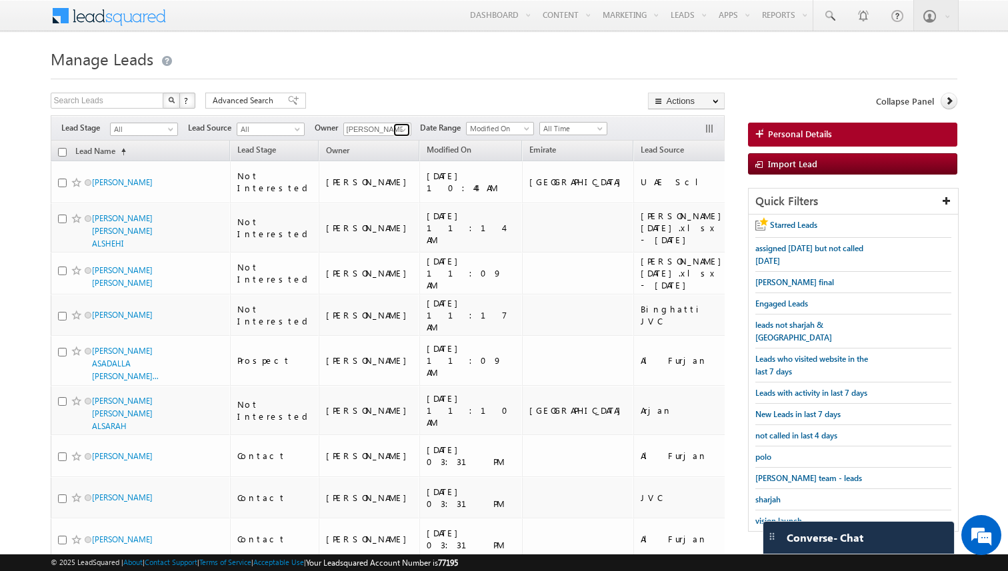
click at [403, 130] on span at bounding box center [403, 130] width 11 height 11
type input "t"
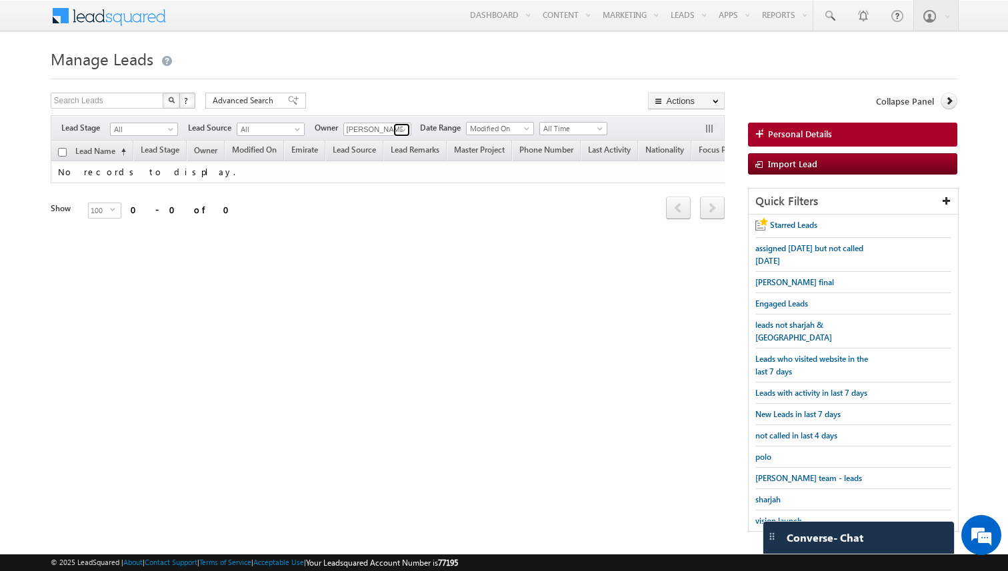
click at [403, 130] on span at bounding box center [403, 130] width 11 height 11
type input "a"
click at [402, 129] on span at bounding box center [403, 130] width 11 height 11
type input "c"
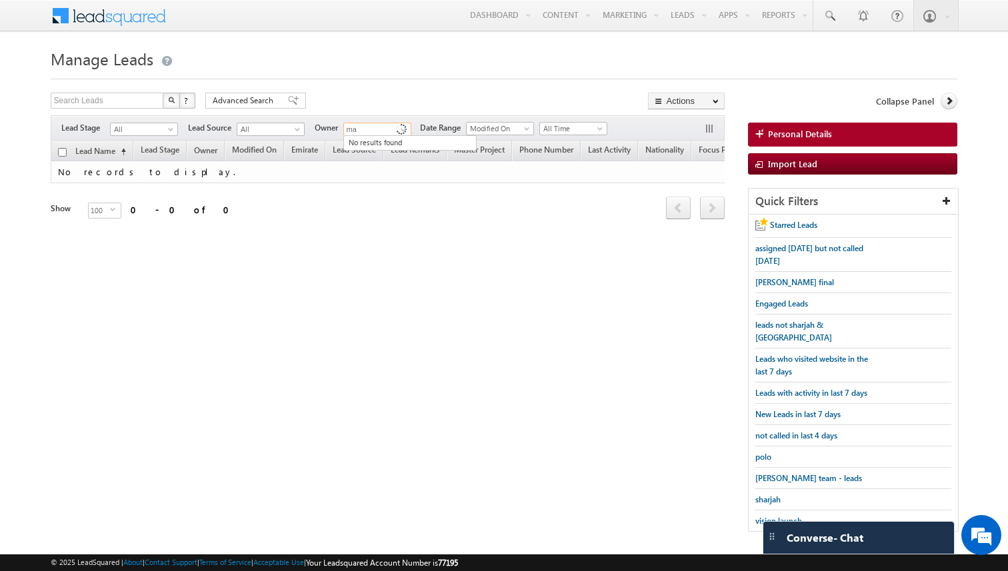
type input "m"
type input "s"
type input "m"
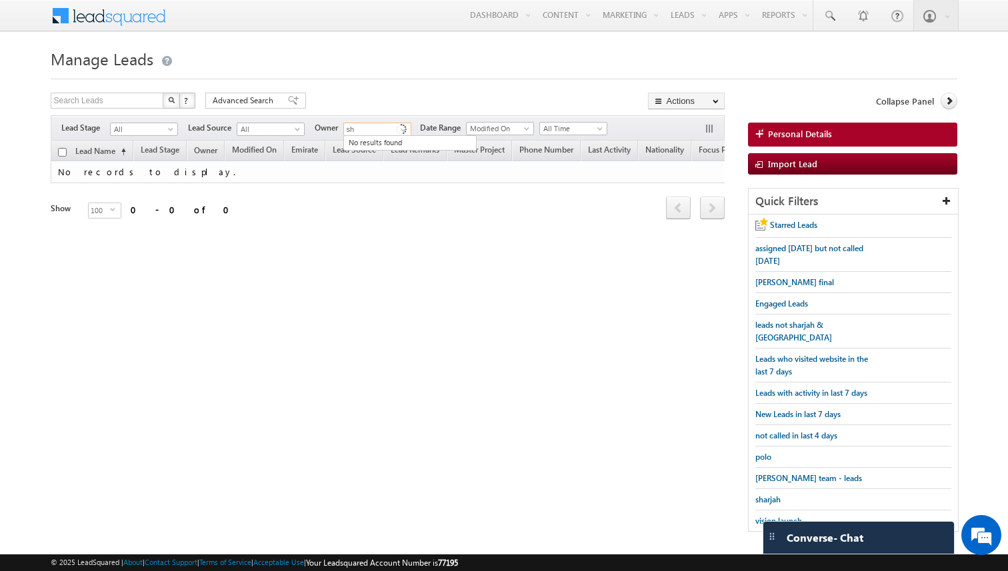
type input "s"
type input "t"
click at [401, 129] on span at bounding box center [403, 130] width 11 height 11
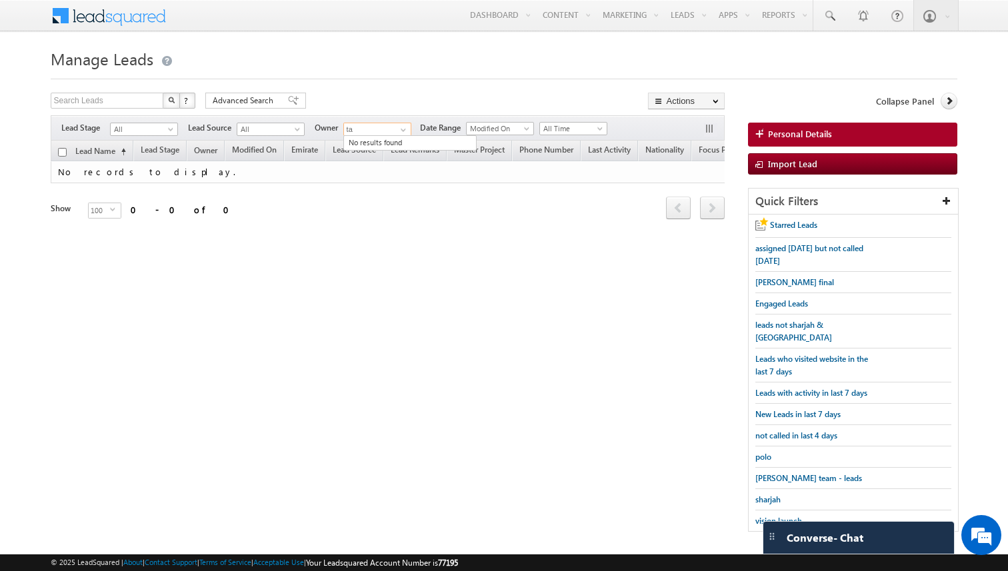
type input "t"
click at [269, 96] on span "Advanced Search" at bounding box center [245, 101] width 65 height 12
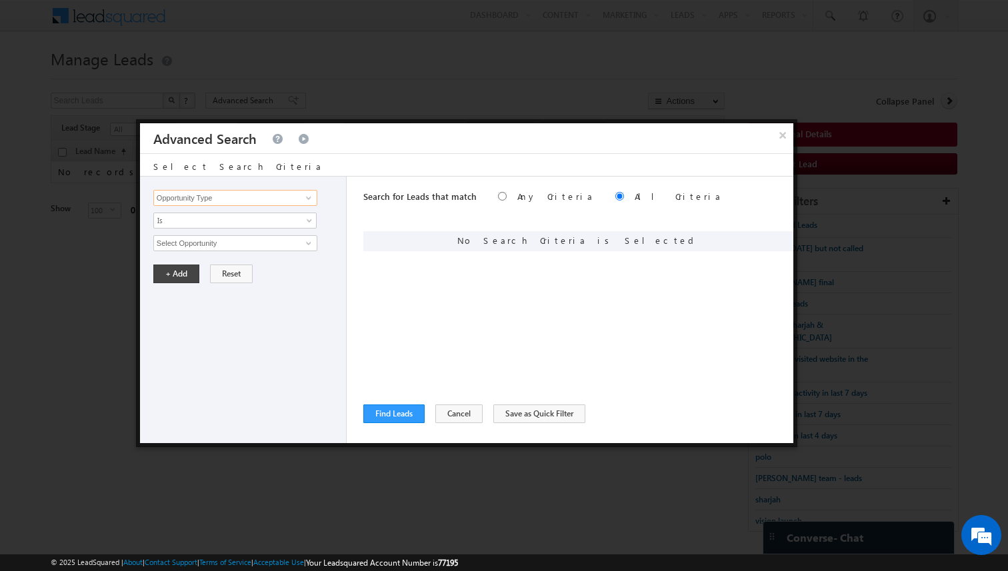
click at [289, 199] on input "Opportunity Type" at bounding box center [235, 198] width 164 height 16
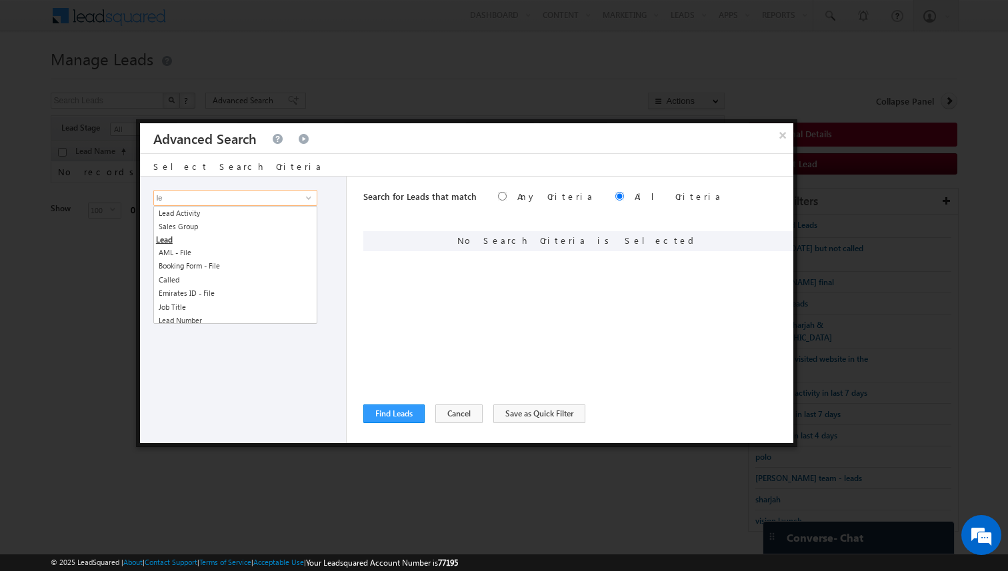
type input "l"
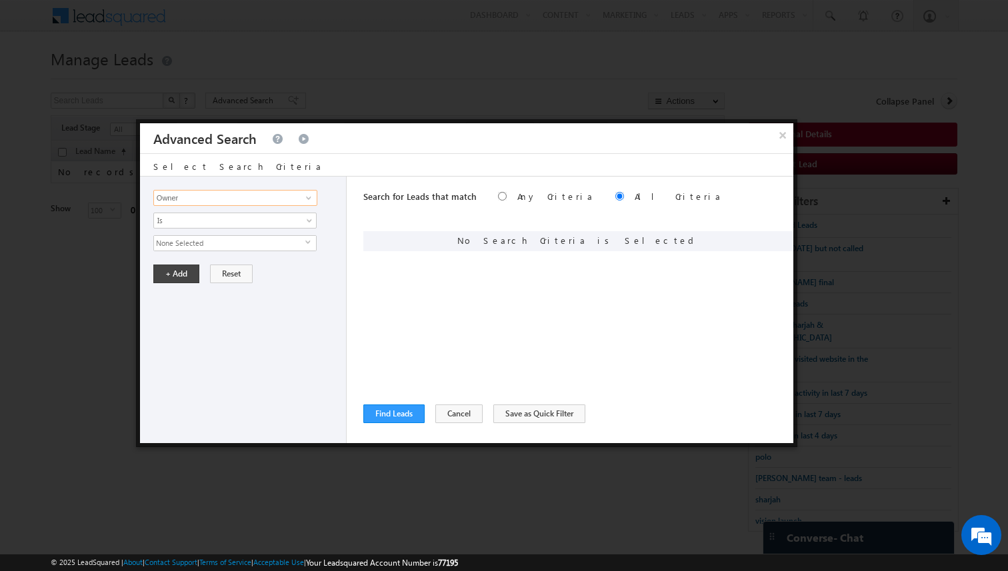
type input "Owner"
click at [263, 245] on span "None Selected" at bounding box center [229, 243] width 151 height 15
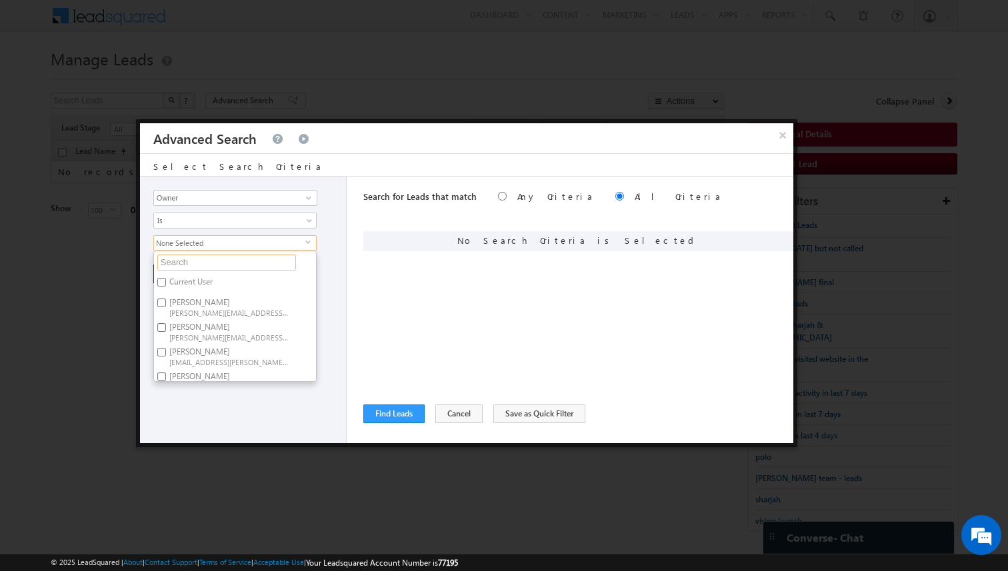
click at [226, 268] on input "text" at bounding box center [226, 263] width 139 height 16
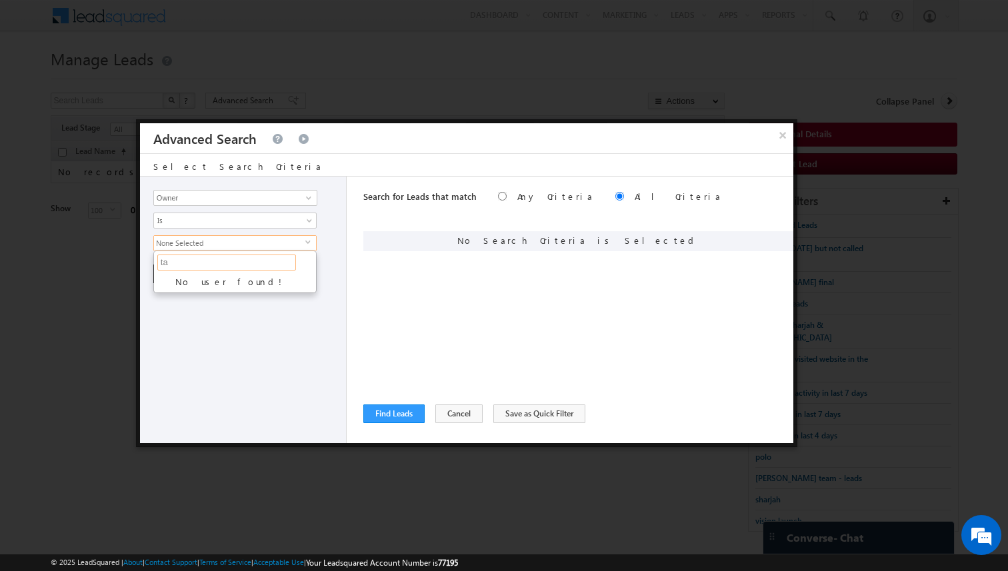
type input "t"
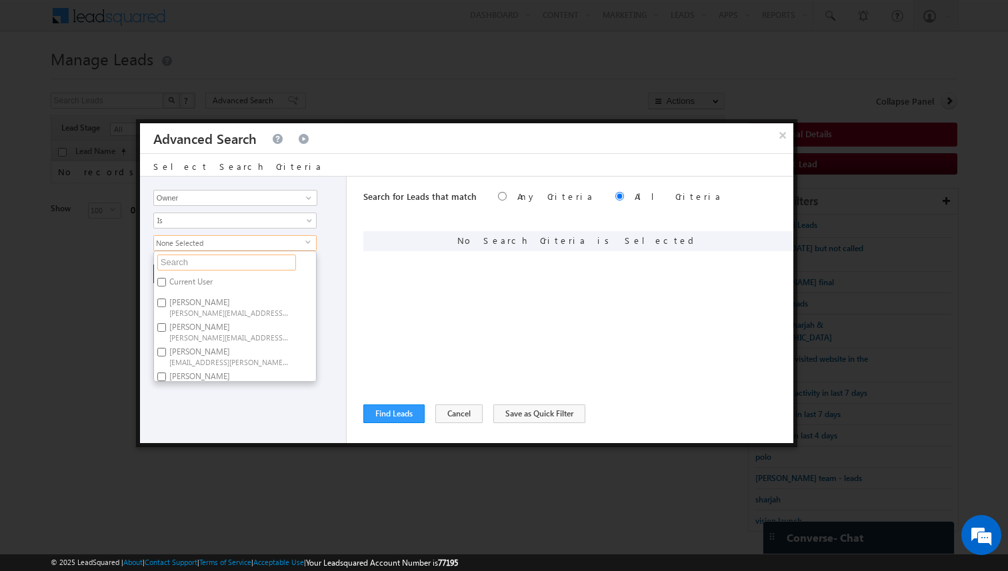
click at [227, 260] on input "text" at bounding box center [226, 263] width 139 height 16
type input "varun"
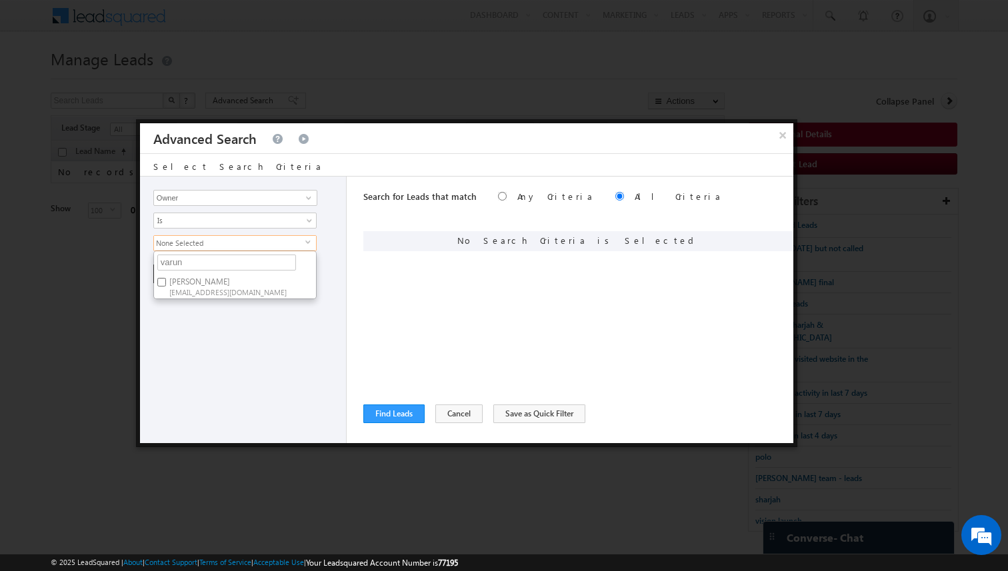
click at [209, 285] on label "[PERSON_NAME] [EMAIL_ADDRESS][DOMAIN_NAME]" at bounding box center [228, 286] width 149 height 25
click at [166, 285] on input "[PERSON_NAME] [EMAIL_ADDRESS][DOMAIN_NAME]" at bounding box center [161, 282] width 9 height 9
checkbox input "true"
click at [207, 262] on input "varun" at bounding box center [226, 263] width 139 height 16
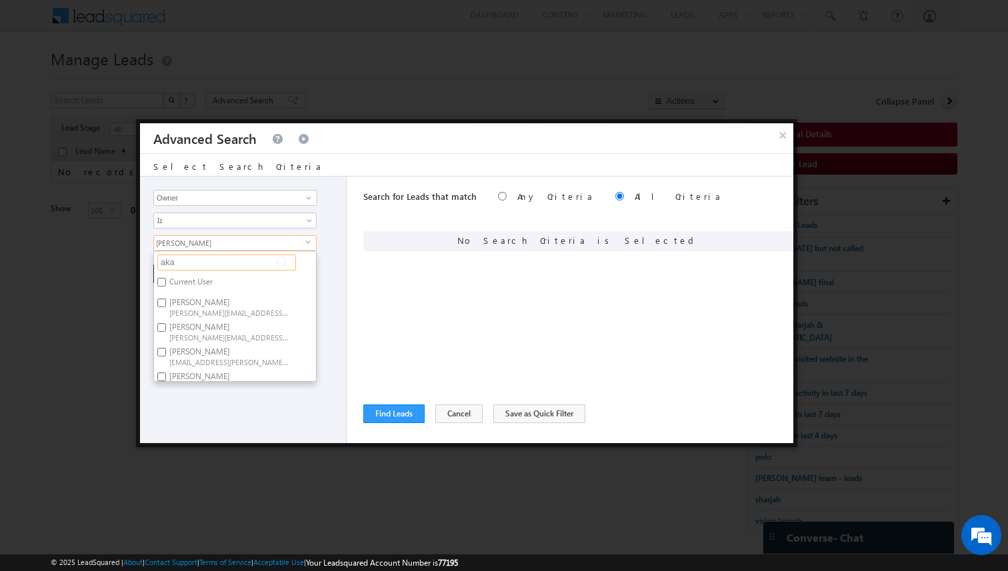
type input "akas"
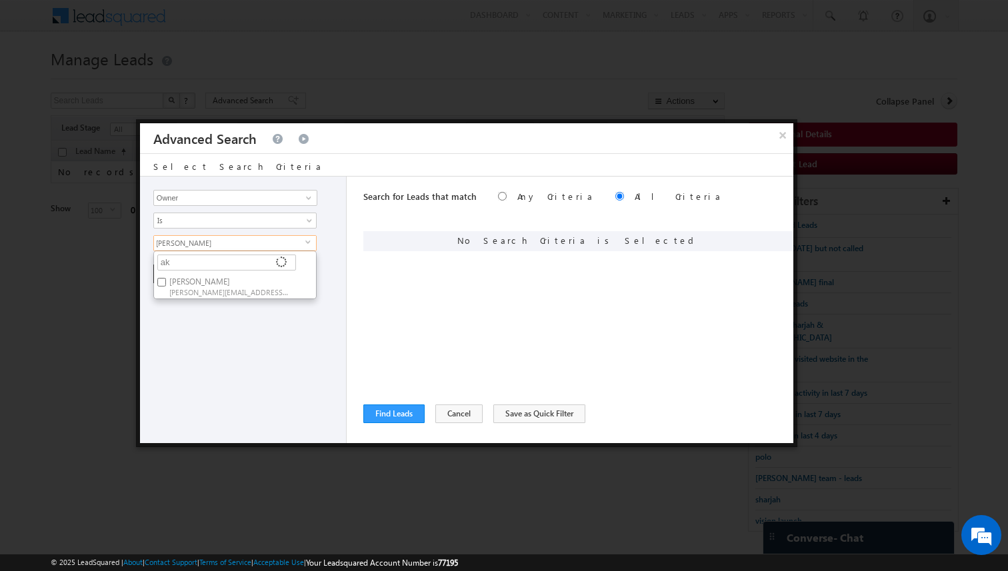
type input "a"
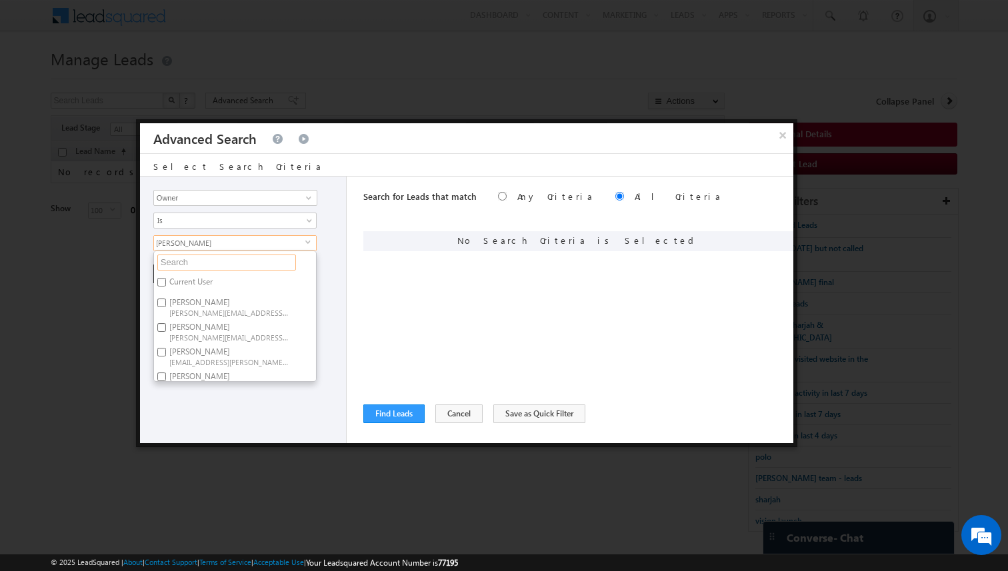
click at [271, 261] on input "text" at bounding box center [226, 263] width 139 height 16
type input "athu"
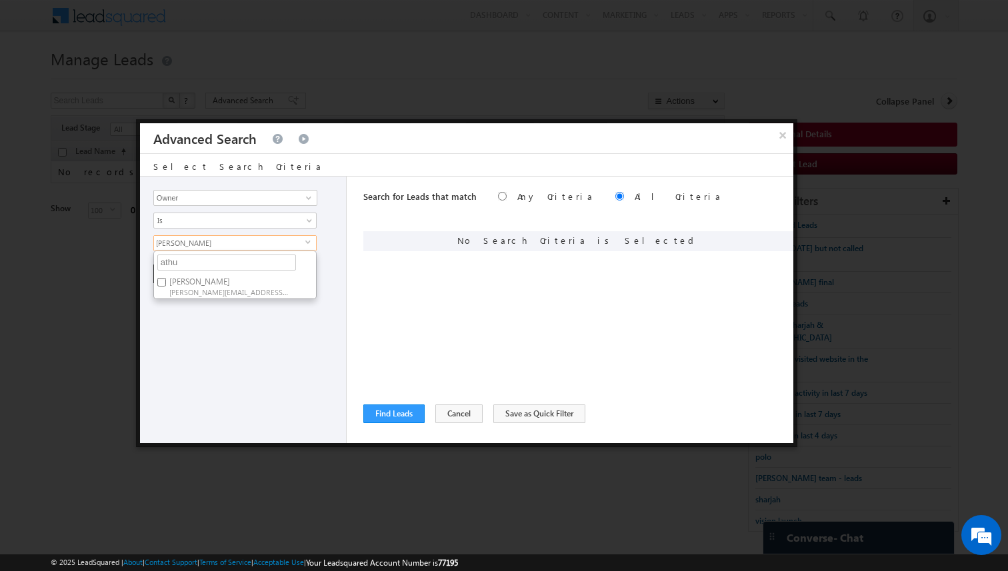
click at [265, 287] on span "[PERSON_NAME][EMAIL_ADDRESS][PERSON_NAME][DOMAIN_NAME]" at bounding box center [229, 292] width 120 height 10
click at [166, 286] on input "[PERSON_NAME] [PERSON_NAME][EMAIL_ADDRESS][PERSON_NAME][DOMAIN_NAME]" at bounding box center [161, 282] width 9 height 9
checkbox input "true"
click at [223, 259] on input "athu" at bounding box center [226, 263] width 139 height 16
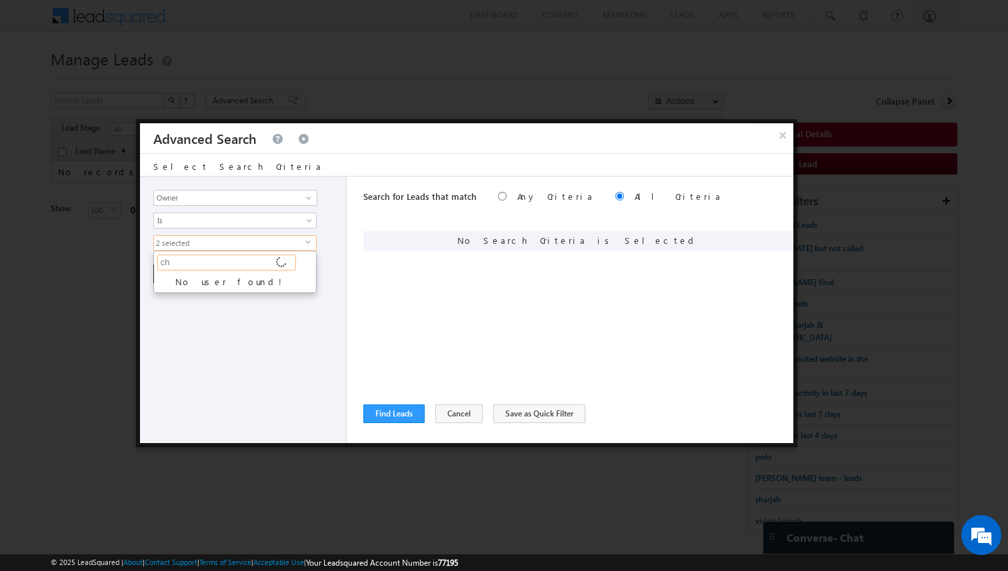
type input "c"
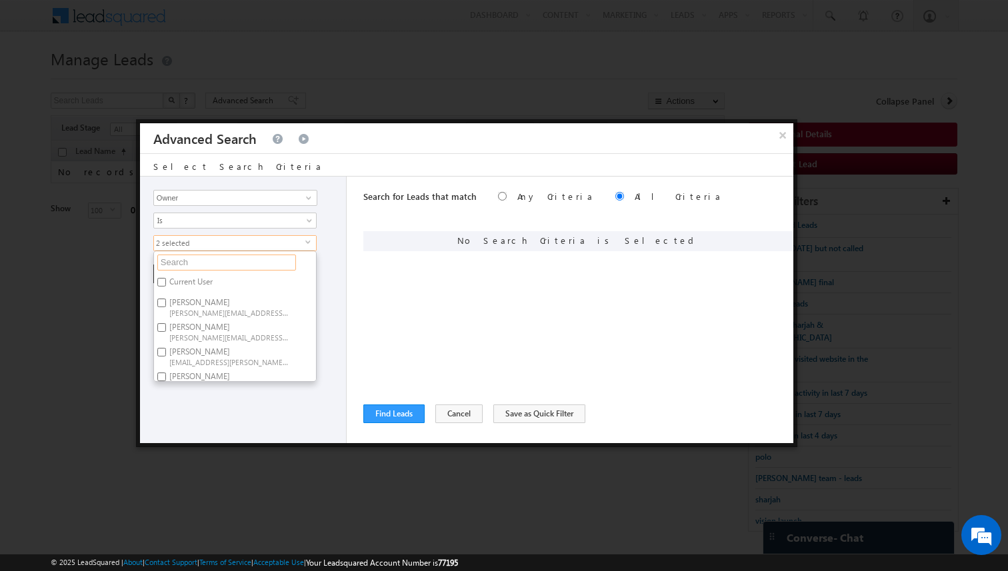
click at [249, 261] on input "text" at bounding box center [226, 263] width 139 height 16
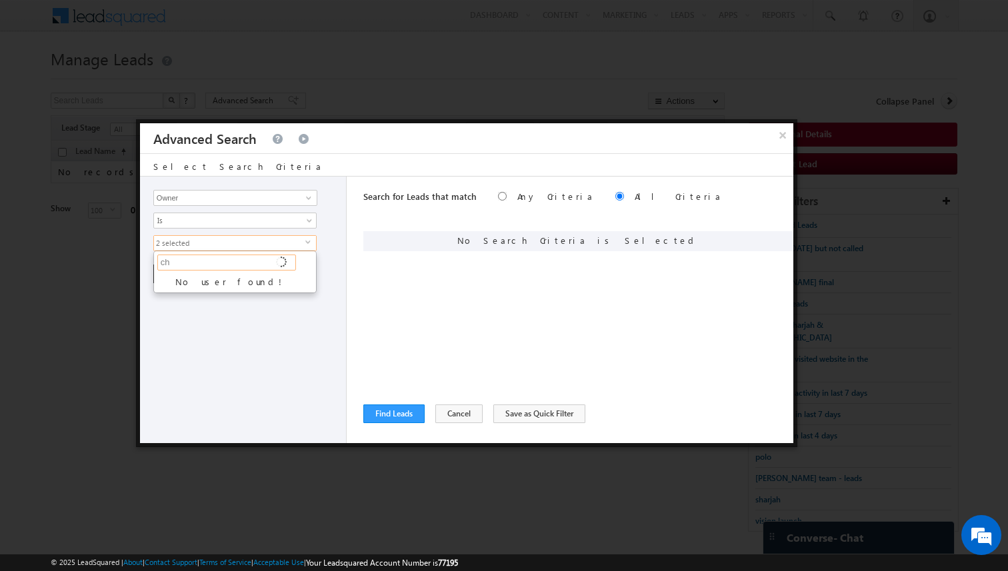
type input "c"
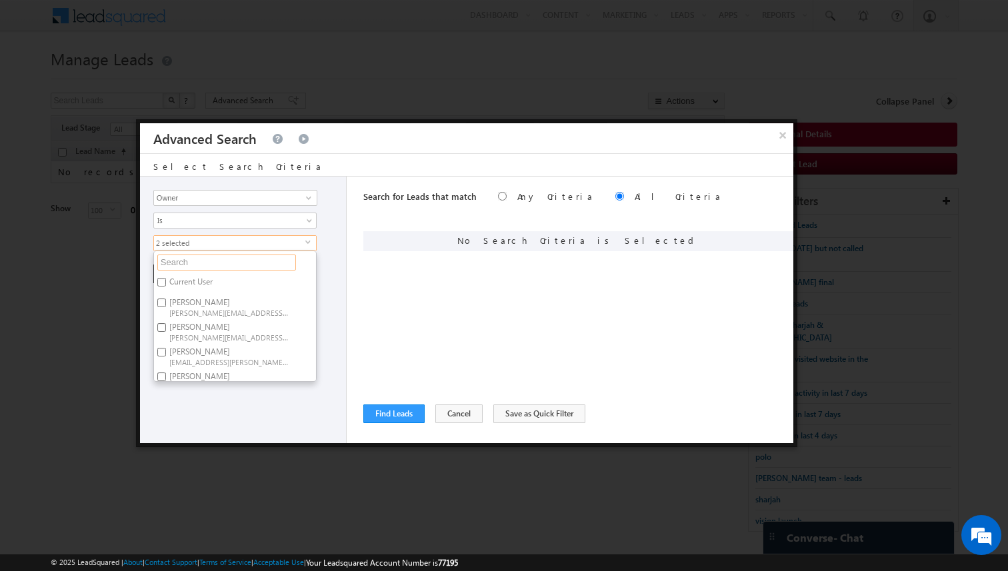
click at [253, 265] on input "text" at bounding box center [226, 263] width 139 height 16
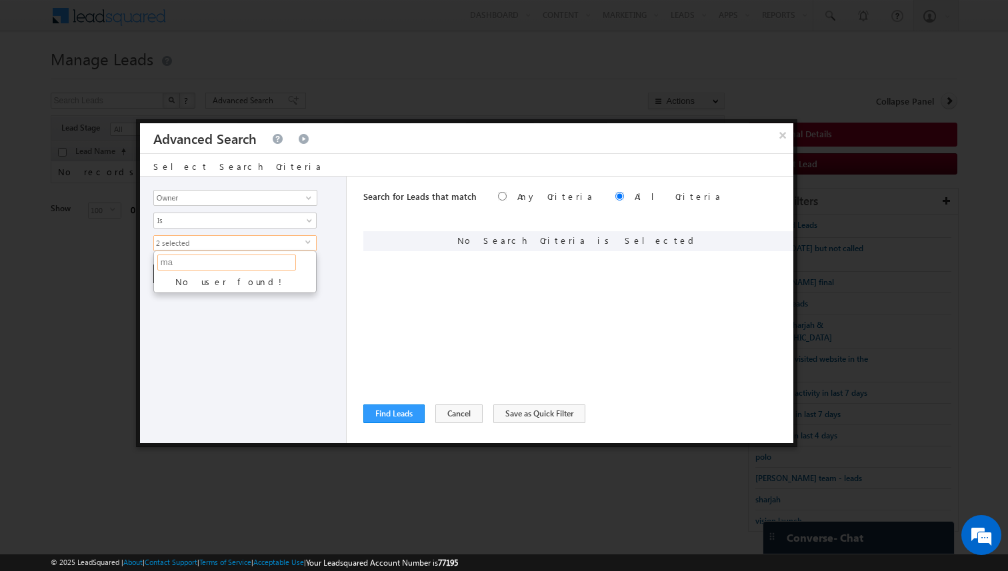
type input "m"
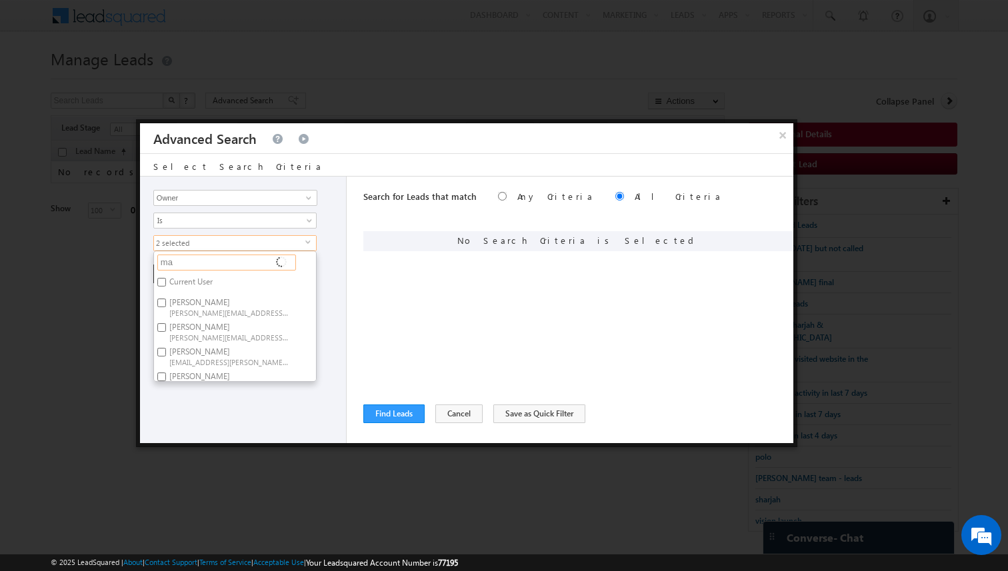
type input "man"
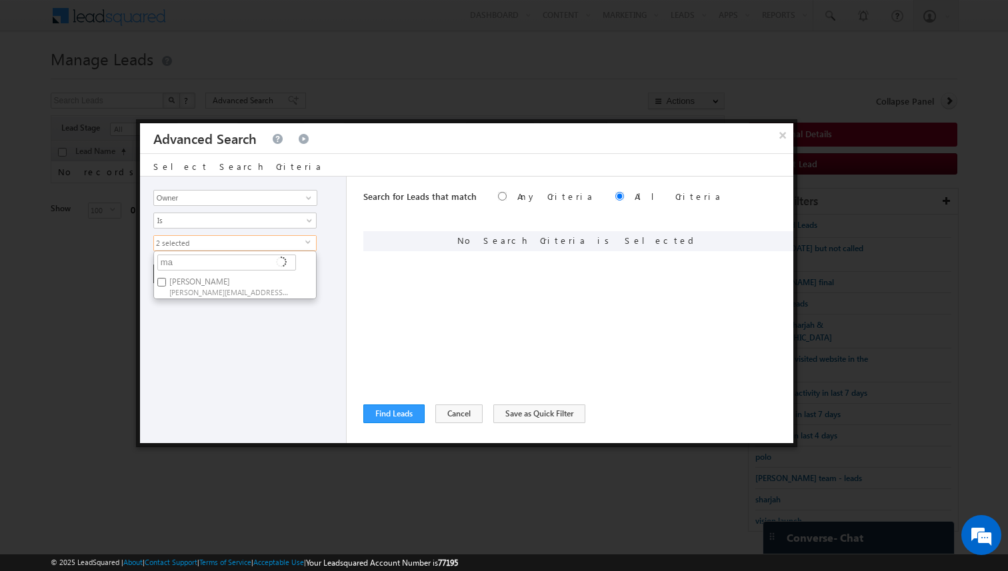
type input "m"
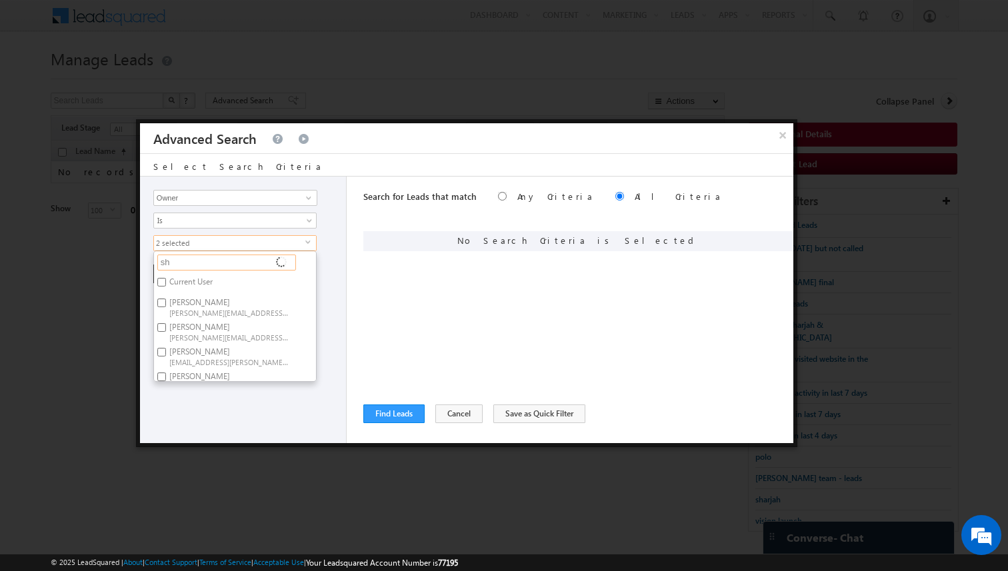
type input "sha"
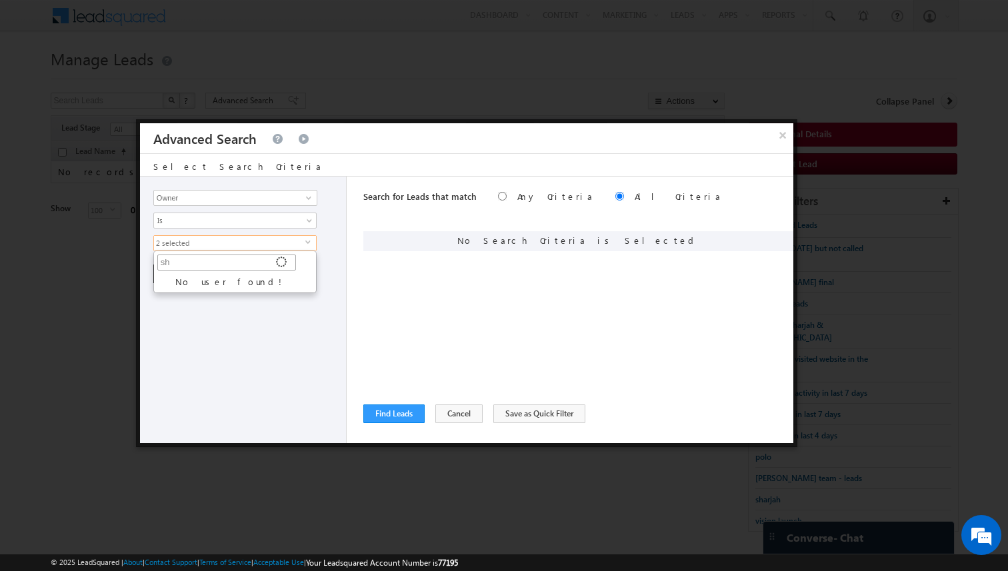
type input "s"
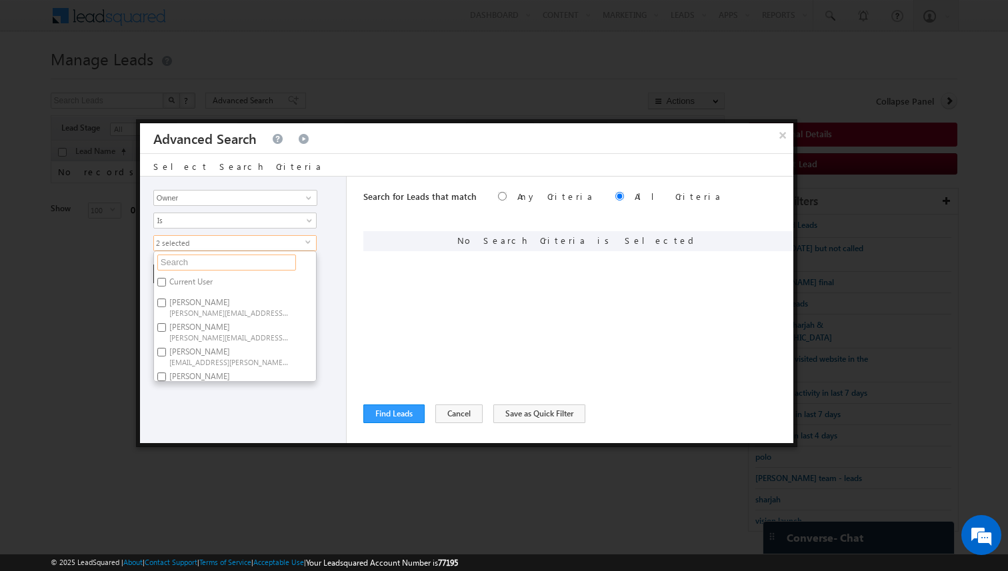
click at [246, 262] on input "text" at bounding box center [226, 263] width 139 height 16
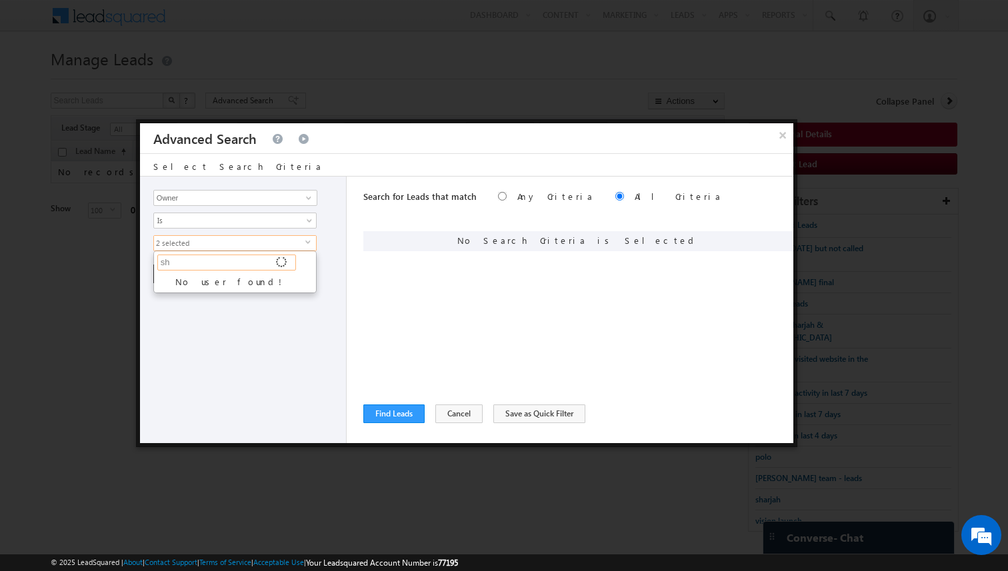
type input "s"
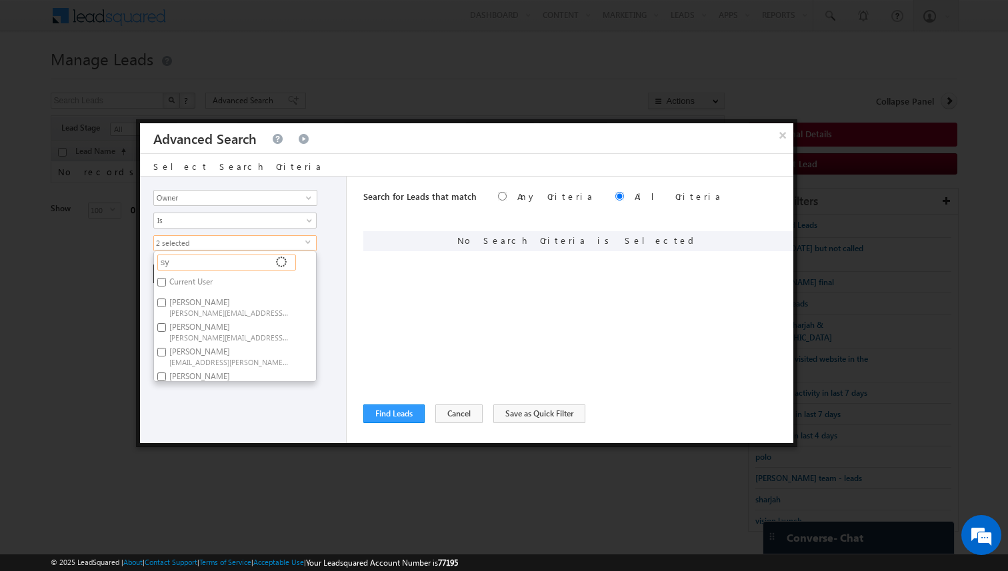
type input "sye"
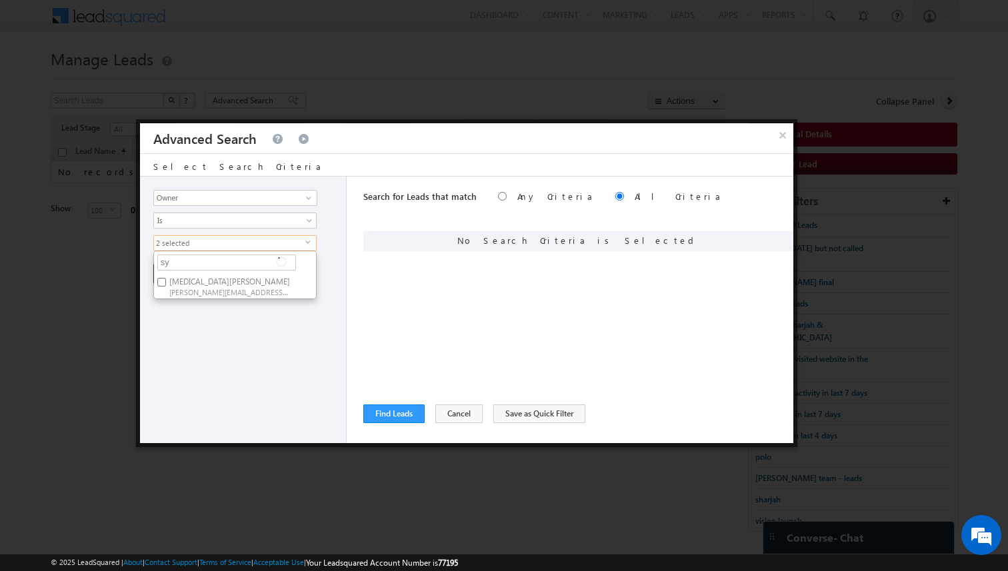
type input "s"
type input "tay"
click at [355, 271] on div "Opportunity Type Lead Activity Task Sales Group Prospect Id Address 1 Address 2…" at bounding box center [466, 310] width 653 height 267
click at [179, 271] on button "+ Add" at bounding box center [176, 274] width 46 height 19
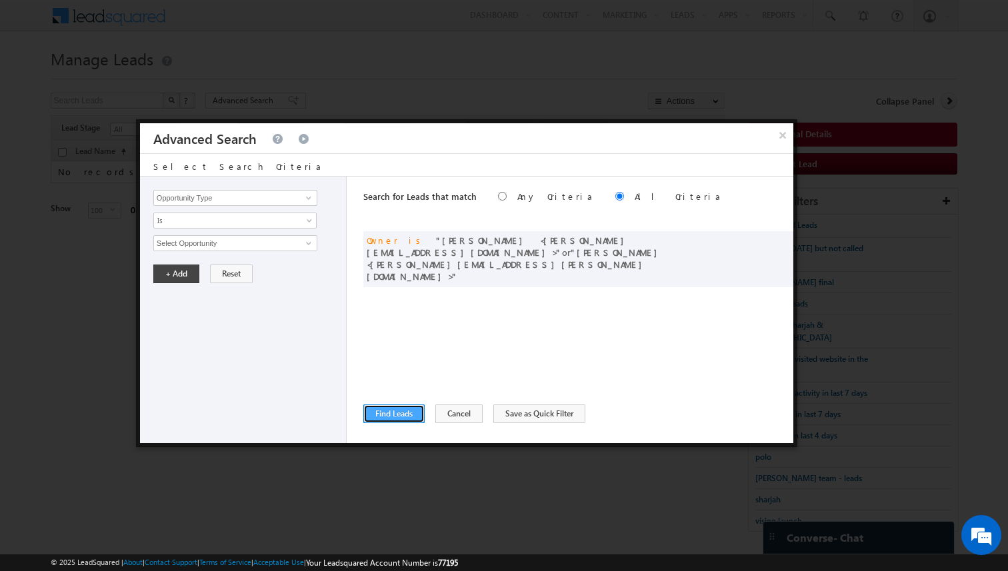
click at [401, 409] on button "Find Leads" at bounding box center [393, 414] width 61 height 19
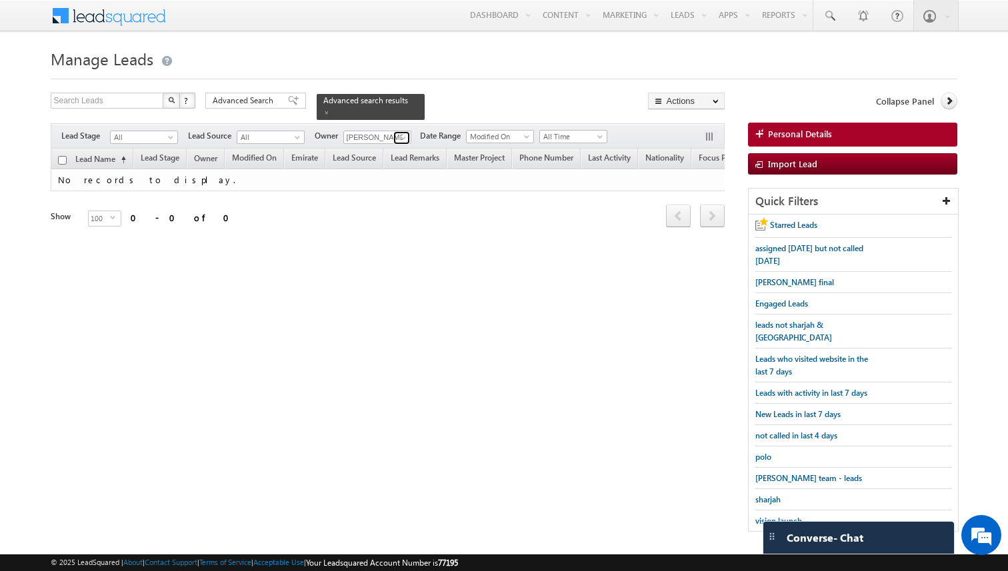
click at [398, 139] on span at bounding box center [403, 138] width 11 height 11
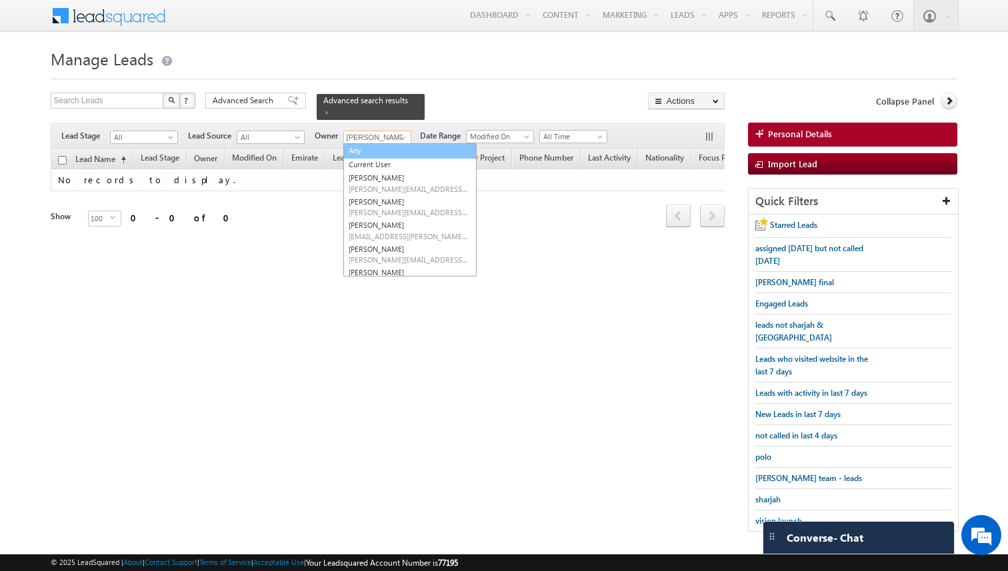
click at [358, 153] on link "Any" at bounding box center [409, 150] width 133 height 15
type input "Any"
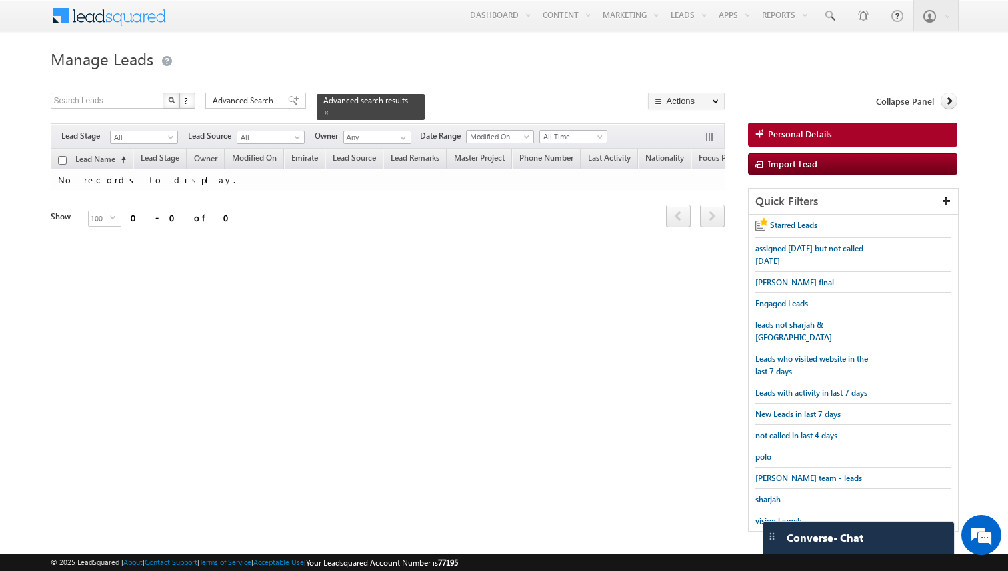
click at [402, 303] on div "Search Leads X ? 0 results found Advanced Search Advanced Search Advanced searc…" at bounding box center [504, 319] width 907 height 453
click at [28, 191] on body "Menu [PERSON_NAME] kunal .sehr awat@ indgl [PERSON_NAME]. ae" at bounding box center [504, 272] width 1008 height 545
